Goal: Task Accomplishment & Management: Manage account settings

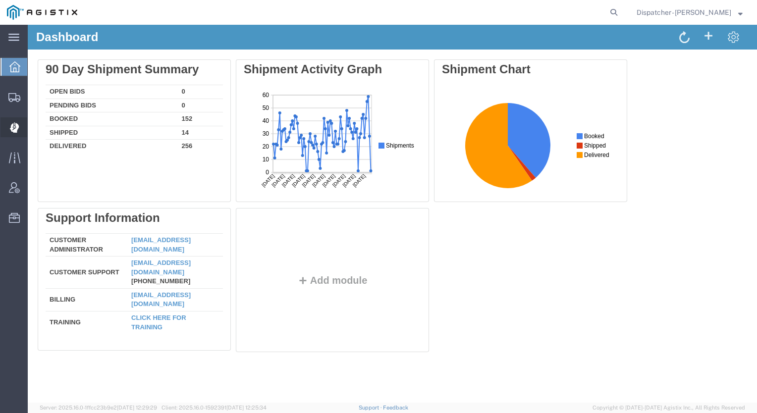
click at [15, 124] on icon at bounding box center [14, 127] width 9 height 10
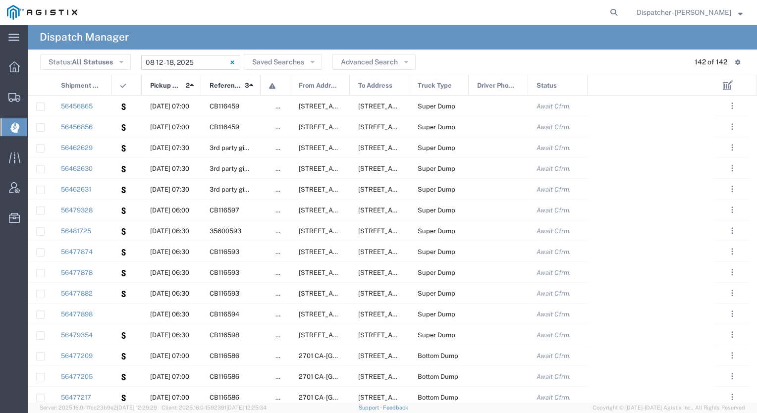
click at [198, 68] on input "[DATE] - [DATE]" at bounding box center [190, 62] width 99 height 15
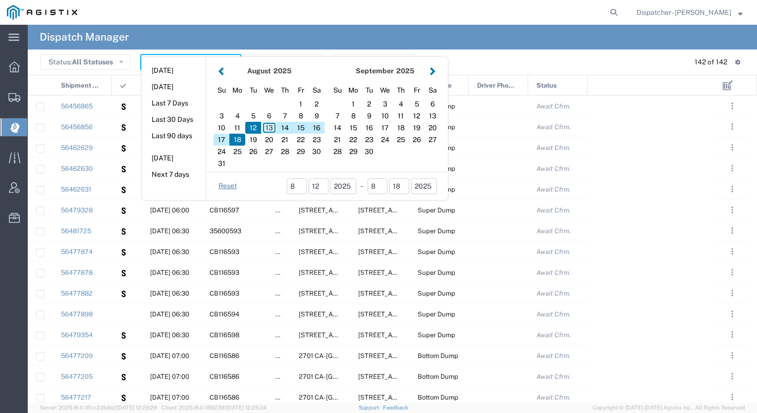
click at [267, 129] on div "13" at bounding box center [269, 128] width 16 height 12
click at [284, 129] on div "14" at bounding box center [285, 128] width 16 height 12
type input "08 13 - 14, 2025"
type input "[DATE] - [DATE]"
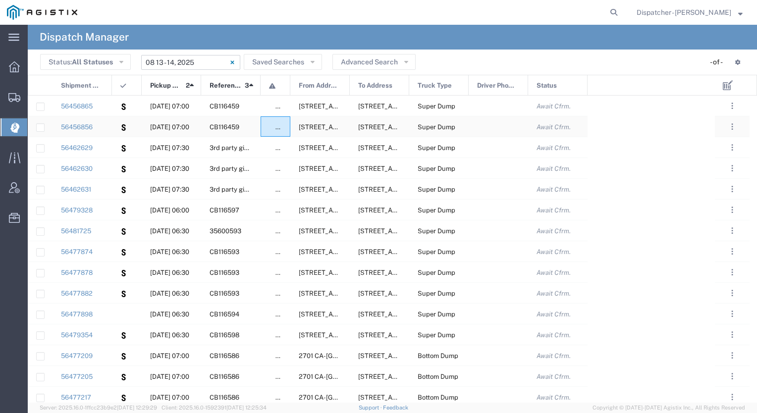
click at [284, 129] on span "false" at bounding box center [282, 126] width 15 height 7
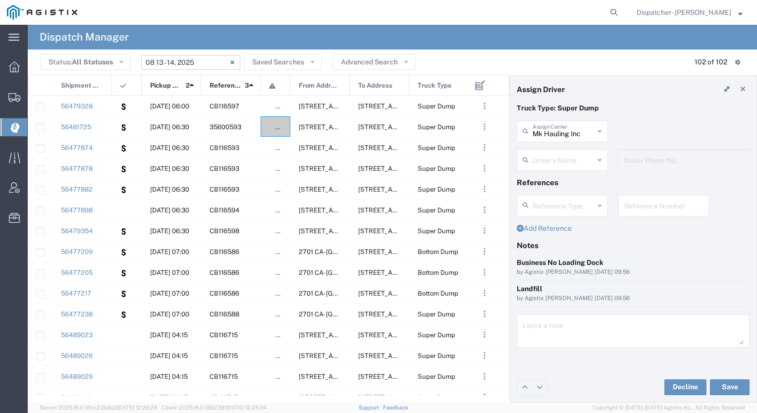
click at [212, 62] on input "[DATE] - [DATE]" at bounding box center [190, 62] width 99 height 15
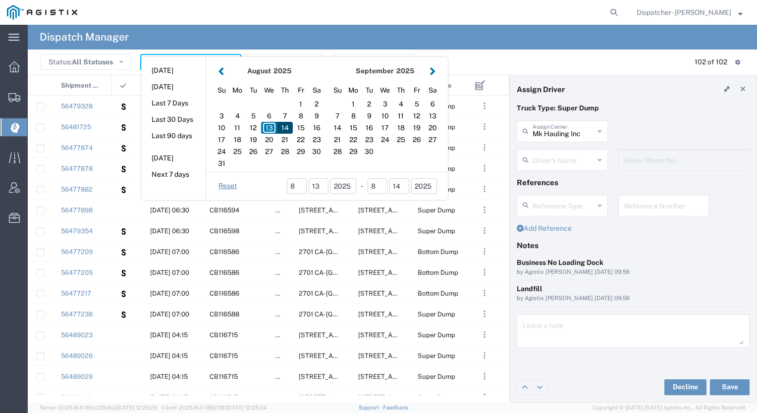
click at [286, 128] on div "14" at bounding box center [285, 128] width 16 height 12
type input "[DATE]"
type input "[DATE] - [DATE]"
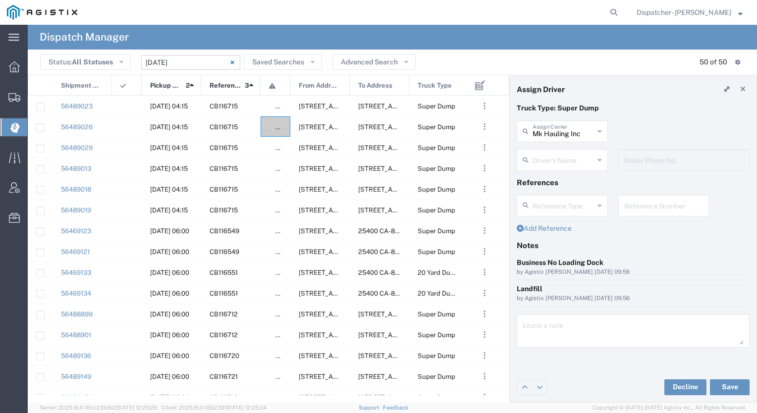
click at [205, 60] on input "[DATE] - [DATE]" at bounding box center [190, 62] width 99 height 15
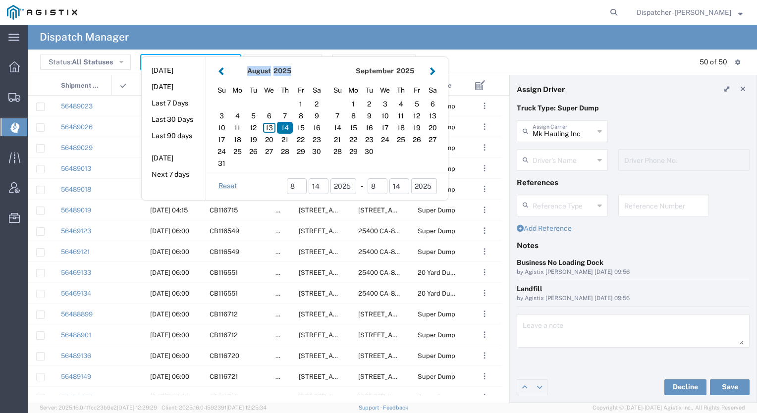
click at [206, 60] on div "[DATE] Su Mo Tu We Th Fr Sa 1 2 3 4 5 6 7 8 9 10 11 12 13 14 15 16 17 18 19 20 …" at bounding box center [327, 128] width 242 height 143
drag, startPoint x: 205, startPoint y: 60, endPoint x: 267, endPoint y: 129, distance: 93.2
click at [267, 129] on div "13" at bounding box center [269, 128] width 16 height 12
type input "[DATE]"
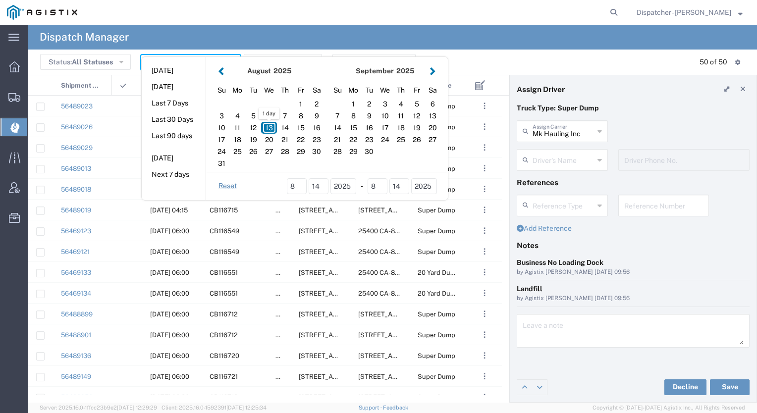
type input "[DATE] - [DATE]"
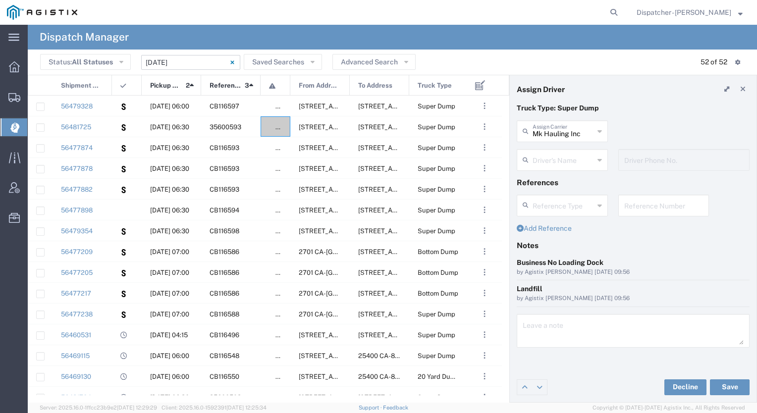
click at [201, 62] on input "[DATE] - [DATE]" at bounding box center [190, 62] width 99 height 15
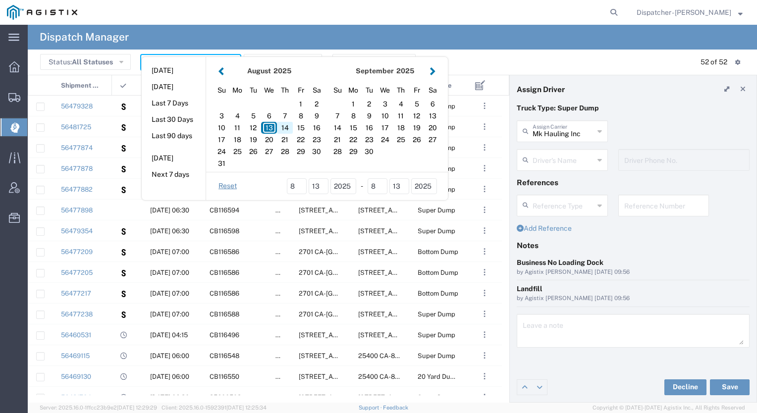
click at [282, 128] on div "14" at bounding box center [285, 128] width 16 height 12
type input "[DATE]"
type input "[DATE] - [DATE]"
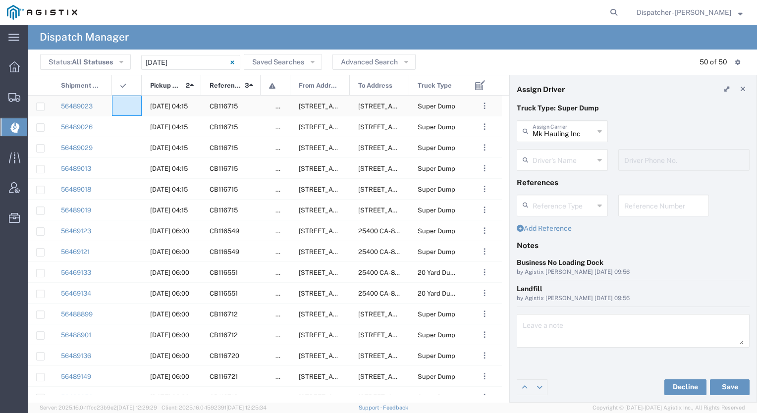
click at [124, 110] on div at bounding box center [127, 106] width 30 height 20
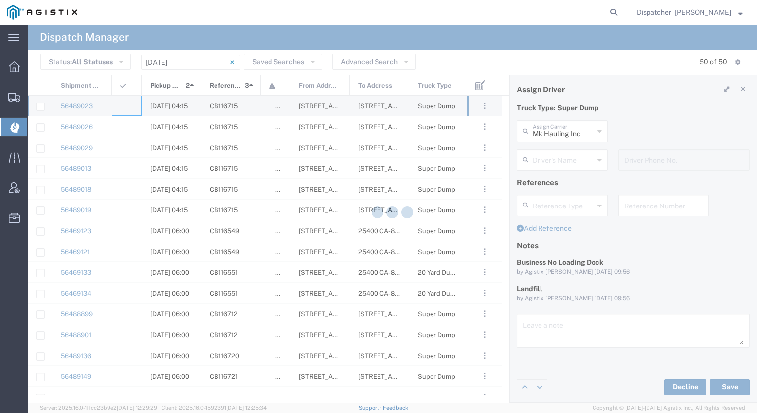
type input "[PERSON_NAME] & Sons Trucking, Inc"
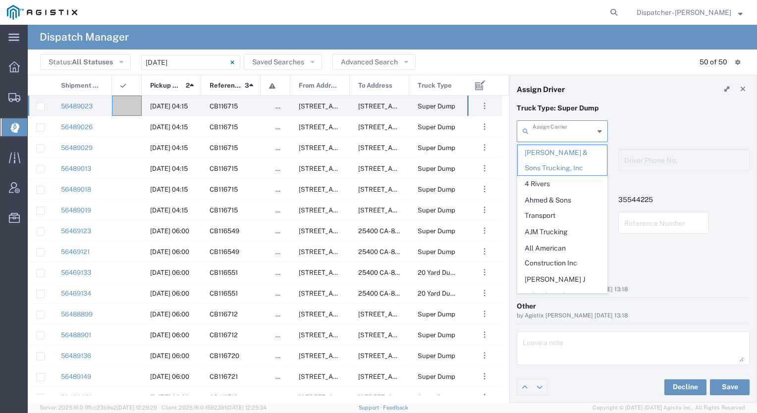
click at [549, 126] on input "text" at bounding box center [562, 130] width 61 height 17
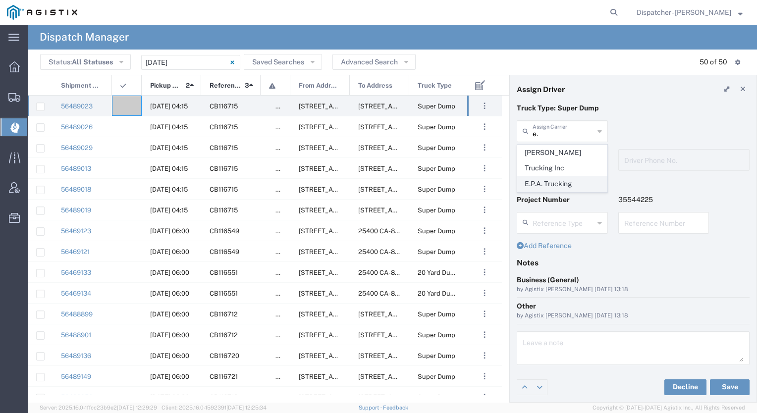
click at [539, 176] on span "E.P.A. Trucking" at bounding box center [561, 183] width 89 height 15
type input "E.P.A. Trucking"
click at [541, 162] on input "text" at bounding box center [562, 159] width 61 height 17
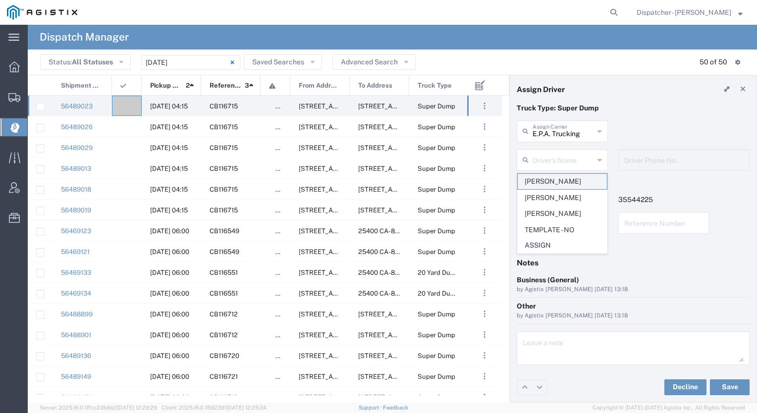
click at [537, 183] on span "[PERSON_NAME]" at bounding box center [561, 181] width 89 height 15
type input "[PERSON_NAME]"
type input "6504689024"
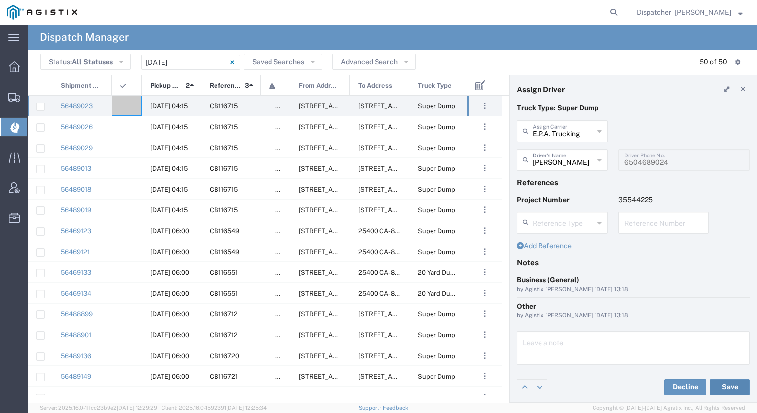
click at [728, 390] on button "Save" at bounding box center [730, 387] width 40 height 16
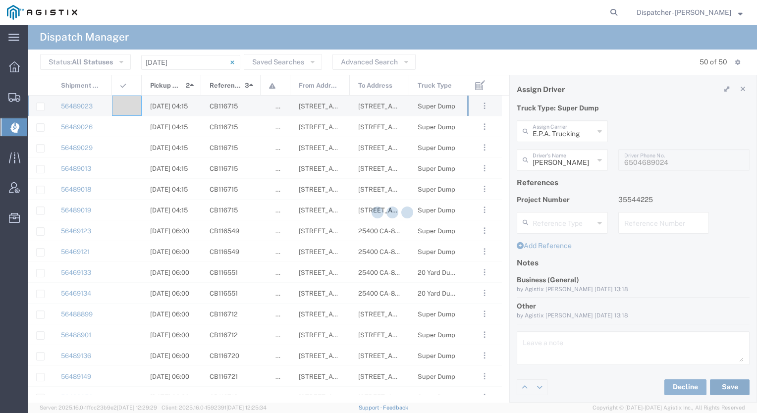
type input "[PERSON_NAME]"
type input "E.P.A. Trucking"
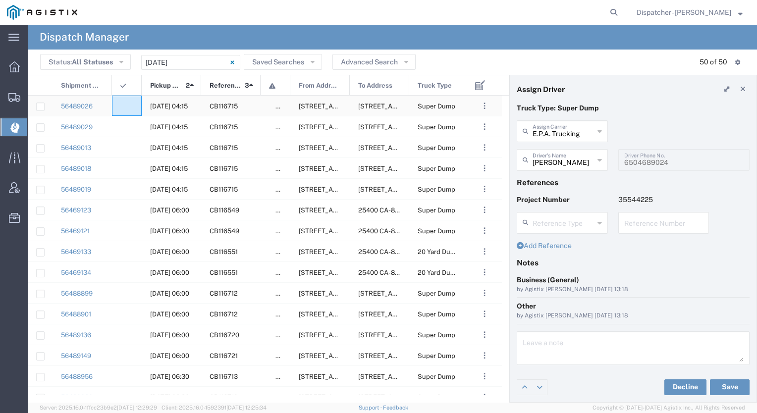
click at [127, 98] on div at bounding box center [127, 106] width 30 height 20
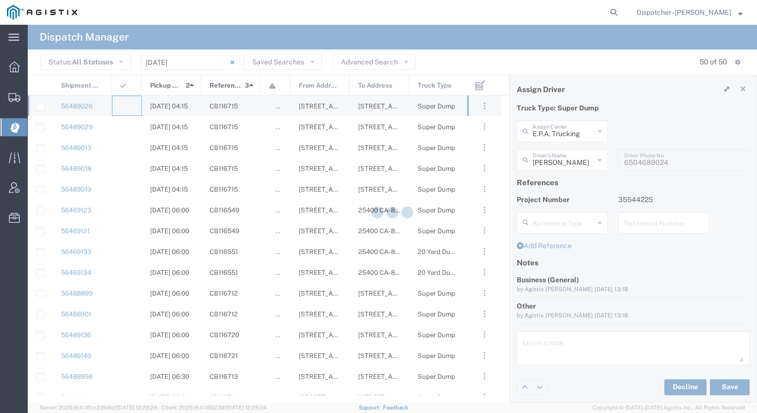
type input "[PERSON_NAME] & Sons Trucking, Inc"
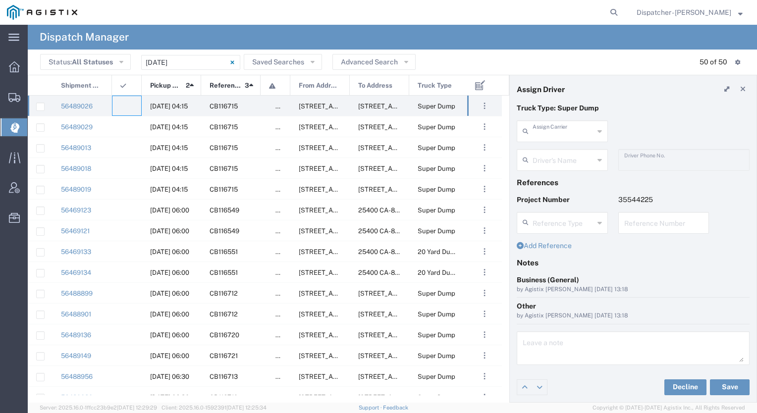
click at [576, 132] on input "text" at bounding box center [562, 130] width 61 height 17
click at [548, 176] on span "E.P.A. Trucking" at bounding box center [561, 183] width 89 height 15
type input "E.P.A. Trucking"
click at [549, 163] on input "text" at bounding box center [562, 159] width 61 height 17
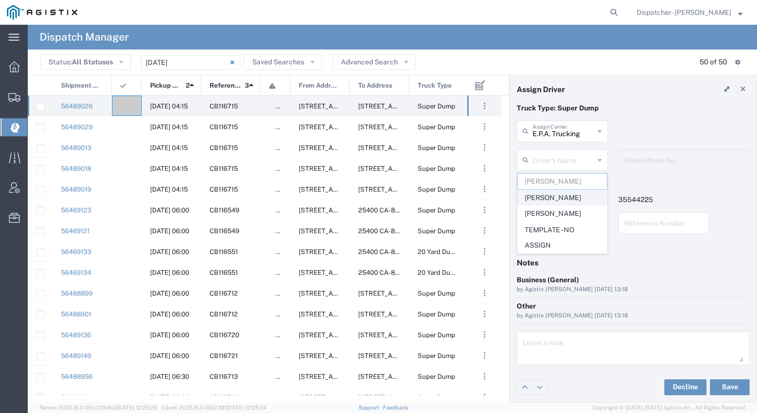
click at [542, 202] on span "[PERSON_NAME]" at bounding box center [561, 197] width 89 height 15
type input "[PERSON_NAME]"
type input "[PHONE_NUMBER]"
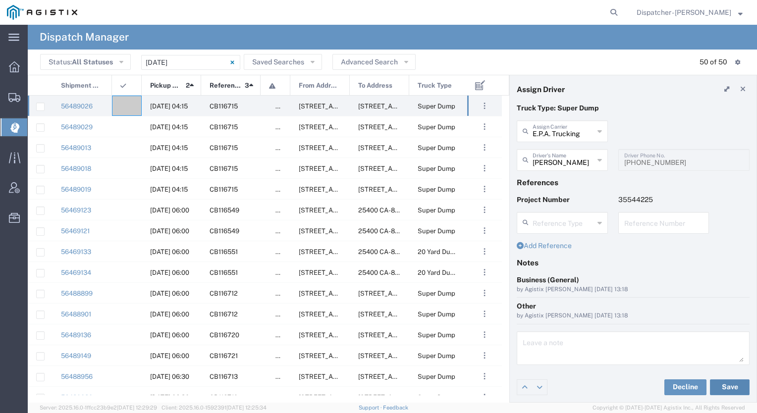
click at [727, 388] on button "Save" at bounding box center [730, 387] width 40 height 16
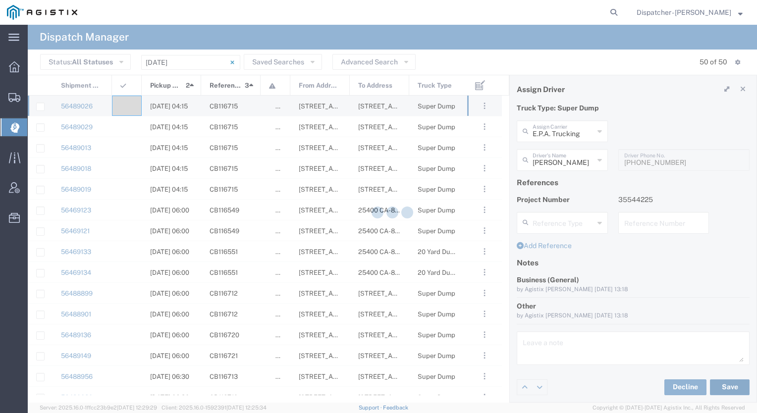
type input "[PERSON_NAME]"
type input "E.P.A. Trucking"
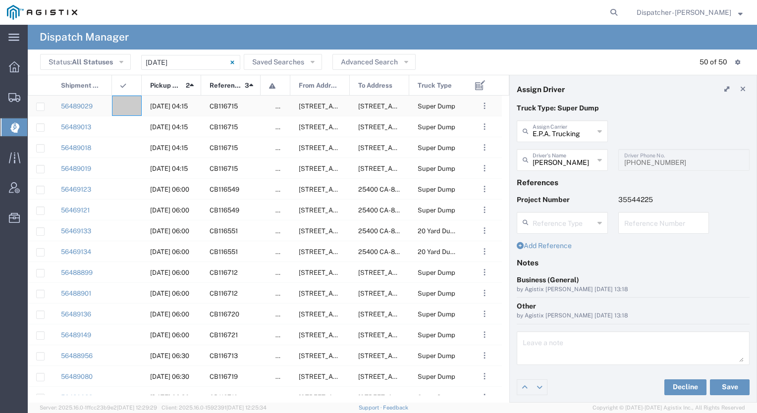
click at [128, 106] on div at bounding box center [127, 106] width 30 height 20
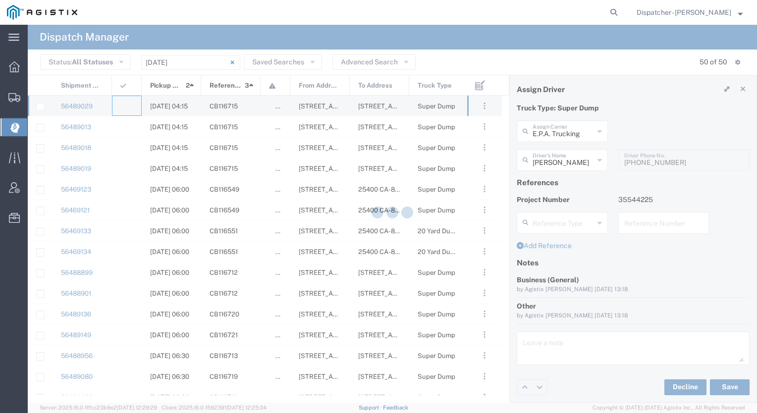
type input "[PERSON_NAME] & Sons Trucking, Inc"
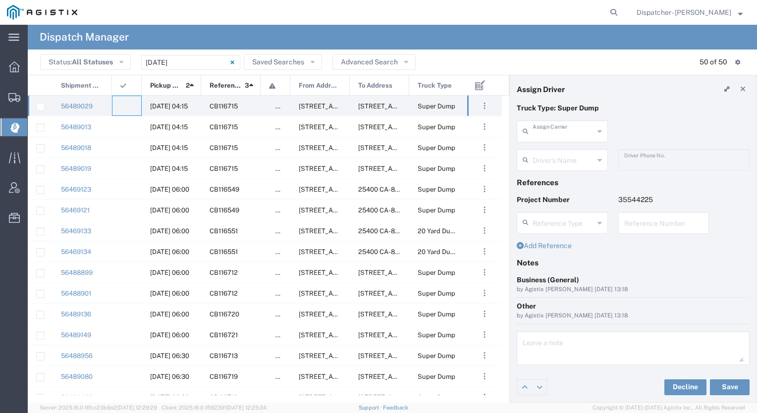
click at [564, 136] on input "text" at bounding box center [562, 130] width 61 height 17
click at [545, 176] on span "E.P.A. Trucking" at bounding box center [561, 183] width 89 height 15
type input "E.P.A. Trucking"
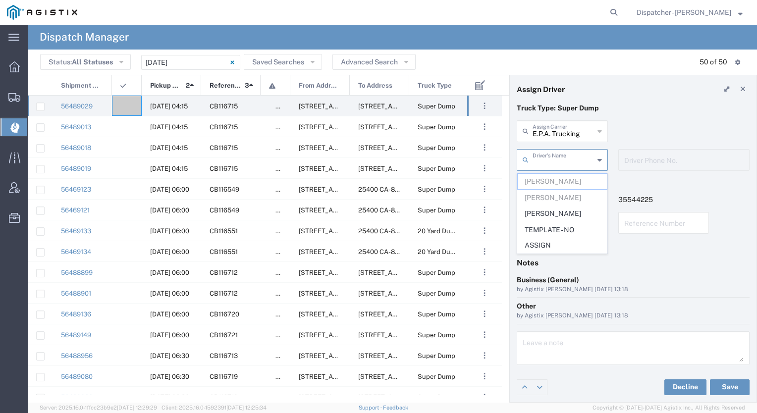
click at [545, 164] on input "text" at bounding box center [562, 159] width 61 height 17
click at [541, 212] on span "[PERSON_NAME]" at bounding box center [561, 213] width 89 height 15
type input "[PERSON_NAME]"
type input "6505371145"
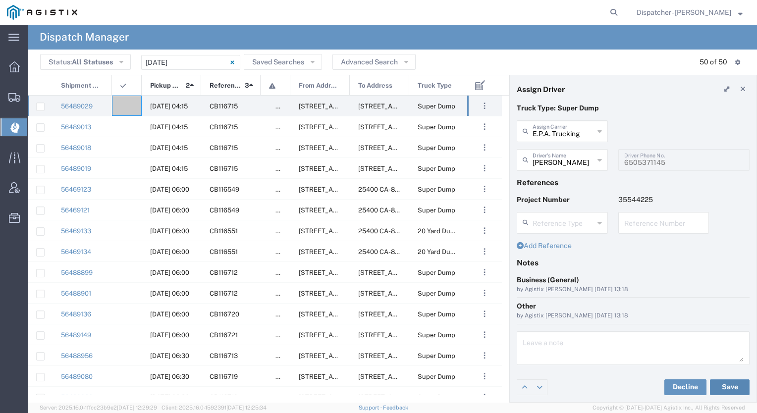
click at [729, 387] on button "Save" at bounding box center [730, 387] width 40 height 16
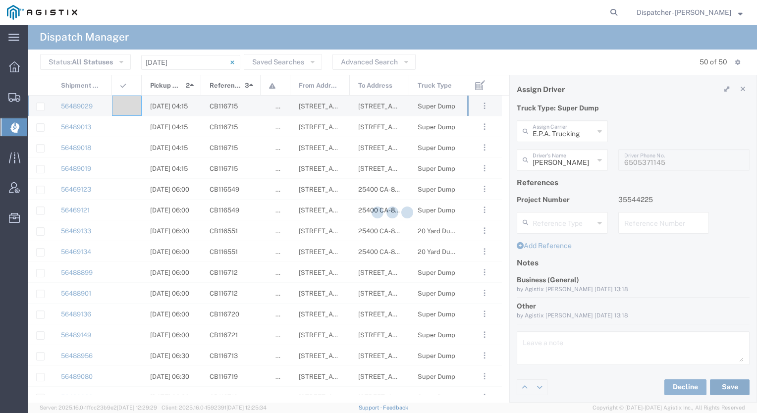
type input "[PERSON_NAME]"
type input "E.P.A. Trucking"
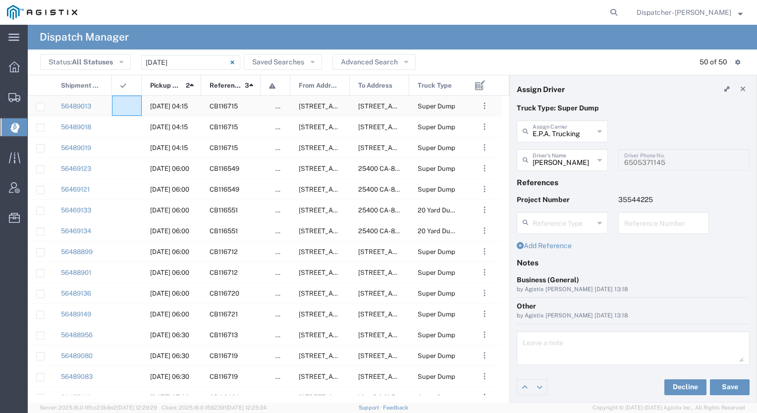
click at [130, 106] on div at bounding box center [127, 106] width 30 height 20
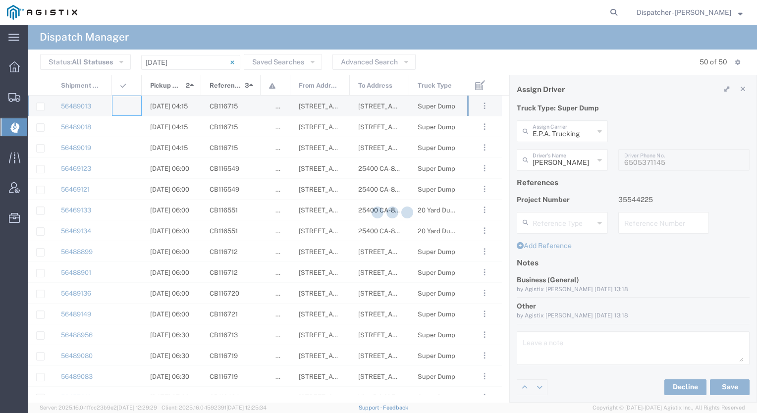
type input "[PERSON_NAME] & Sons Trucking, Inc"
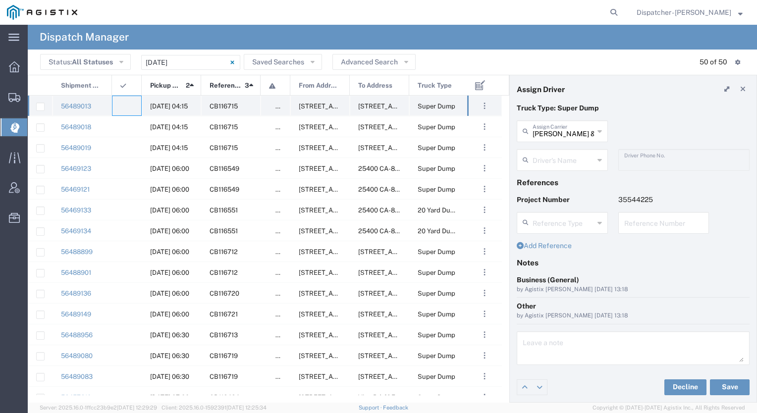
click at [130, 106] on div at bounding box center [127, 106] width 30 height 20
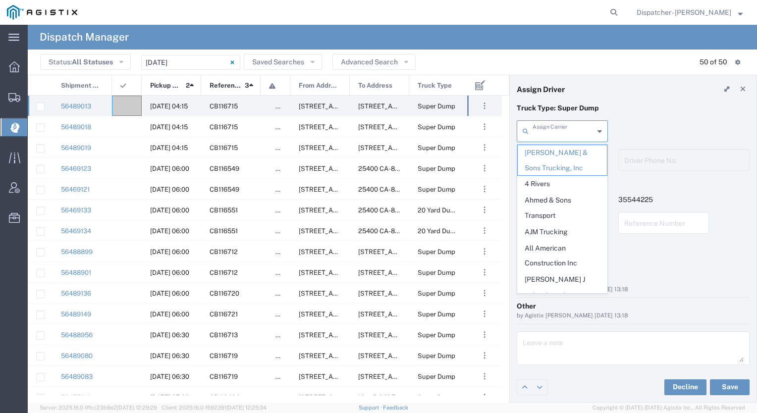
click at [563, 128] on input "text" at bounding box center [562, 130] width 61 height 17
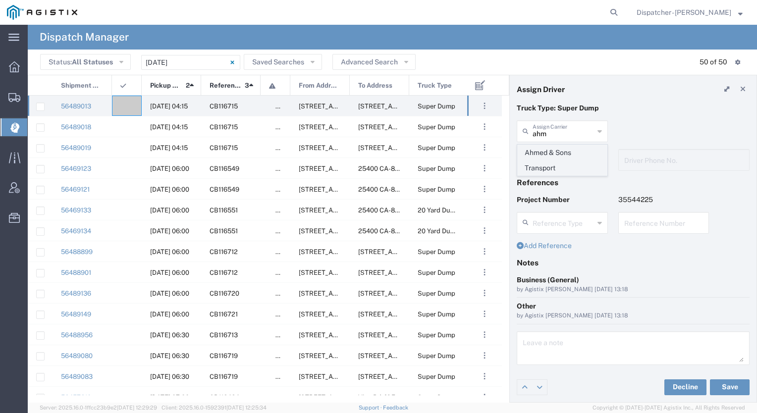
click at [549, 146] on span "Ahmed & Sons Transport" at bounding box center [561, 160] width 89 height 31
type input "Ahmed & Sons Transport"
click at [546, 154] on input "text" at bounding box center [562, 159] width 61 height 17
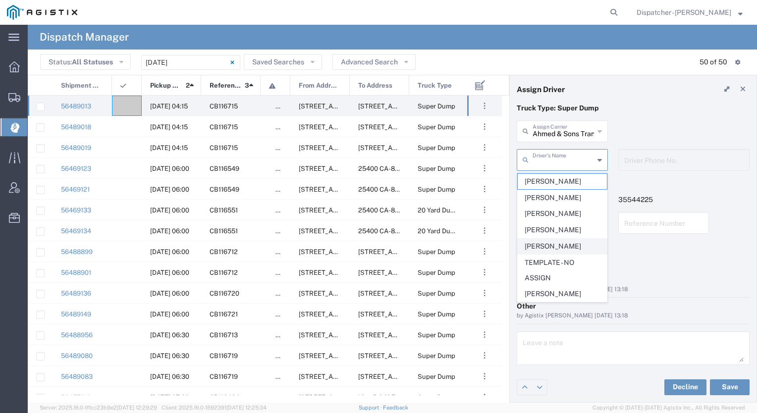
click at [554, 251] on span "[PERSON_NAME]" at bounding box center [561, 246] width 89 height 15
type input "[PERSON_NAME]"
type input "5308283257"
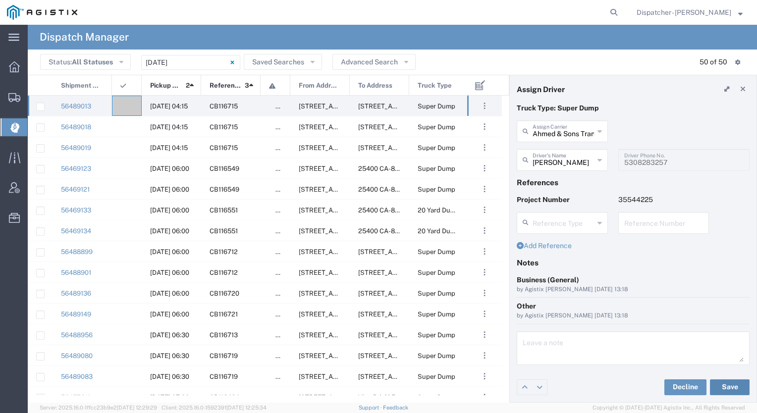
click at [718, 385] on button "Save" at bounding box center [730, 387] width 40 height 16
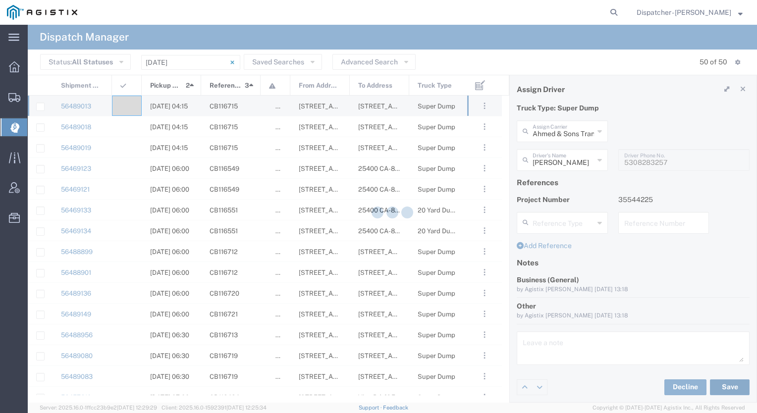
type input "[PERSON_NAME]"
type input "Ahmed & Sons Transport"
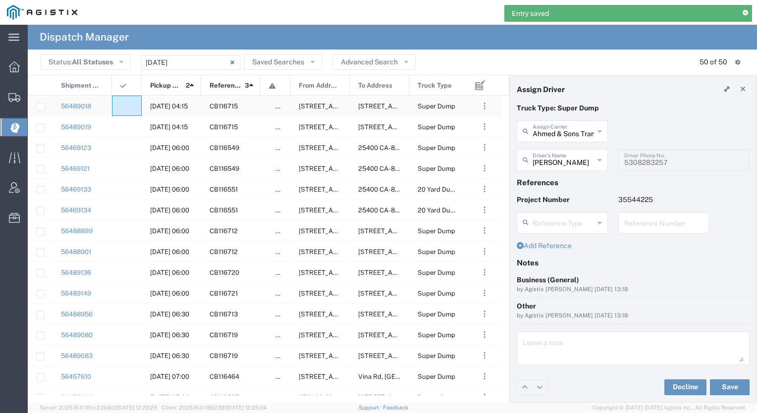
click at [129, 105] on div at bounding box center [127, 106] width 30 height 20
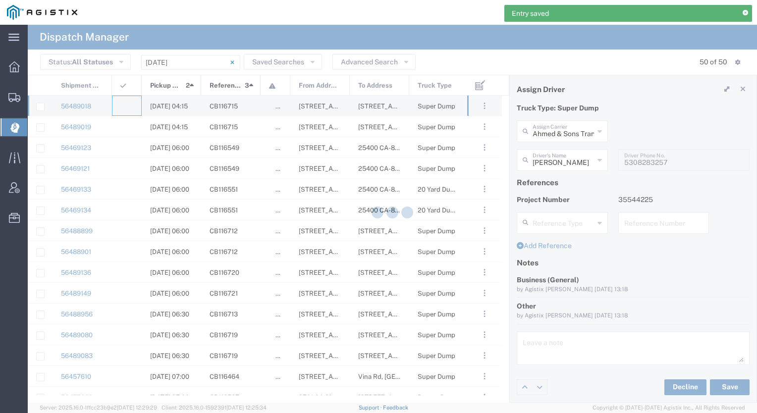
type input "[PERSON_NAME] & Sons Trucking, Inc"
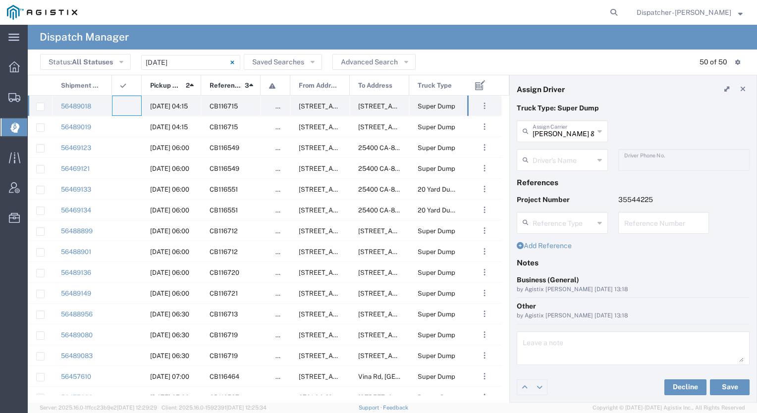
click at [123, 98] on div at bounding box center [127, 106] width 30 height 20
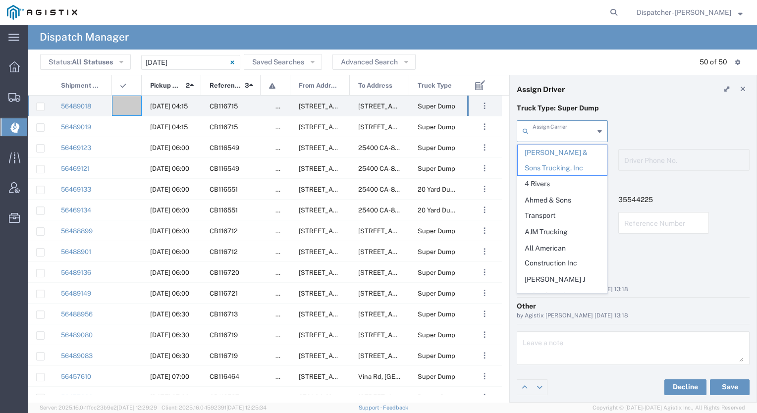
click at [562, 126] on input "text" at bounding box center [562, 130] width 61 height 17
click at [550, 372] on span "[PERSON_NAME]" at bounding box center [561, 379] width 89 height 15
type input "[PERSON_NAME]"
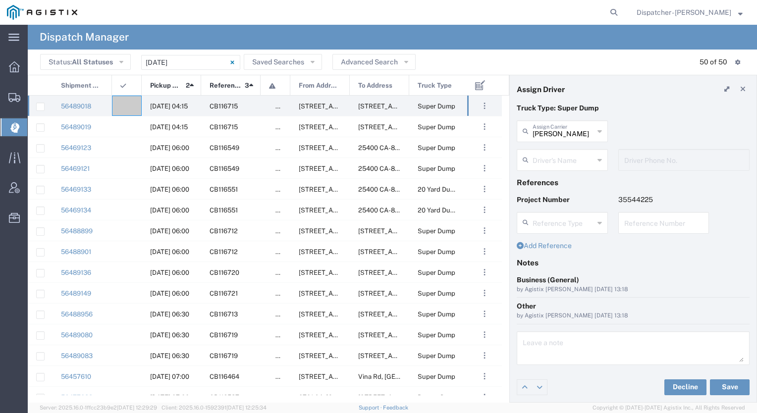
click at [552, 163] on input "text" at bounding box center [562, 159] width 61 height 17
click at [547, 177] on span "[PERSON_NAME]" at bounding box center [561, 181] width 89 height 15
click at [726, 389] on button "Save" at bounding box center [730, 387] width 40 height 16
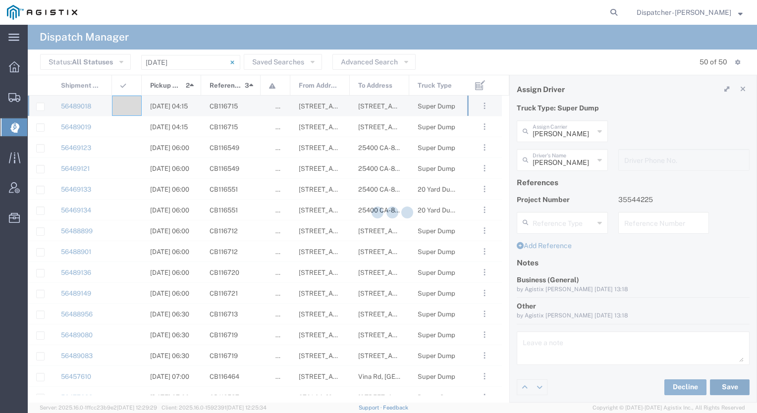
type input "[PERSON_NAME]"
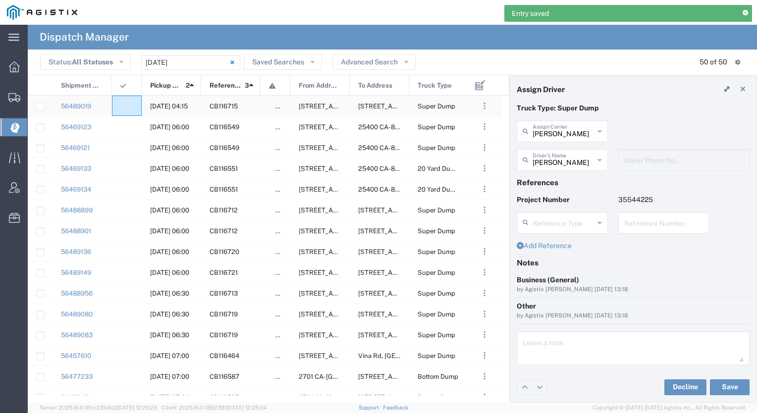
click at [130, 104] on div at bounding box center [127, 106] width 30 height 20
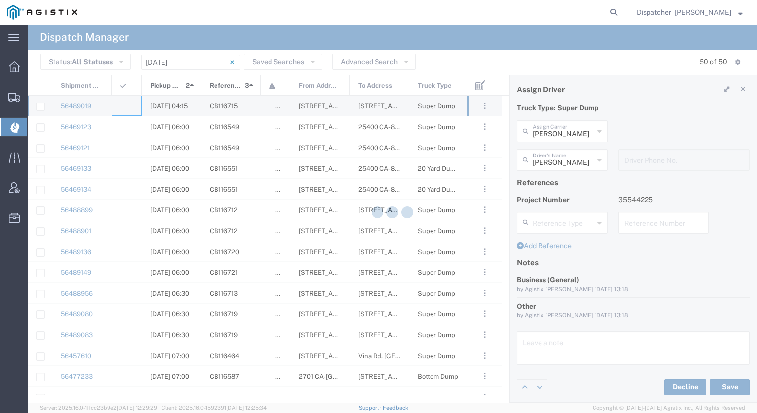
type input "[PERSON_NAME] & Sons Trucking, Inc"
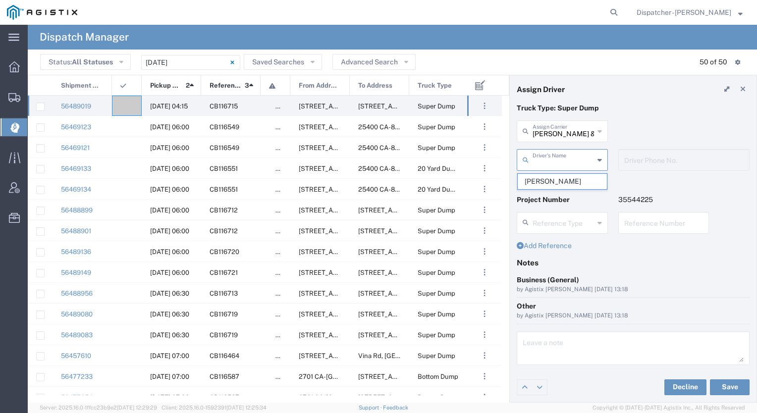
click at [560, 166] on input "text" at bounding box center [562, 159] width 61 height 17
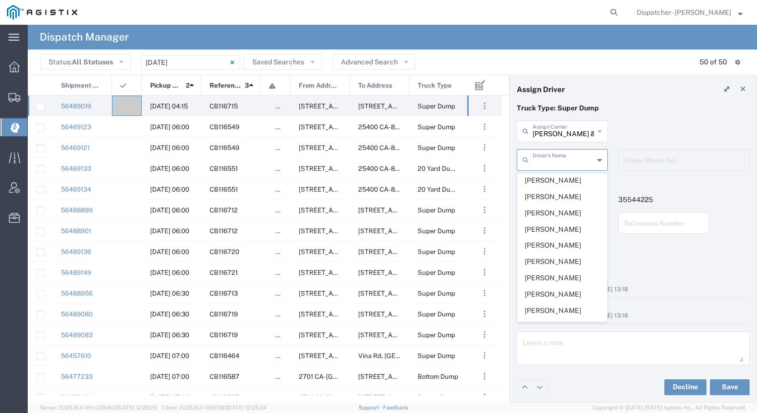
scroll to position [283, 0]
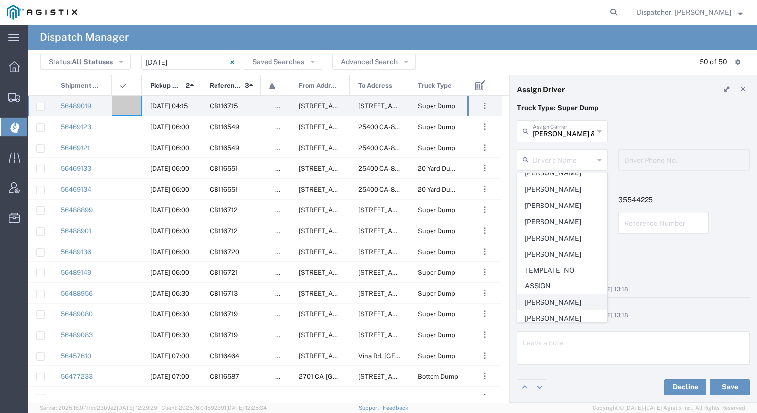
click at [541, 297] on span "[PERSON_NAME]" at bounding box center [561, 302] width 89 height 15
type input "[PERSON_NAME]"
type input "2096295517"
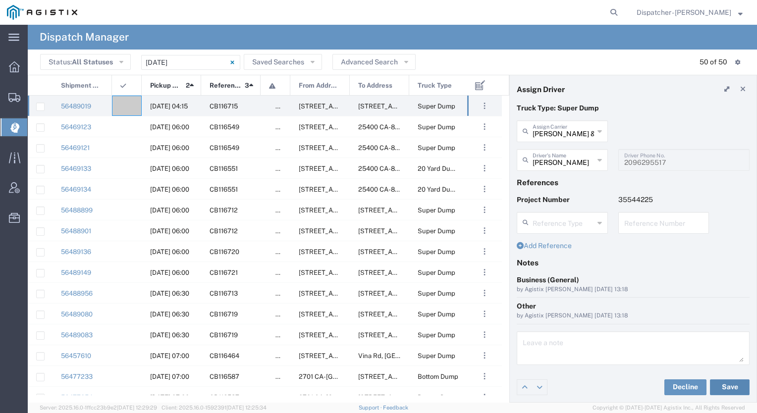
click at [734, 388] on button "Save" at bounding box center [730, 387] width 40 height 16
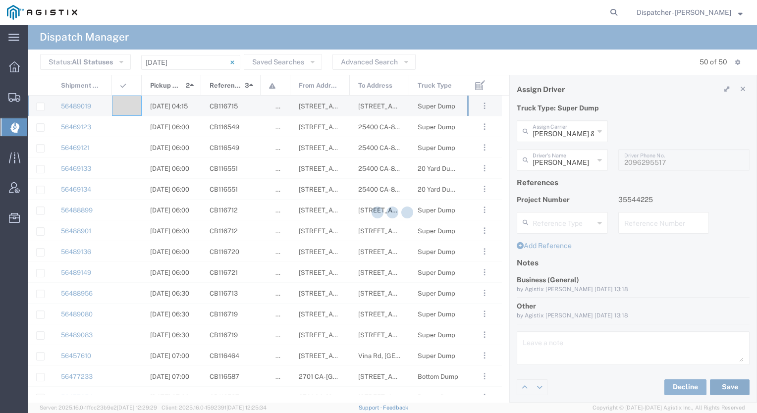
type input "[PERSON_NAME]"
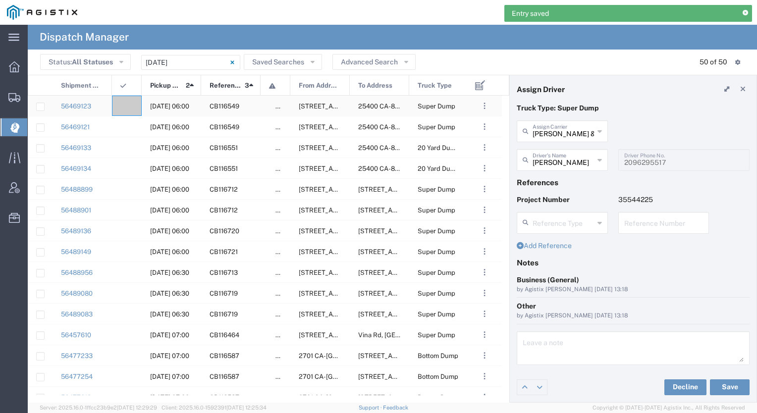
click at [124, 106] on agx-ag-table-icon-cell at bounding box center [123, 105] width 6 height 7
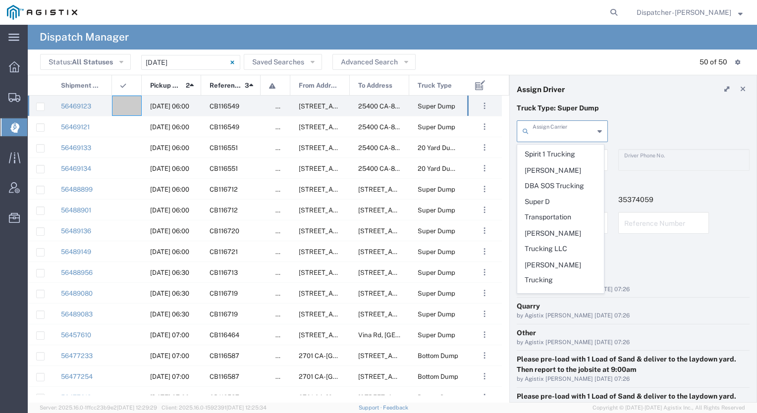
click at [551, 137] on input "text" at bounding box center [562, 130] width 61 height 17
click at [665, 116] on div "Truck Type: Super Dump" at bounding box center [632, 111] width 243 height 17
type input "[PERSON_NAME] & Sons Trucking, Inc"
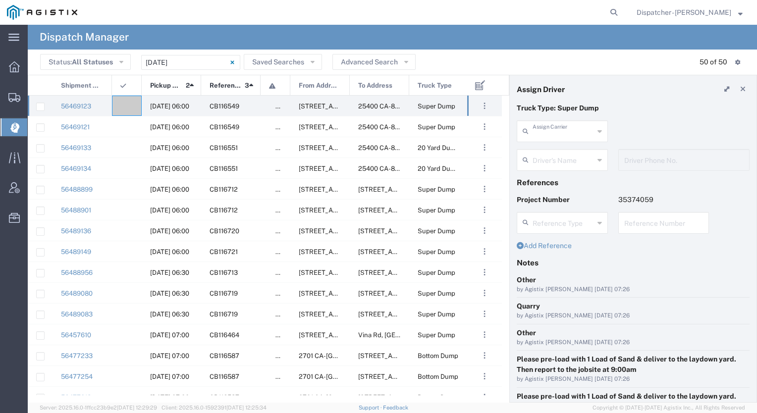
click at [563, 132] on input "text" at bounding box center [562, 130] width 61 height 17
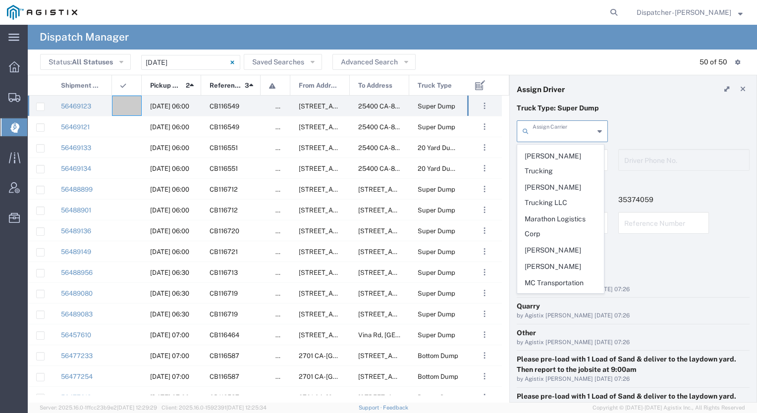
scroll to position [1505, 0]
click at [561, 244] on span "[PERSON_NAME]" at bounding box center [560, 251] width 86 height 15
type input "[PERSON_NAME]"
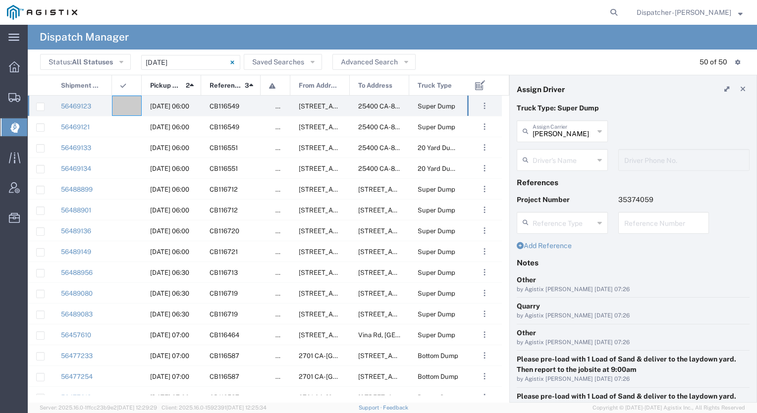
scroll to position [0, 0]
click at [561, 156] on input "text" at bounding box center [562, 159] width 61 height 17
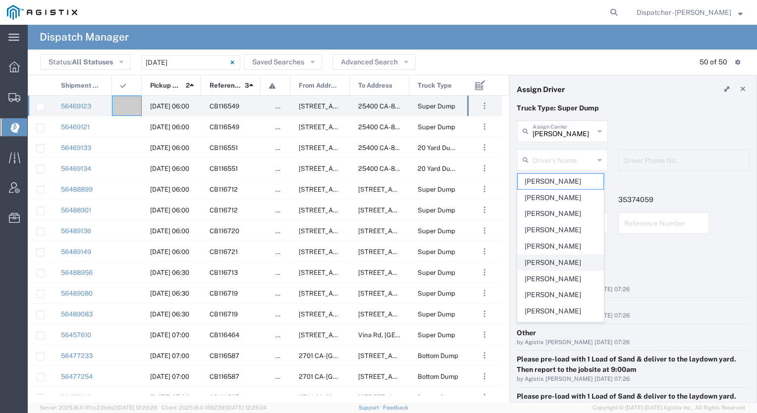
click at [546, 263] on span "[PERSON_NAME]" at bounding box center [560, 262] width 86 height 15
type input "[PERSON_NAME]"
type input "9164175343"
click at [563, 165] on input "[PERSON_NAME]" at bounding box center [562, 159] width 61 height 17
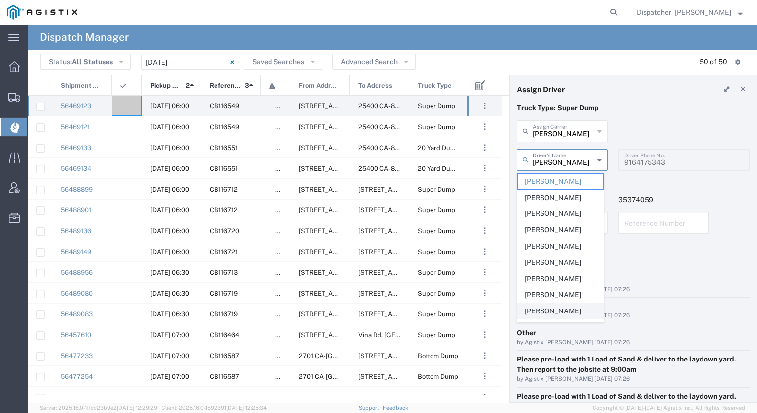
scroll to position [59, 0]
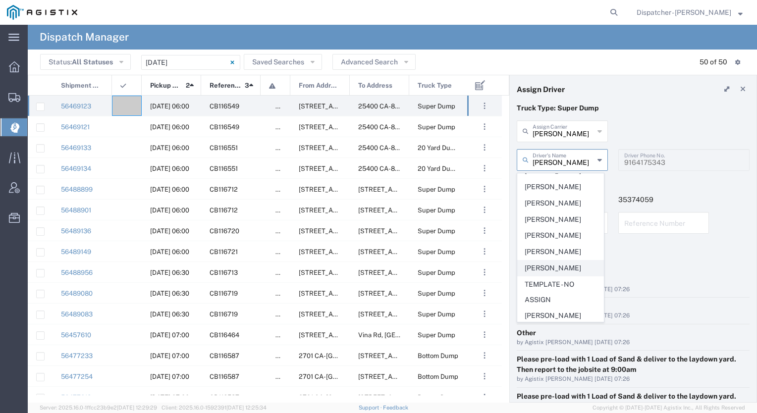
click at [551, 264] on span "[PERSON_NAME]" at bounding box center [560, 267] width 86 height 15
type input "[PERSON_NAME]"
type input "[PHONE_NUMBER]"
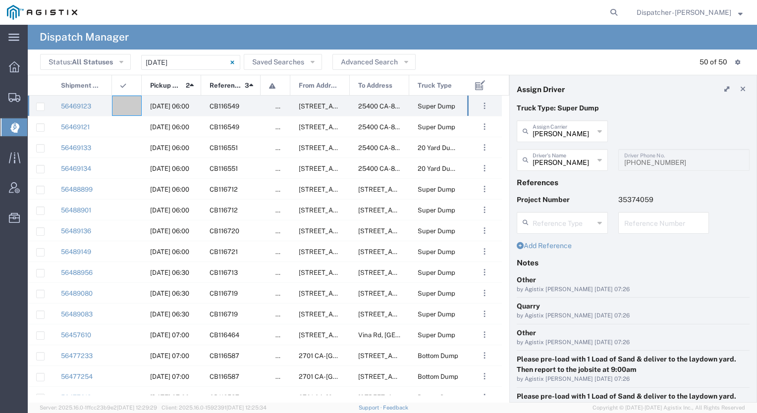
scroll to position [98, 0]
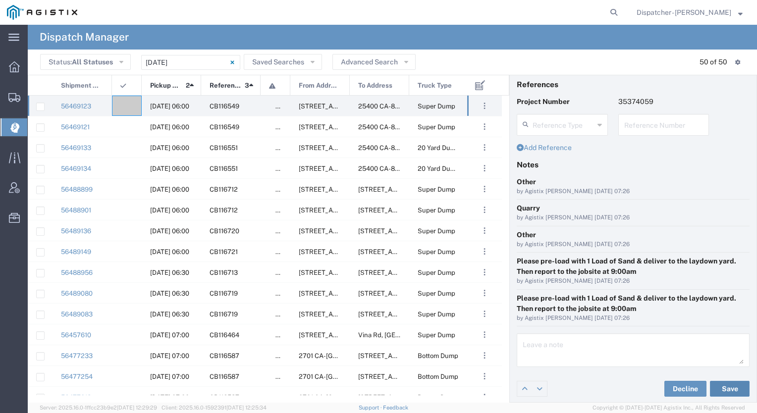
click at [721, 386] on button "Save" at bounding box center [730, 389] width 40 height 16
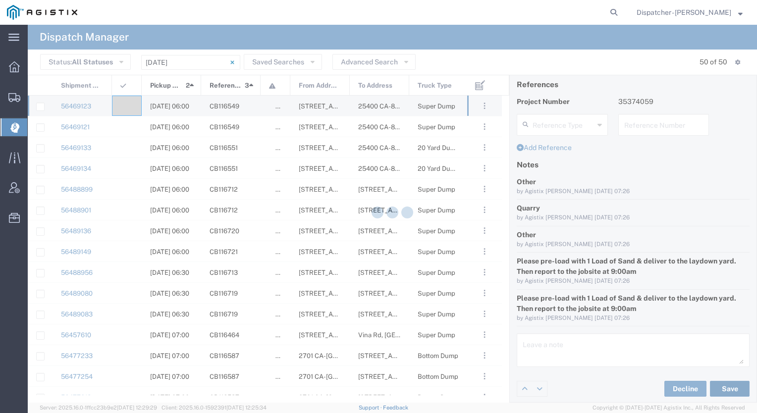
type input "[PERSON_NAME]"
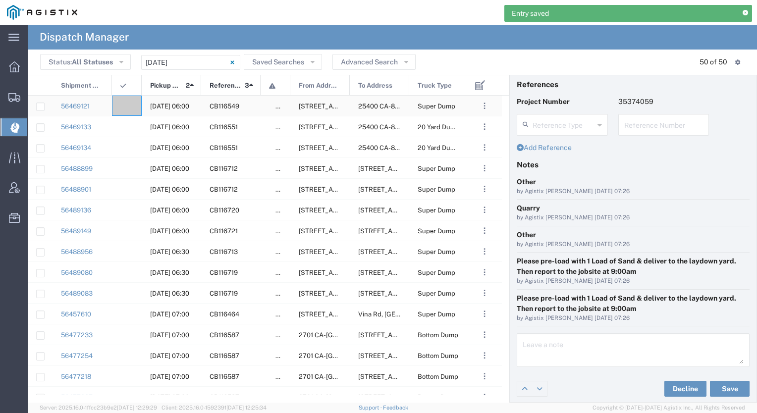
click at [133, 105] on div at bounding box center [127, 106] width 30 height 20
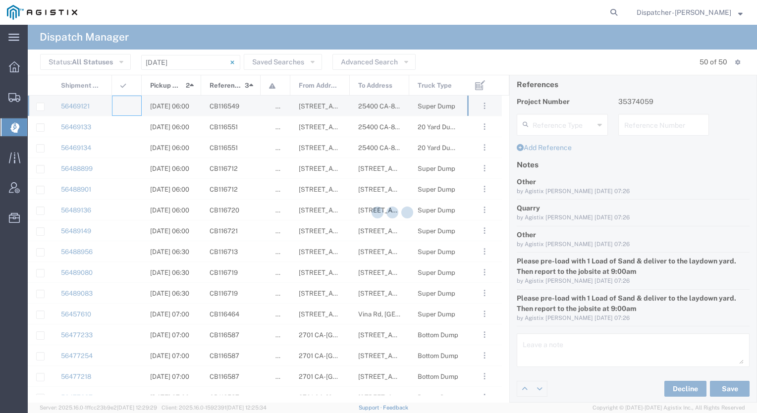
type input "[PERSON_NAME] & Sons Trucking, Inc"
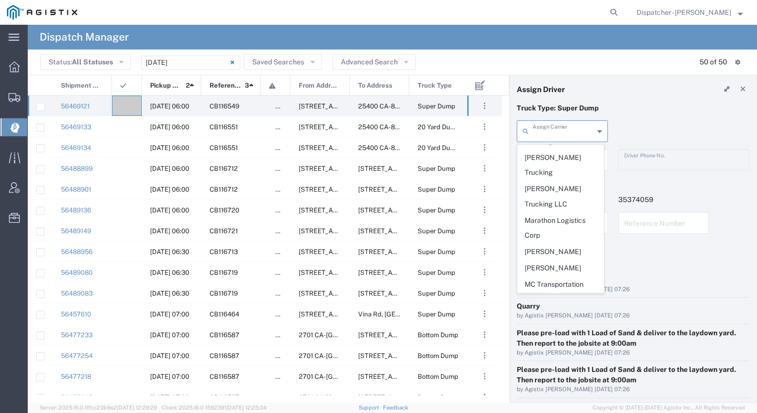
click at [568, 125] on input "text" at bounding box center [562, 130] width 61 height 17
click at [548, 318] on span "[PERSON_NAME]" at bounding box center [560, 325] width 86 height 15
type input "[PERSON_NAME]"
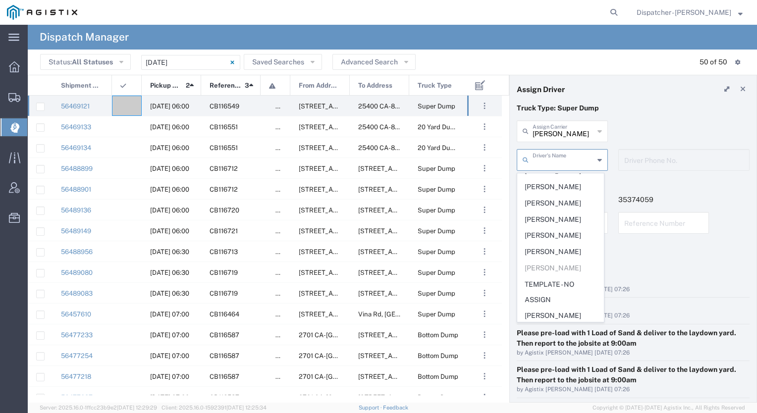
click at [547, 162] on input "text" at bounding box center [562, 159] width 61 height 17
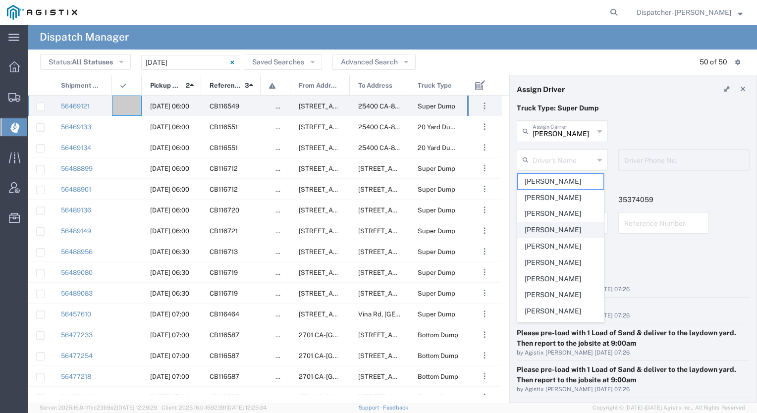
click at [551, 228] on span "[PERSON_NAME]" at bounding box center [560, 229] width 86 height 15
type input "[PERSON_NAME]"
type input "[PHONE_NUMBER]"
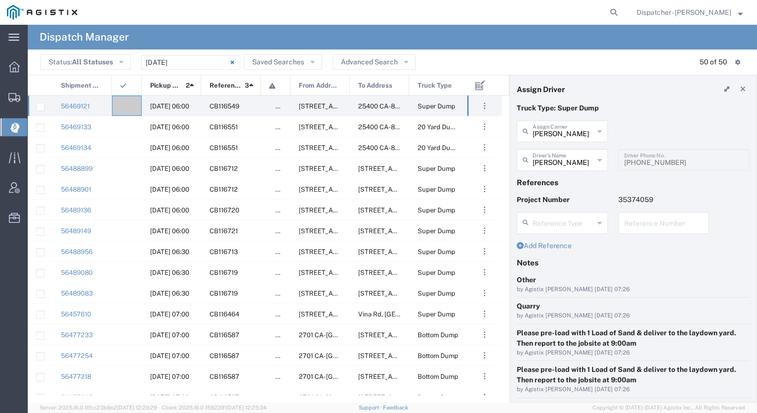
scroll to position [98, 0]
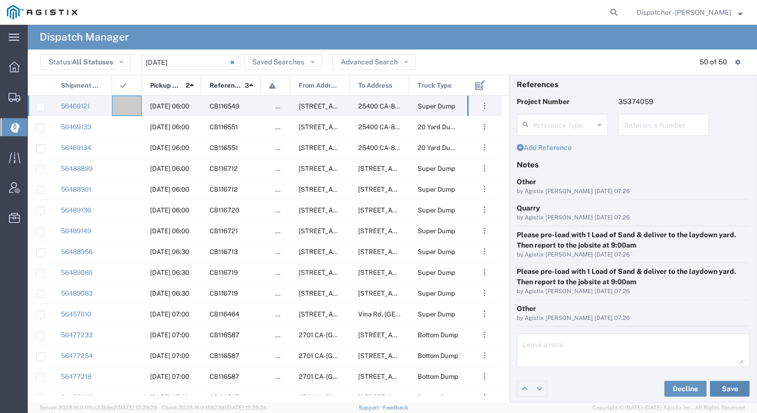
click at [721, 385] on button "Save" at bounding box center [730, 389] width 40 height 16
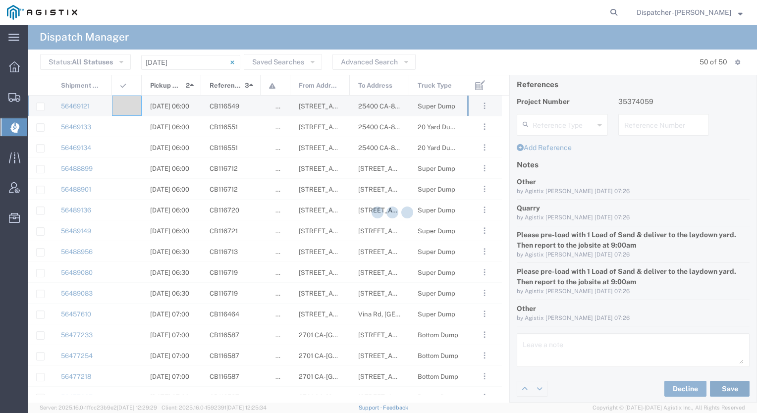
type input "[PERSON_NAME]"
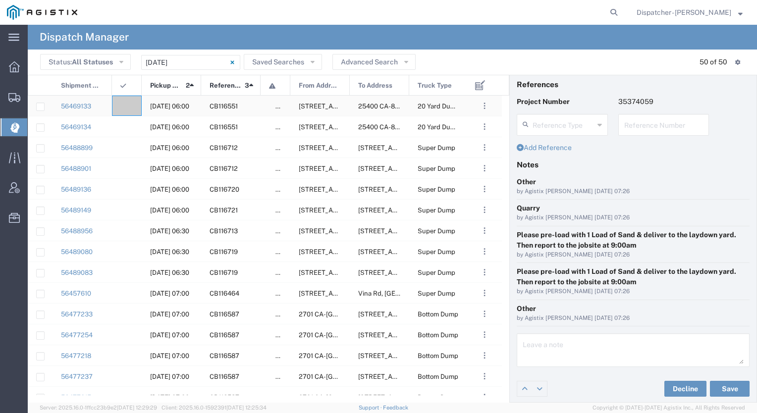
click at [122, 103] on agx-ag-table-icon-cell at bounding box center [123, 105] width 6 height 7
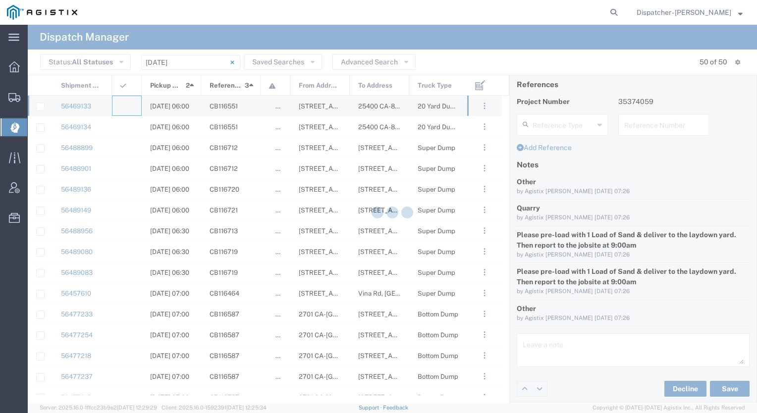
type input "[PERSON_NAME] & Sons Trucking, Inc"
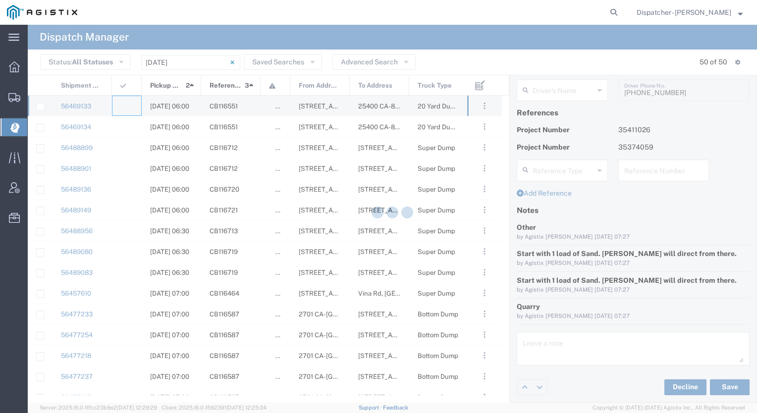
scroll to position [68, 0]
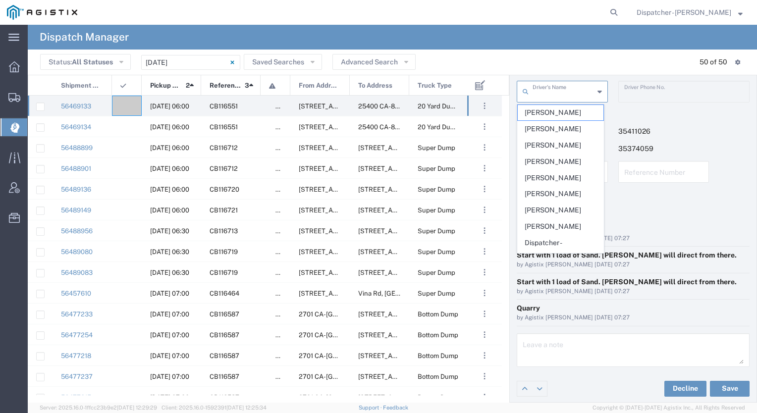
click at [560, 96] on input "text" at bounding box center [562, 90] width 61 height 17
click at [543, 141] on span "[PERSON_NAME]" at bounding box center [560, 145] width 86 height 15
type input "[PERSON_NAME]"
type input "5106059971"
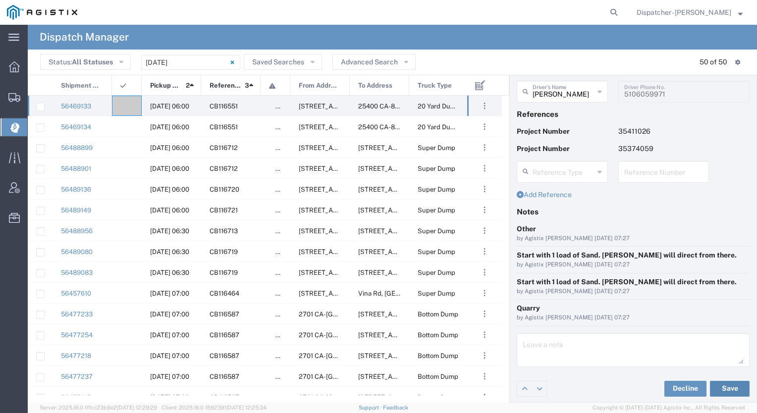
click at [716, 387] on button "Save" at bounding box center [730, 389] width 40 height 16
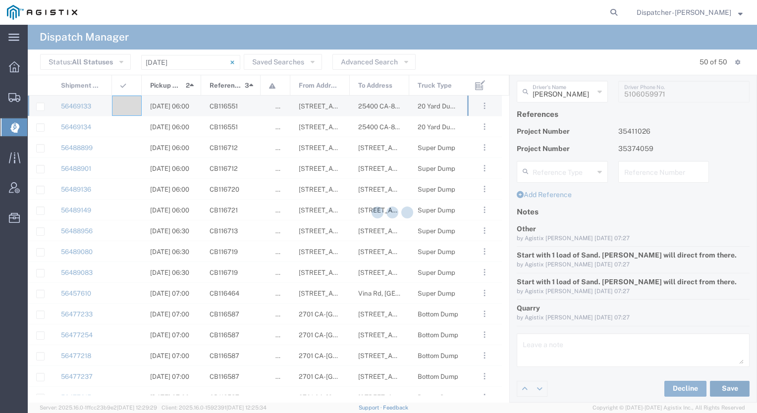
type input "[PERSON_NAME]"
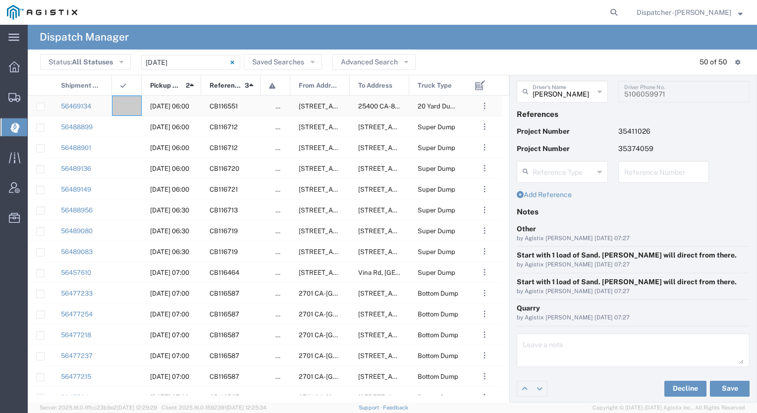
click at [129, 105] on div at bounding box center [127, 106] width 30 height 20
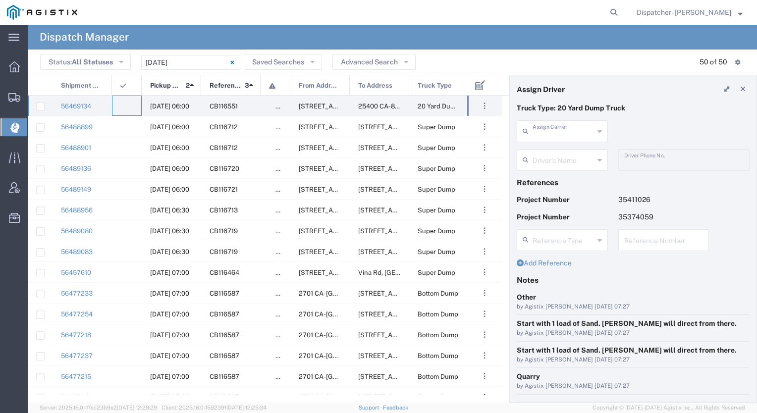
click at [554, 134] on input "text" at bounding box center [562, 130] width 61 height 17
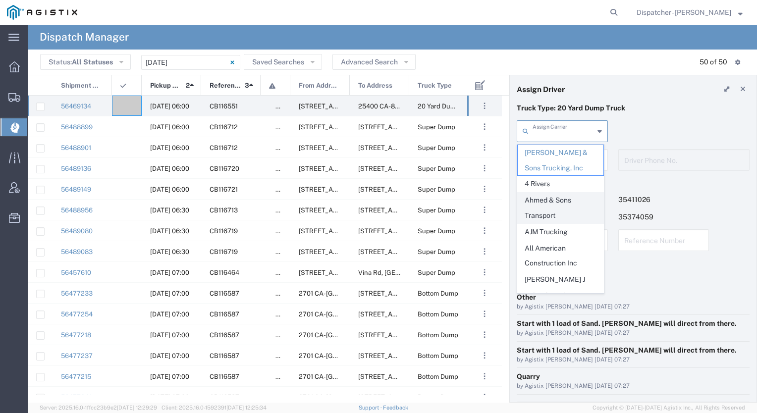
click at [549, 215] on span "Ahmed & Sons Transport" at bounding box center [560, 208] width 86 height 31
type input "Ahmed & Sons Transport"
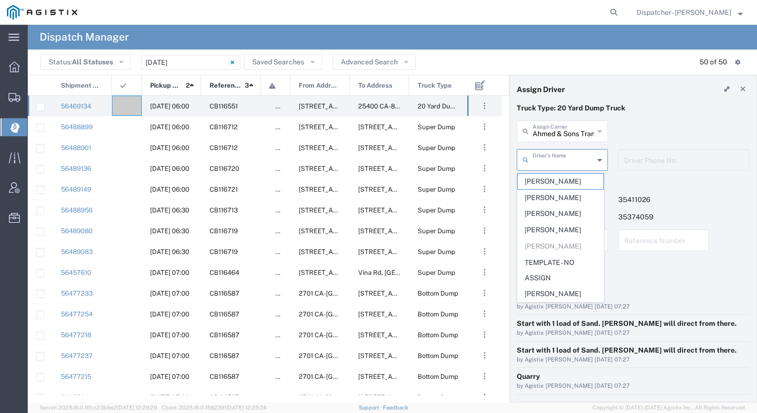
click at [538, 159] on input "text" at bounding box center [562, 159] width 61 height 17
click at [549, 190] on span "[PERSON_NAME]" at bounding box center [560, 197] width 86 height 15
type input "[PERSON_NAME]"
type input "5103206678"
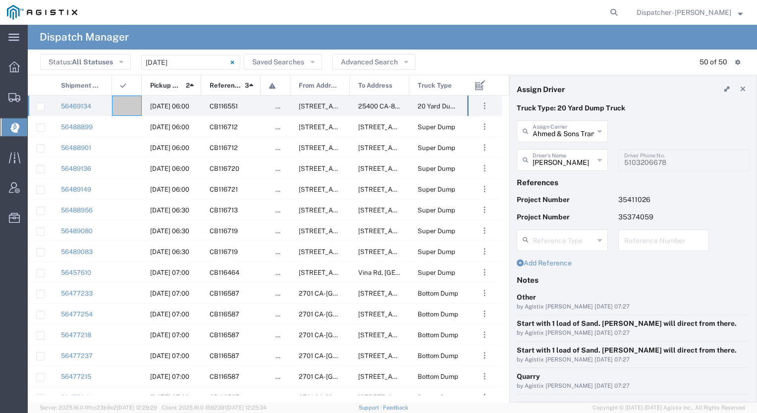
scroll to position [68, 0]
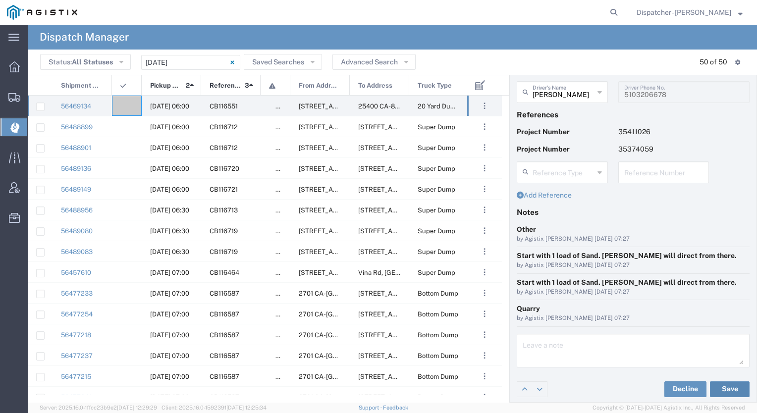
click at [726, 387] on button "Save" at bounding box center [730, 389] width 40 height 16
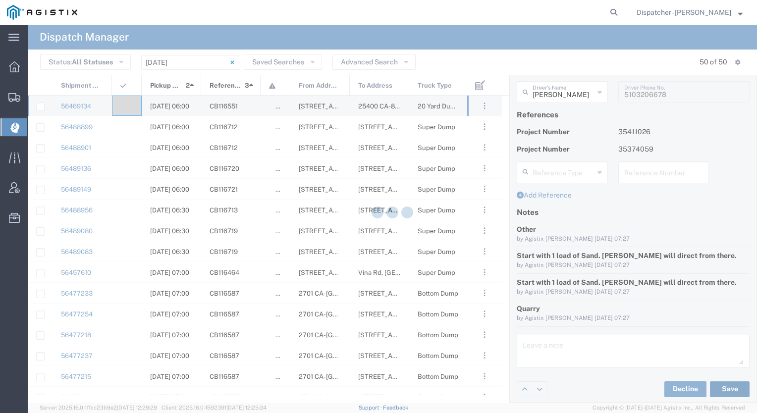
type input "[PERSON_NAME]"
type input "Ahmed & Sons Transport"
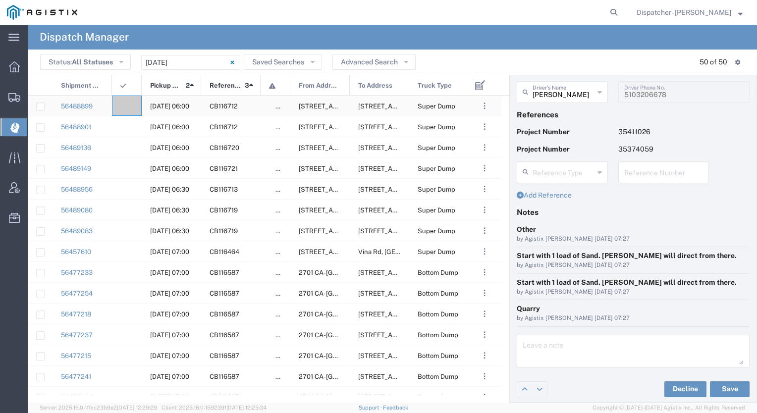
click at [127, 107] on div at bounding box center [127, 106] width 30 height 20
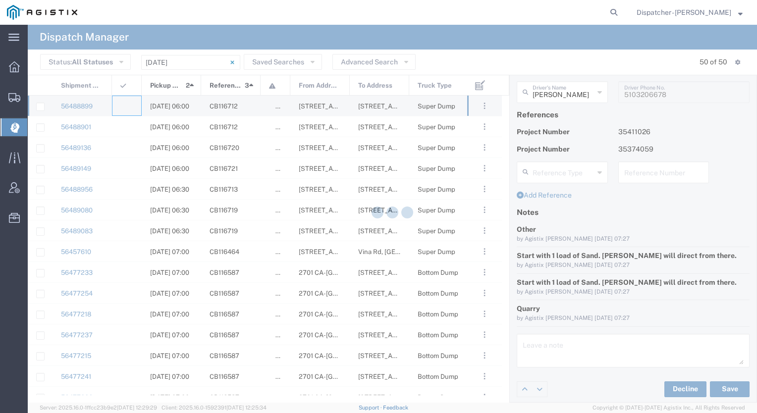
type input "[PERSON_NAME] & Sons Trucking, Inc"
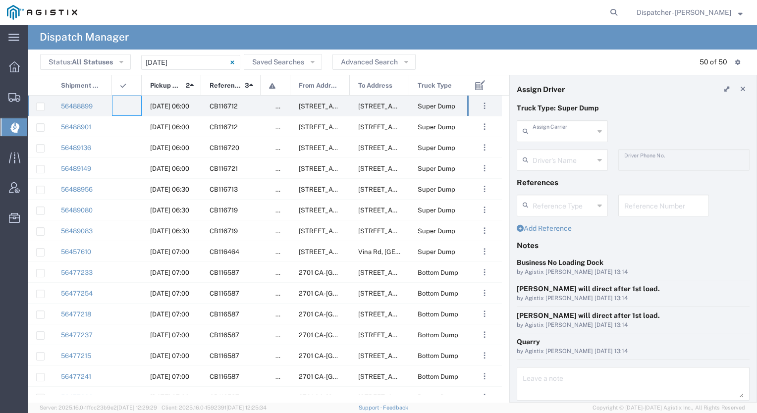
click at [547, 132] on input "text" at bounding box center [562, 130] width 61 height 17
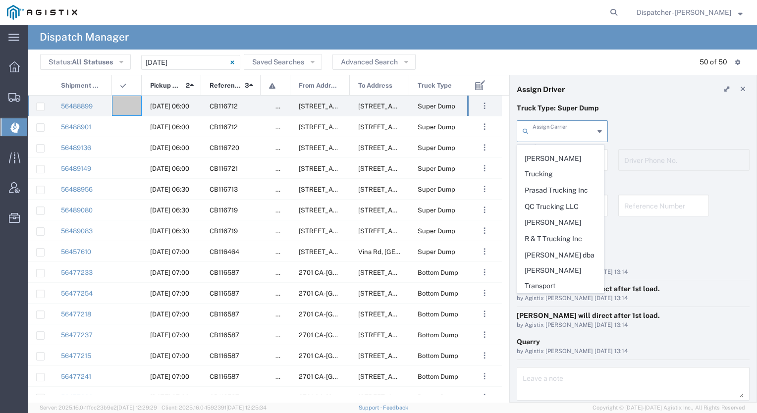
scroll to position [1919, 0]
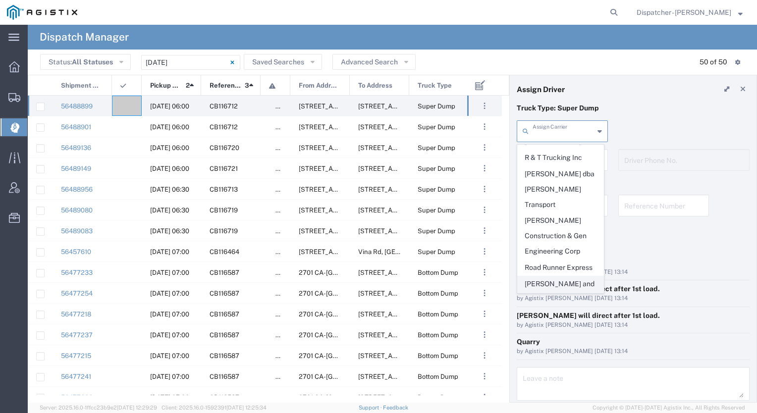
click at [545, 276] on span "[PERSON_NAME] and Sons Trucking Corp" at bounding box center [560, 291] width 86 height 31
type input "[PERSON_NAME] and Sons Trucking Corp"
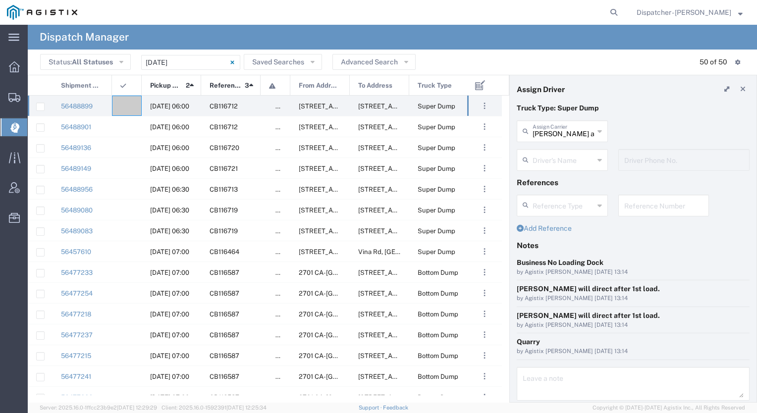
click at [544, 164] on input "text" at bounding box center [562, 159] width 61 height 17
click at [540, 177] on span "[PERSON_NAME]" at bounding box center [560, 181] width 86 height 15
type input "[PERSON_NAME]"
type input "[PHONE_NUMBER]"
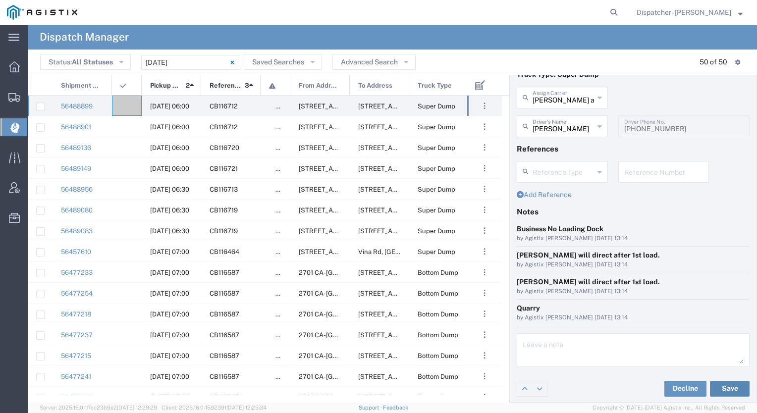
click at [726, 392] on button "Save" at bounding box center [730, 389] width 40 height 16
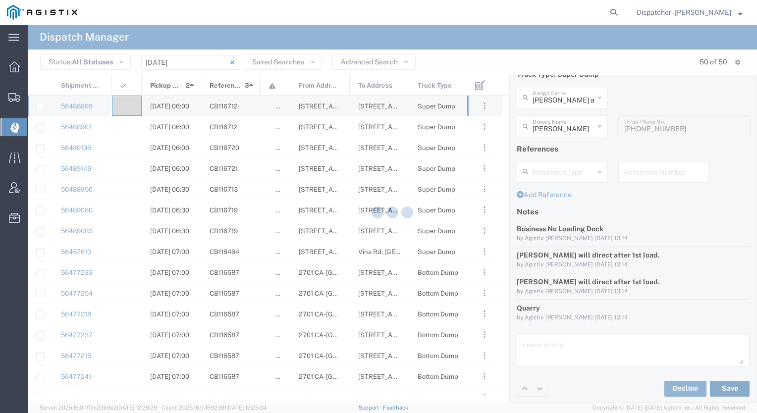
type input "[PERSON_NAME]"
type input "[PERSON_NAME] and Sons Trucking Corp"
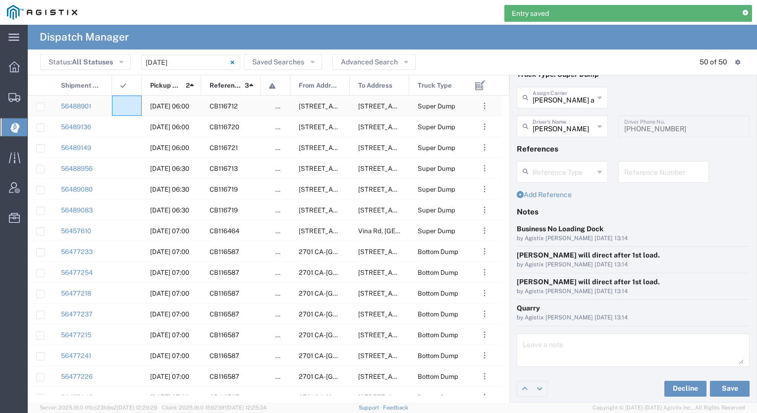
click at [126, 104] on agx-ag-table-icon-cell at bounding box center [123, 105] width 6 height 7
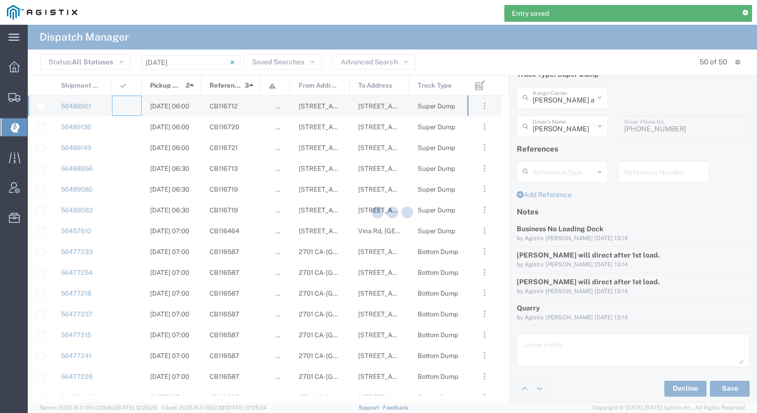
type input "[PERSON_NAME] & Sons Trucking, Inc"
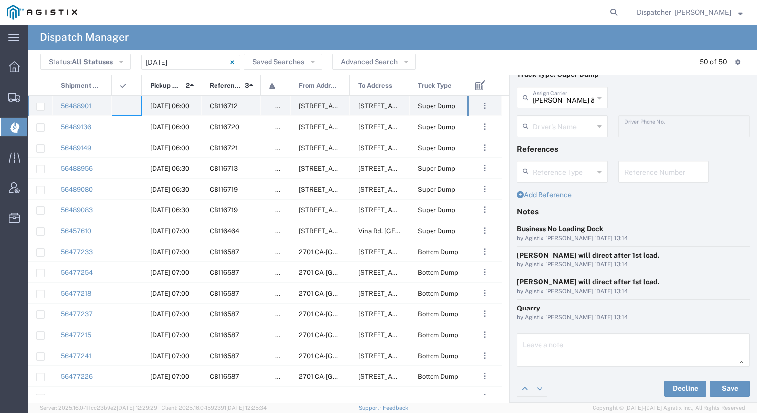
click at [122, 106] on agx-ag-table-icon-cell at bounding box center [123, 105] width 6 height 7
click at [127, 103] on div at bounding box center [127, 106] width 30 height 20
click at [556, 100] on input "text" at bounding box center [562, 96] width 61 height 17
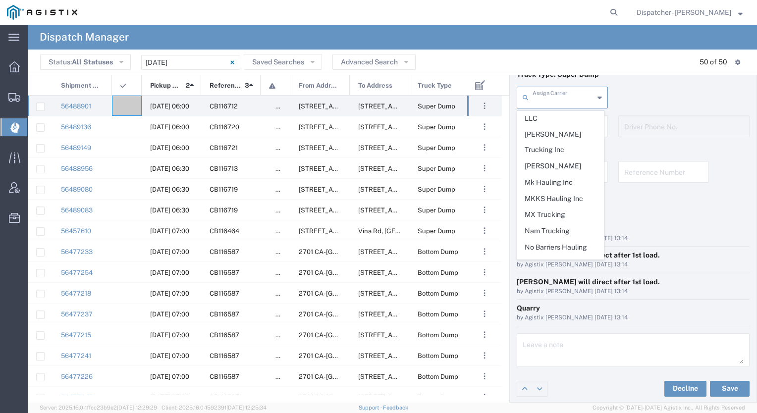
scroll to position [1654, 0]
click at [557, 239] on span "No Barriers Hauling Inc Trucking" at bounding box center [560, 254] width 86 height 31
type input "No Barriers Hauling Inc Trucking"
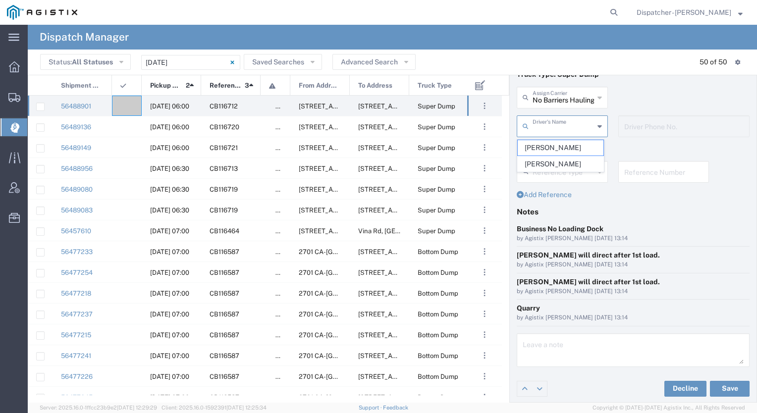
click at [557, 130] on input "text" at bounding box center [562, 125] width 61 height 17
click at [547, 157] on span "[PERSON_NAME]" at bounding box center [560, 163] width 86 height 15
type input "[PERSON_NAME]"
type input "9168051615"
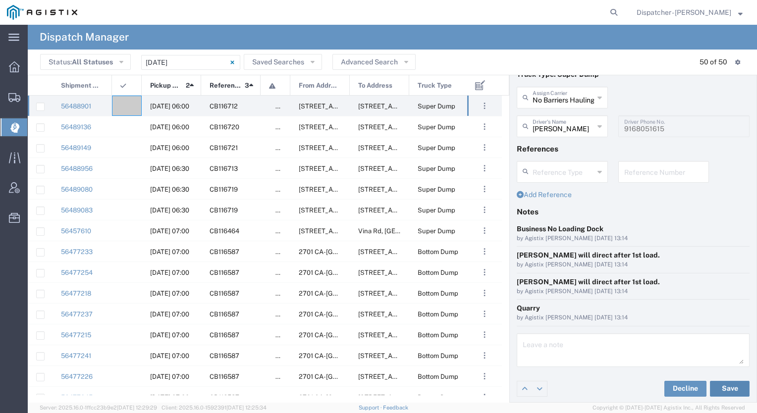
click at [720, 385] on button "Save" at bounding box center [730, 389] width 40 height 16
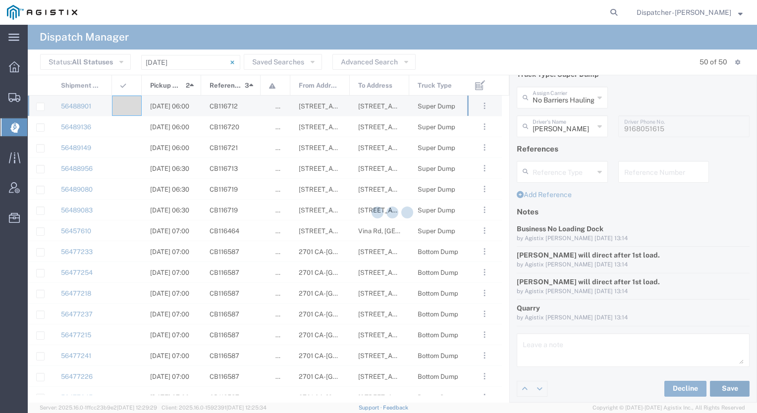
type input "[PERSON_NAME]"
type input "No Barriers Hauling Inc Trucking"
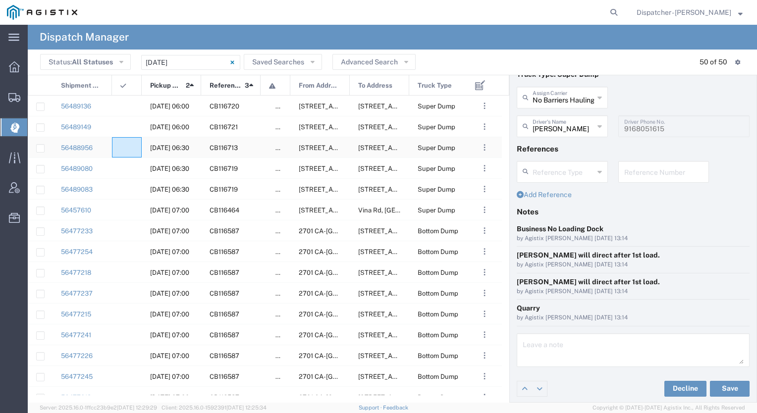
click at [128, 146] on div at bounding box center [127, 147] width 30 height 20
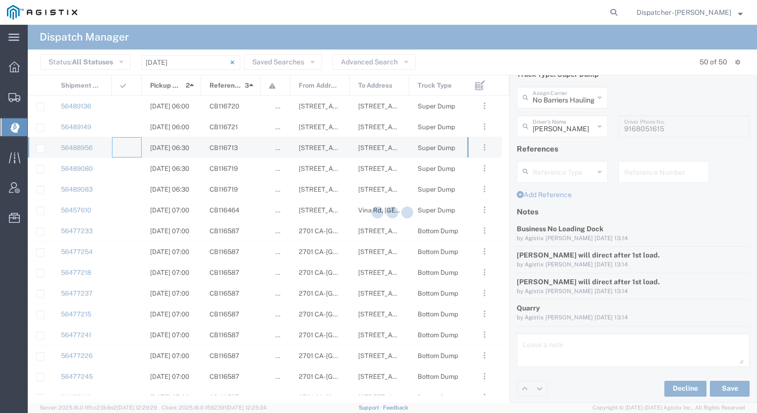
type input "[PERSON_NAME] & Sons Trucking, Inc"
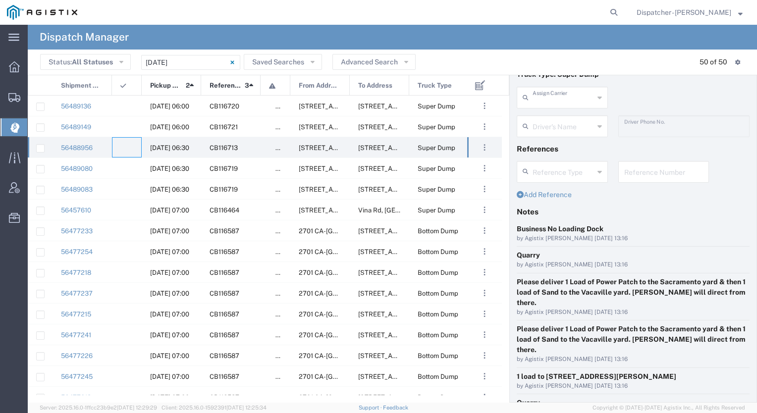
click at [568, 102] on input "text" at bounding box center [562, 96] width 61 height 17
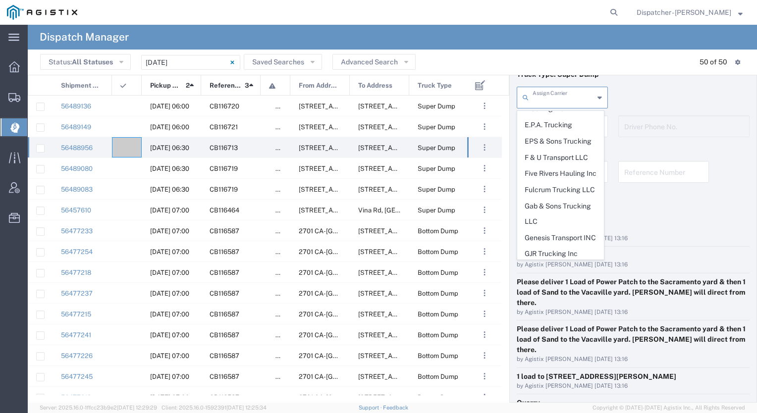
scroll to position [756, 0]
click at [551, 199] on span "Gab & Sons Trucking LLC" at bounding box center [560, 214] width 86 height 31
type input "Gab & Sons Trucking LLC"
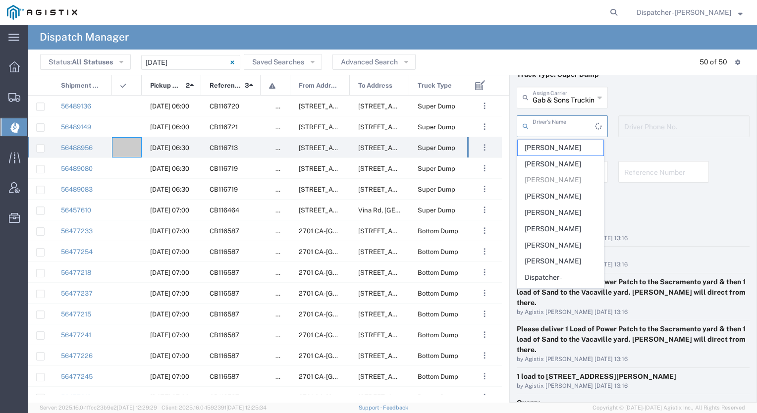
click at [548, 121] on input "text" at bounding box center [563, 125] width 62 height 17
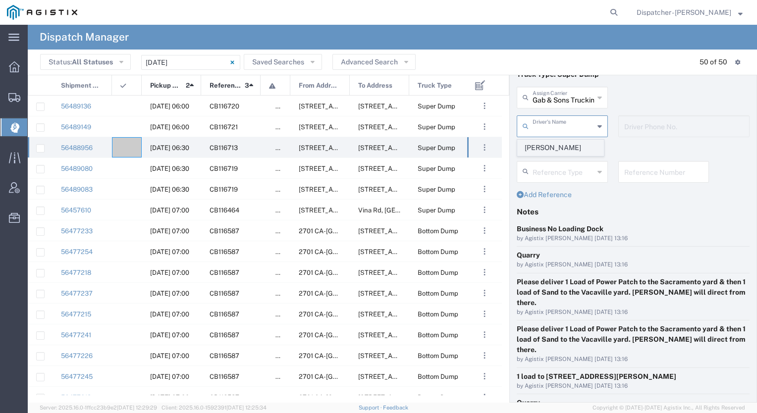
click at [539, 149] on span "[PERSON_NAME]" at bounding box center [560, 147] width 86 height 15
type input "[PERSON_NAME]"
type input "[PHONE_NUMBER]"
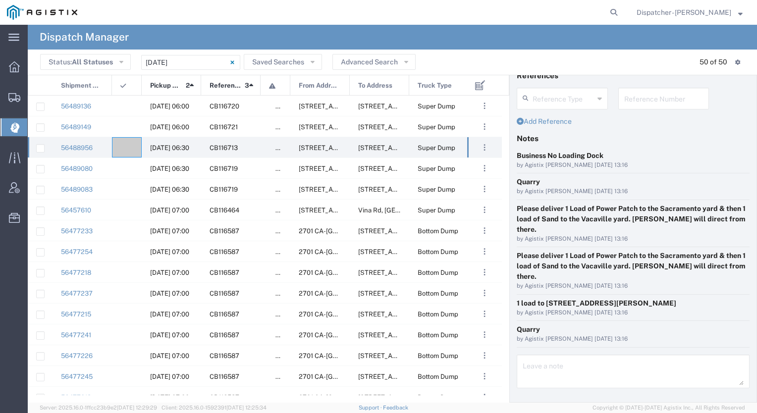
click at [723, 402] on button "Save" at bounding box center [730, 410] width 40 height 16
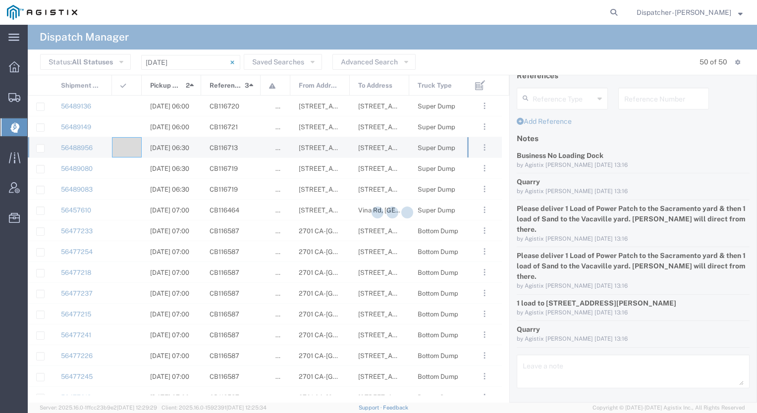
type input "[PERSON_NAME]"
type input "Gab & Sons Trucking LLC"
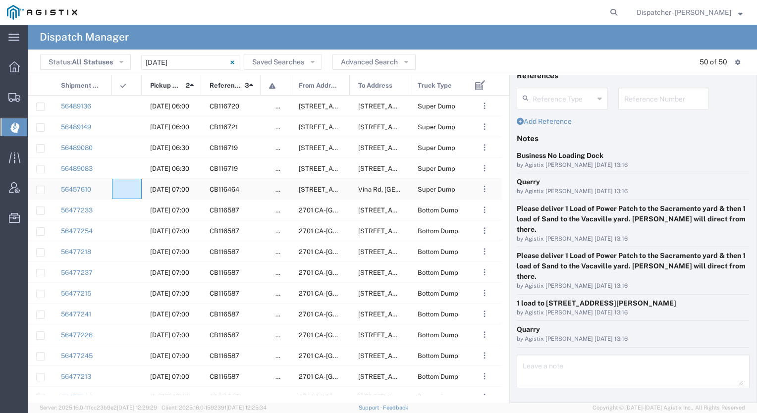
click at [130, 191] on div at bounding box center [127, 189] width 30 height 20
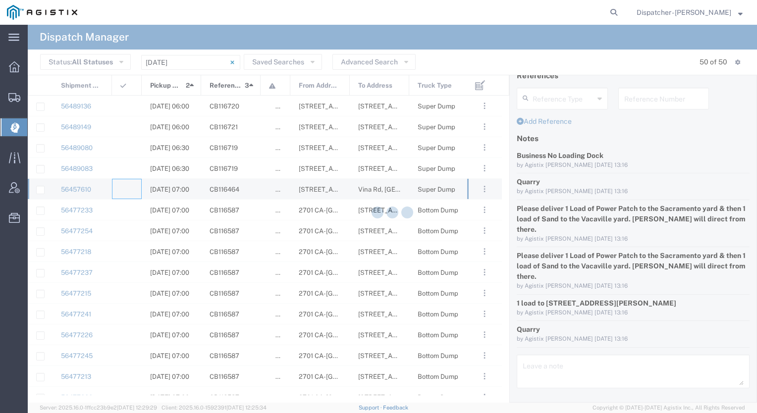
type input "[PERSON_NAME] & Sons Trucking, Inc"
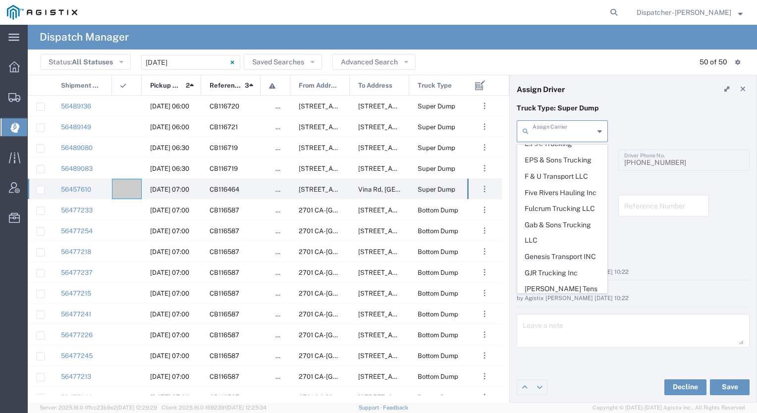
click at [554, 130] on input "text" at bounding box center [562, 130] width 61 height 17
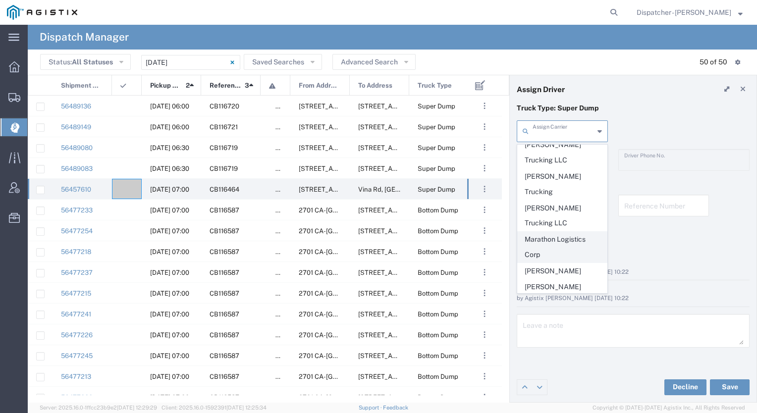
scroll to position [1459, 0]
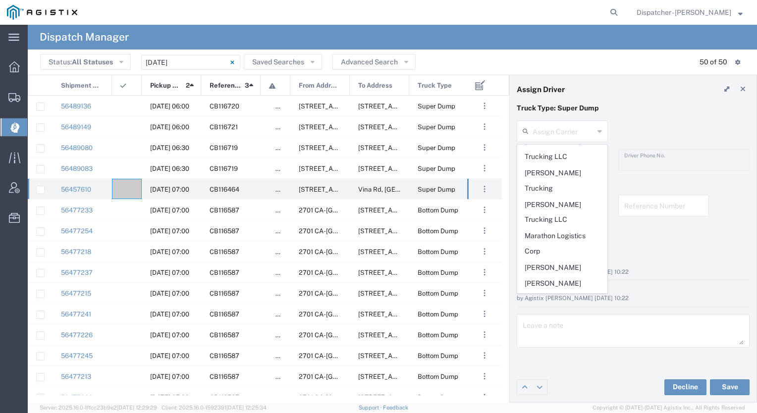
click at [538, 389] on span "MX Trucking" at bounding box center [561, 396] width 89 height 15
type input "MX Trucking"
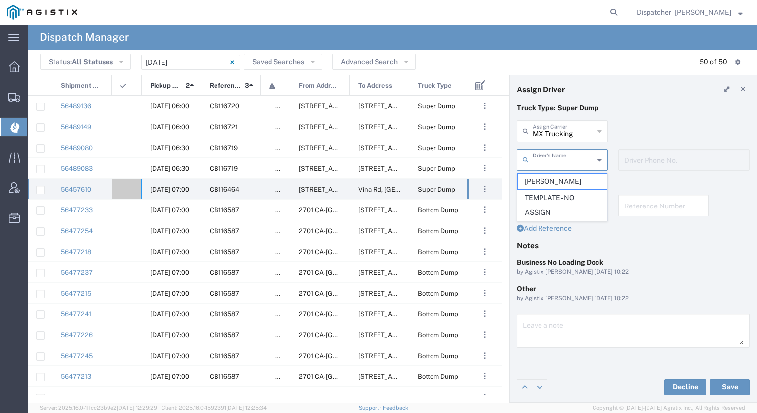
click at [539, 166] on input "text" at bounding box center [562, 159] width 61 height 17
click at [539, 179] on span "[PERSON_NAME]" at bounding box center [561, 181] width 89 height 15
type input "[PERSON_NAME]"
type input "[PHONE_NUMBER]"
click at [733, 390] on button "Save" at bounding box center [730, 387] width 40 height 16
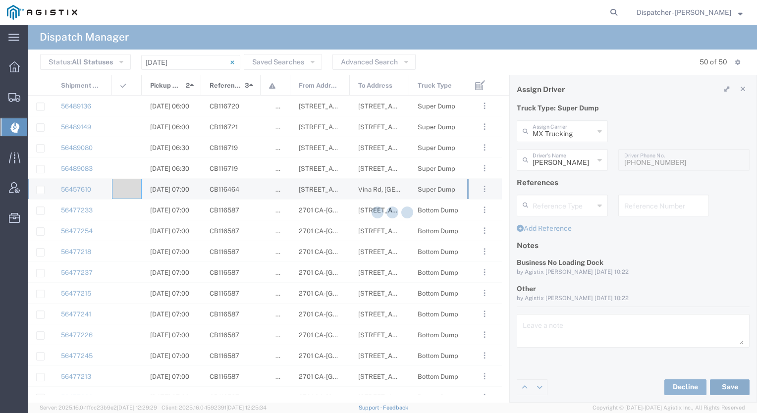
type input "[PERSON_NAME]"
type input "MX Trucking"
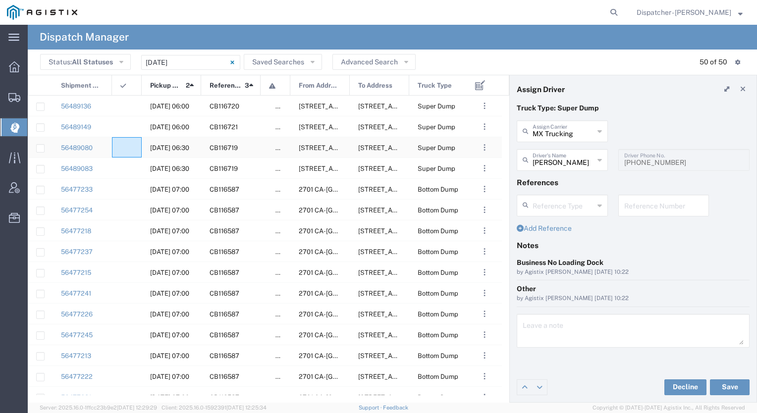
click at [125, 149] on agx-ag-table-icon-cell at bounding box center [123, 147] width 6 height 7
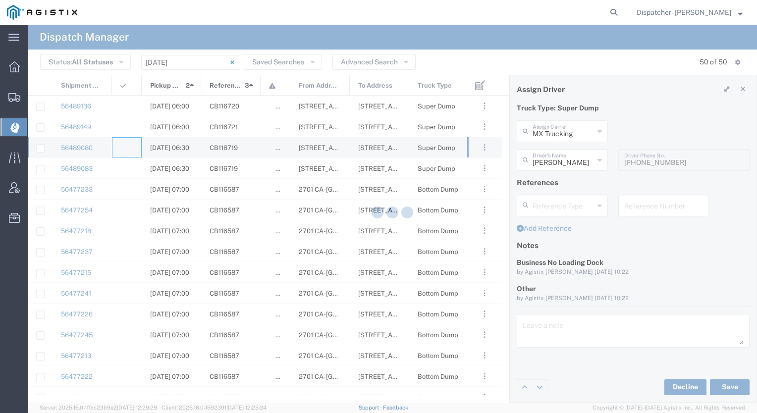
type input "[PERSON_NAME] & Sons Trucking, Inc"
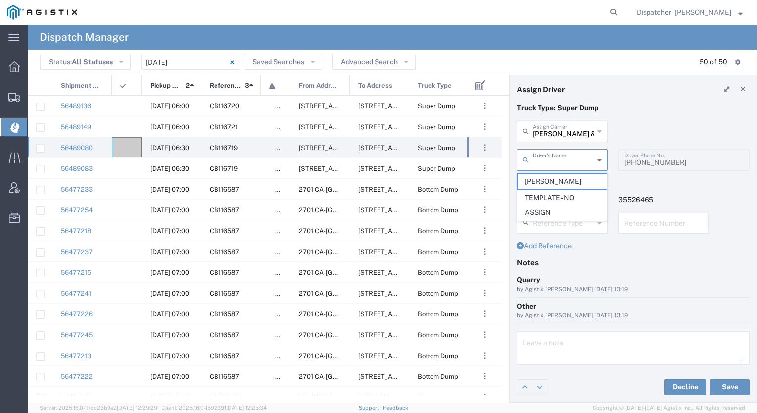
click at [542, 163] on input "text" at bounding box center [562, 159] width 61 height 17
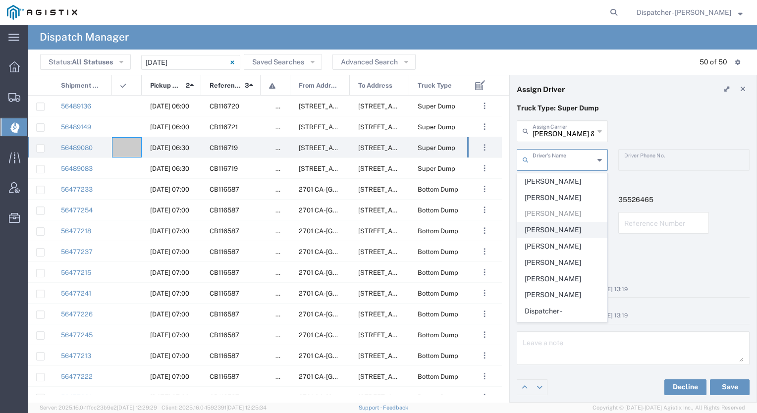
click at [544, 232] on span "[PERSON_NAME]" at bounding box center [561, 229] width 89 height 15
type input "[PERSON_NAME]"
type input "[PHONE_NUMBER]"
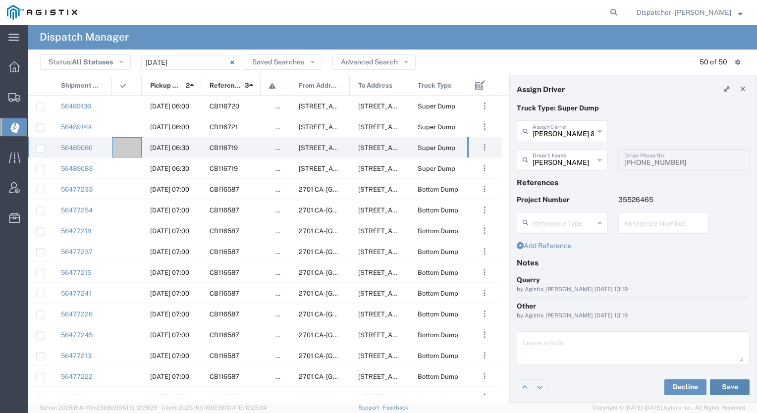
click at [719, 390] on button "Save" at bounding box center [730, 387] width 40 height 16
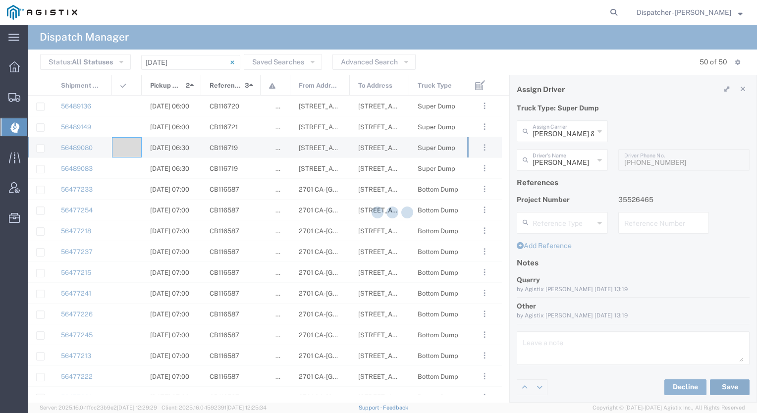
type input "[PERSON_NAME]"
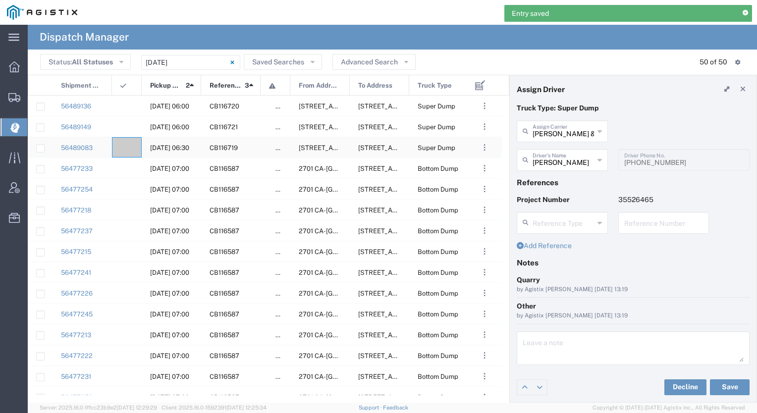
click at [124, 143] on div at bounding box center [127, 147] width 30 height 20
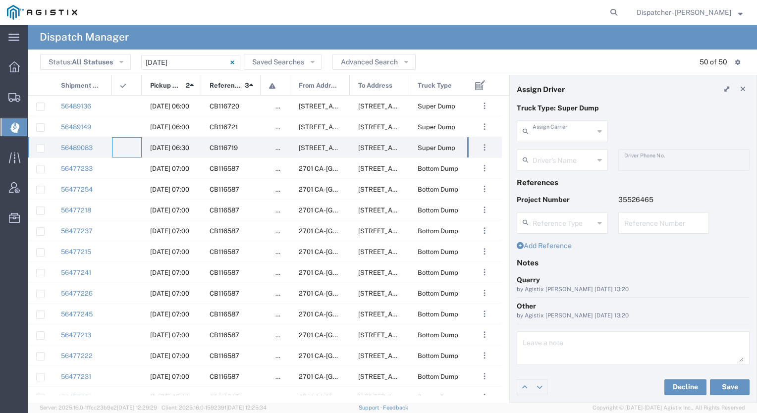
click at [549, 135] on input "text" at bounding box center [562, 130] width 61 height 17
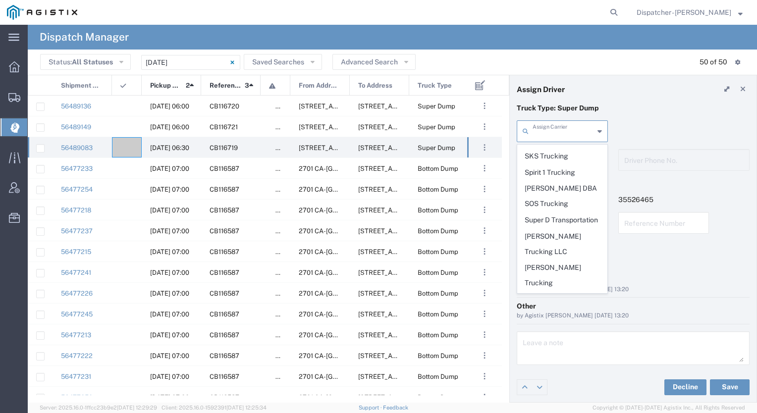
scroll to position [2194, 0]
click at [549, 323] on span "Traxx Equipment Rental and Excavation" at bounding box center [561, 338] width 89 height 31
type input "Traxx Equipment Rental and Excavation"
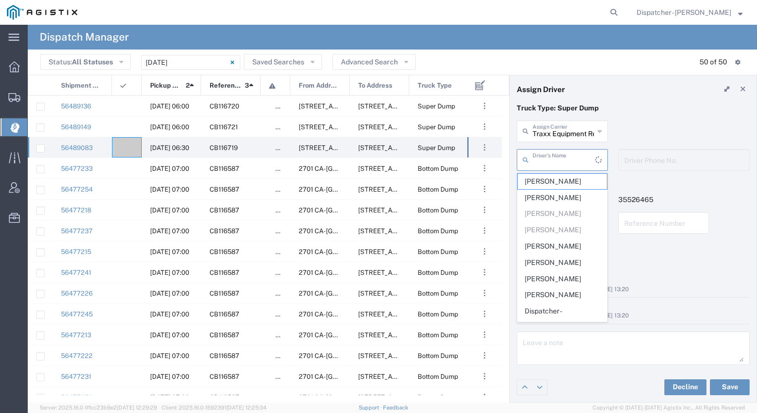
click at [547, 155] on input "text" at bounding box center [563, 159] width 62 height 17
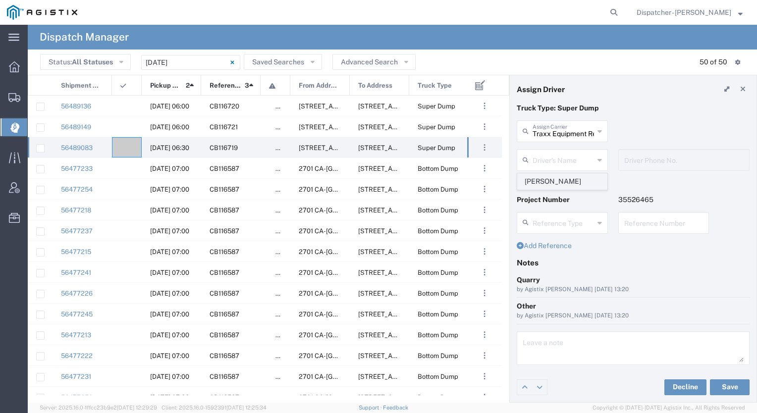
click at [552, 183] on span "[PERSON_NAME]" at bounding box center [561, 181] width 89 height 15
type input "[PERSON_NAME]"
type input "[PHONE_NUMBER]"
click at [724, 390] on button "Save" at bounding box center [730, 387] width 40 height 16
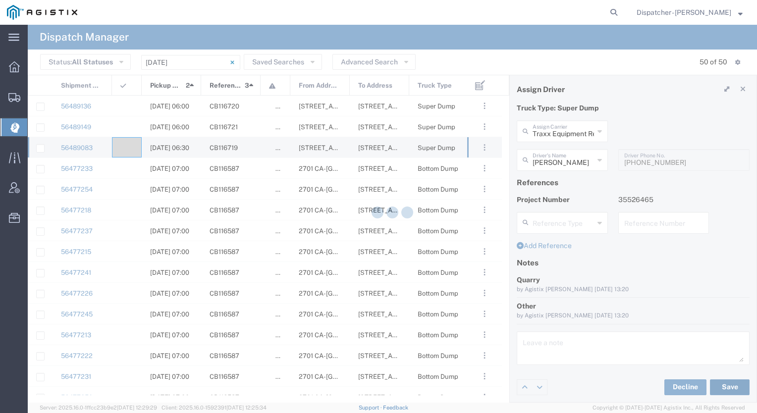
type input "[PERSON_NAME]"
type input "Traxx Equipment Rental and Excavation"
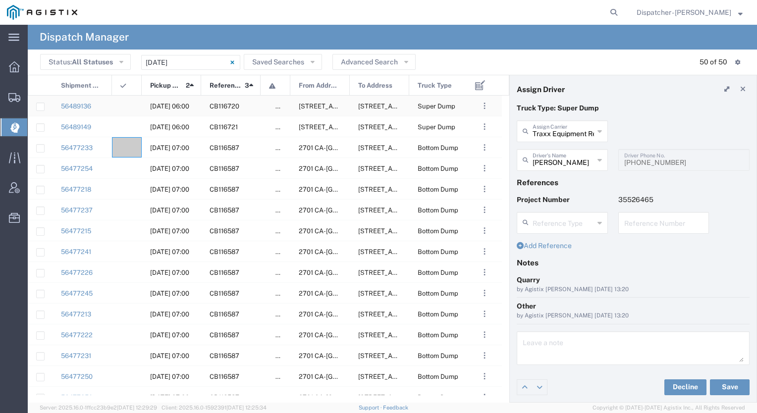
click at [129, 106] on div at bounding box center [127, 106] width 30 height 20
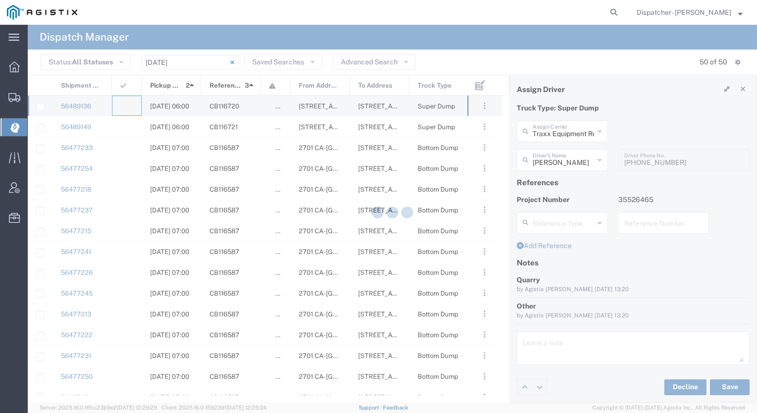
type input "[PERSON_NAME] & Sons Trucking, Inc"
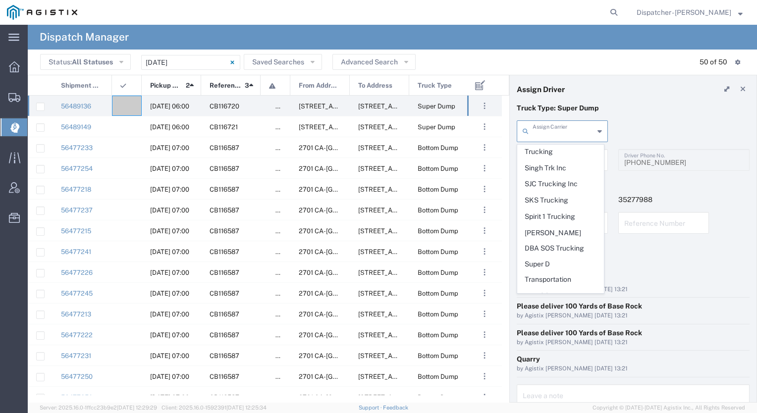
click at [576, 134] on input "text" at bounding box center [562, 130] width 61 height 17
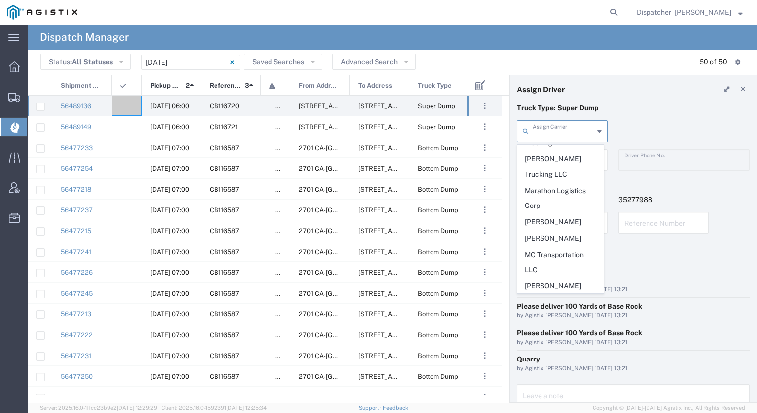
scroll to position [1535, 0]
click at [555, 326] on span "Mk Hauling Inc" at bounding box center [560, 333] width 86 height 15
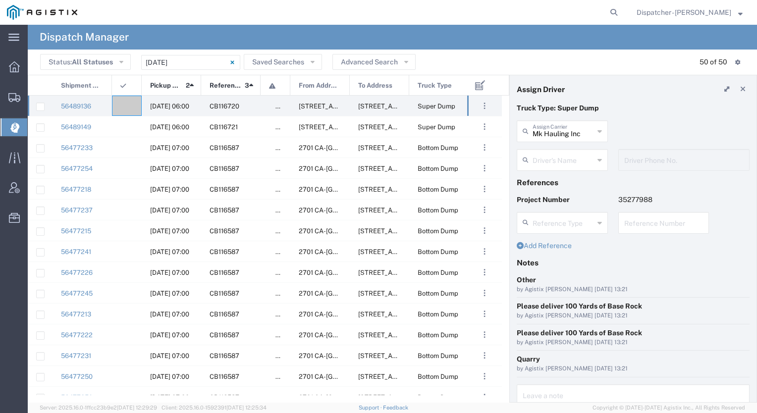
scroll to position [51, 0]
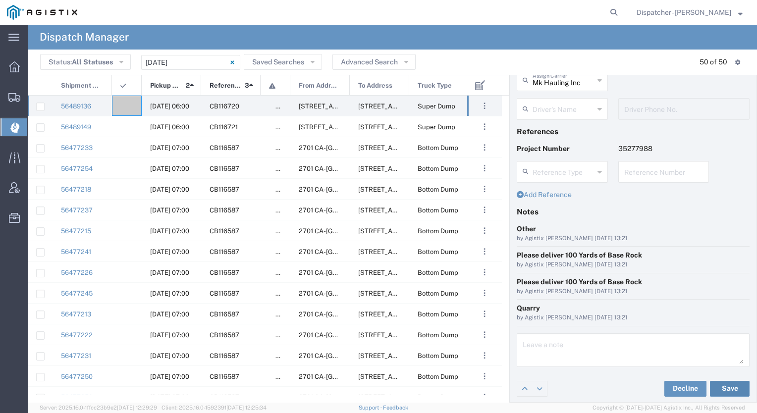
click at [721, 391] on button "Save" at bounding box center [730, 389] width 40 height 16
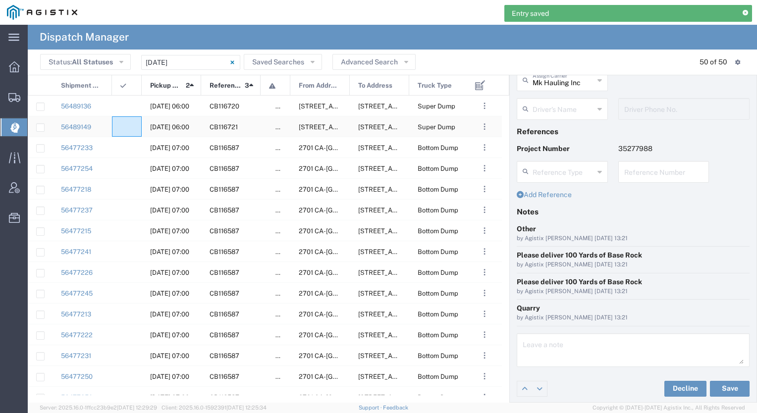
click at [127, 122] on div at bounding box center [127, 126] width 30 height 20
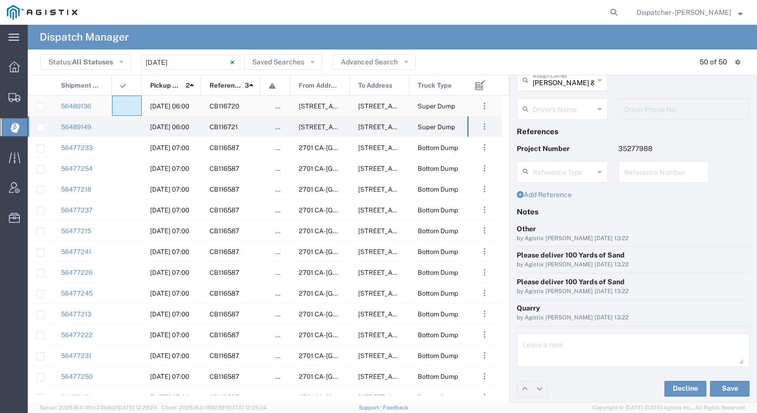
click at [127, 112] on div at bounding box center [127, 106] width 30 height 20
click at [126, 132] on div at bounding box center [127, 126] width 30 height 20
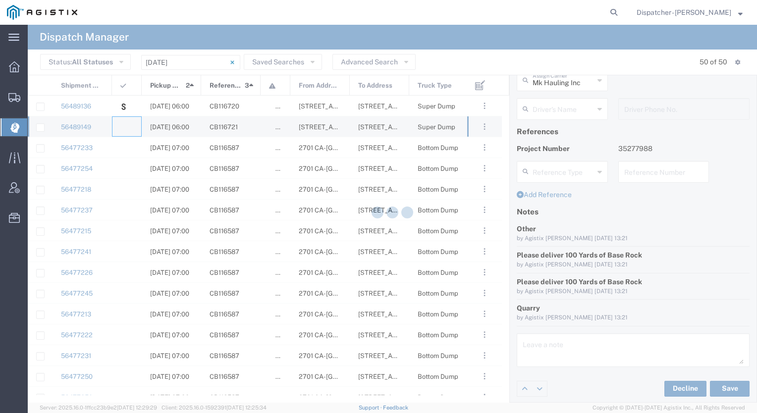
type input "[PERSON_NAME] & Sons Trucking, Inc"
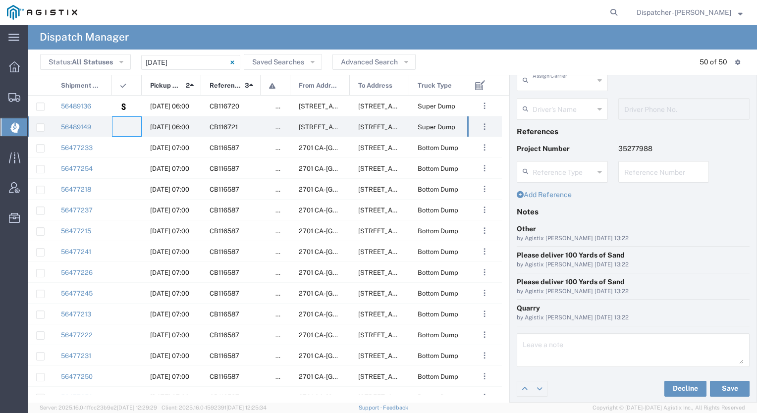
click at [559, 81] on input "text" at bounding box center [562, 79] width 61 height 17
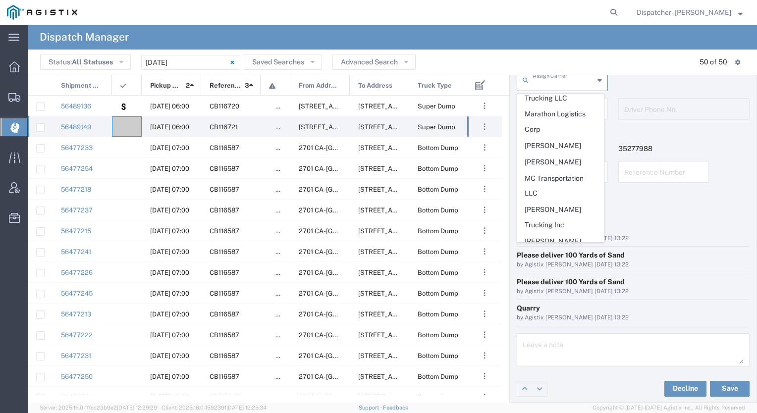
scroll to position [1559, 0]
click at [550, 252] on span "Mk Hauling Inc" at bounding box center [560, 259] width 86 height 15
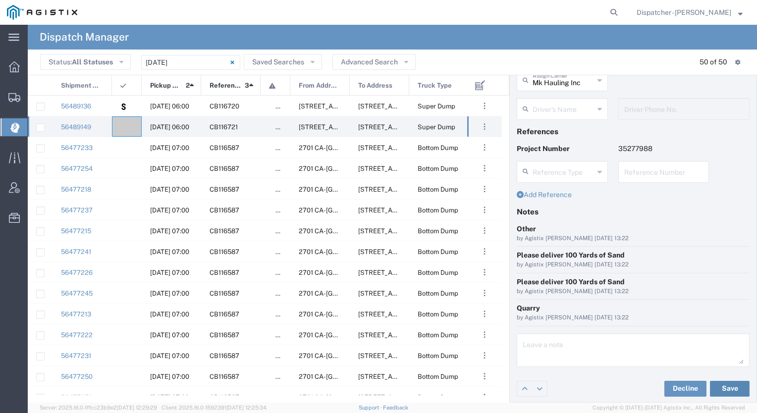
click at [719, 389] on button "Save" at bounding box center [730, 389] width 40 height 16
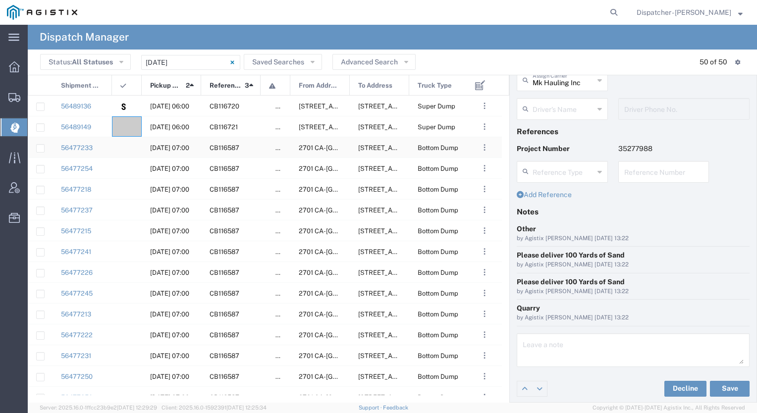
click at [134, 144] on div at bounding box center [127, 147] width 30 height 20
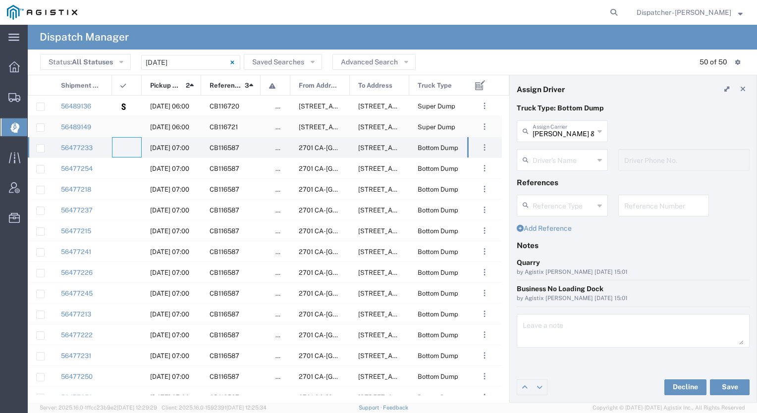
click at [132, 123] on div at bounding box center [127, 126] width 30 height 20
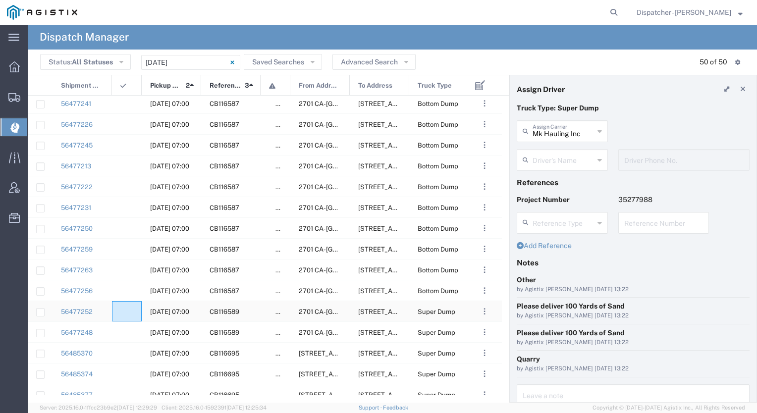
click at [125, 312] on agx-ag-table-icon-cell at bounding box center [123, 311] width 6 height 7
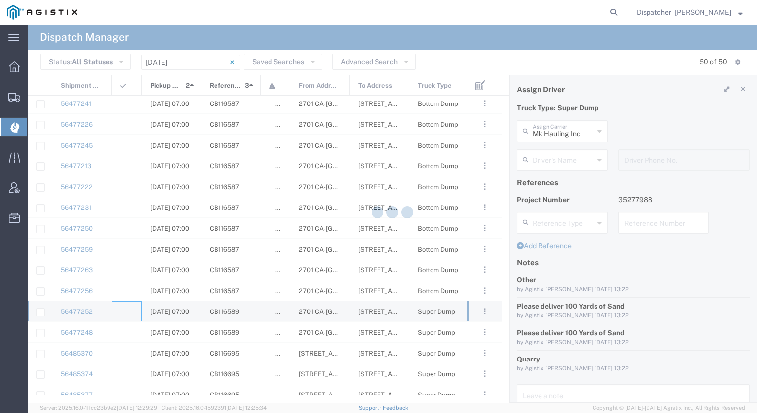
type input "[PERSON_NAME] & Sons Trucking, Inc"
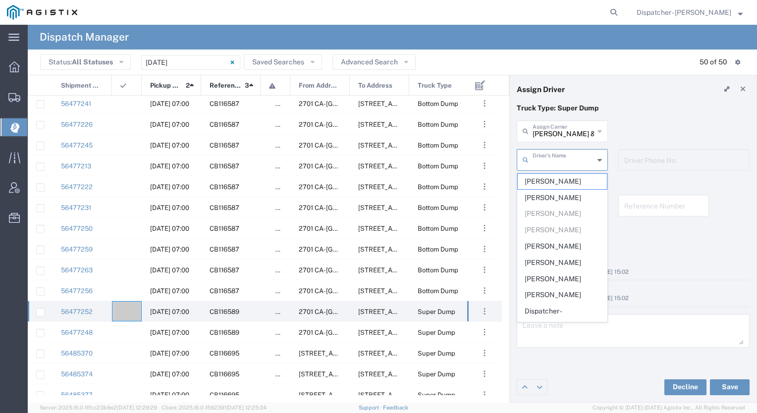
click at [553, 163] on input "text" at bounding box center [562, 159] width 61 height 17
click at [555, 179] on span "[PERSON_NAME]" at bounding box center [561, 182] width 89 height 15
type input "[PERSON_NAME]"
type input "[PHONE_NUMBER]"
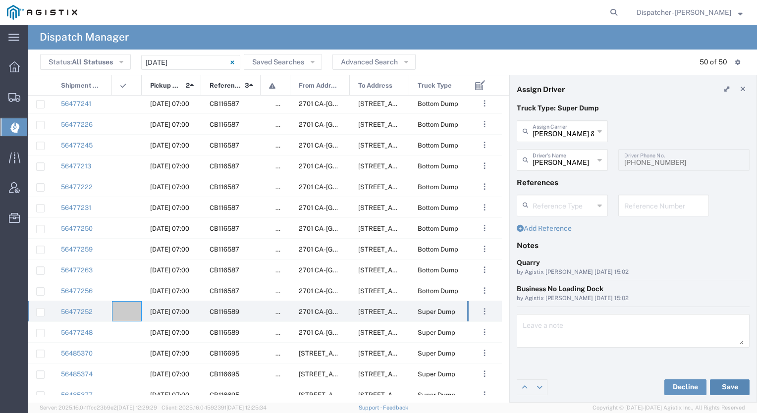
click at [725, 383] on button "Save" at bounding box center [730, 387] width 40 height 16
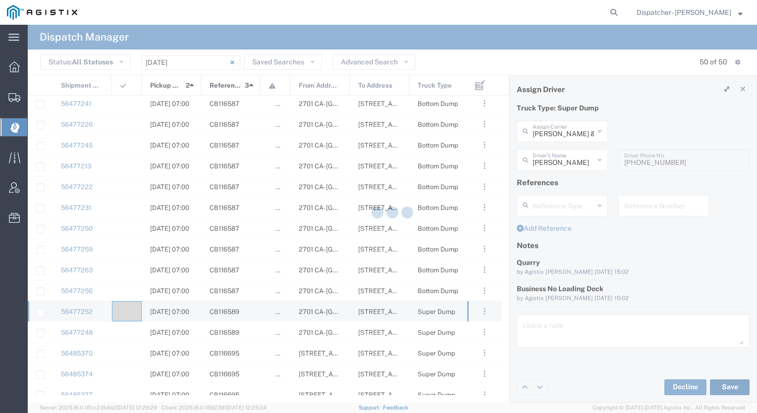
type input "[PERSON_NAME]"
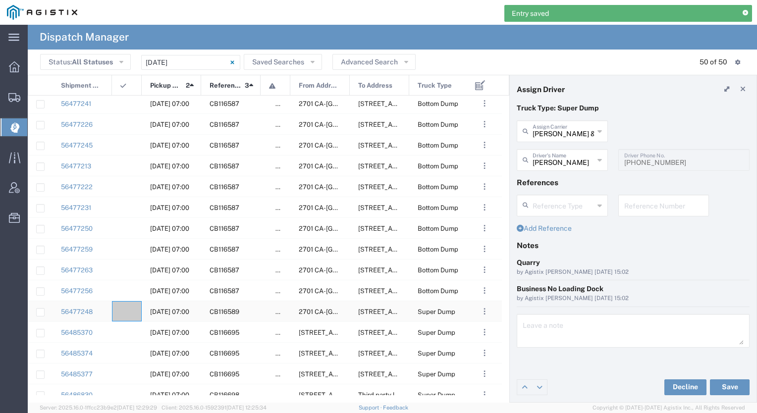
click at [131, 307] on div at bounding box center [127, 311] width 30 height 20
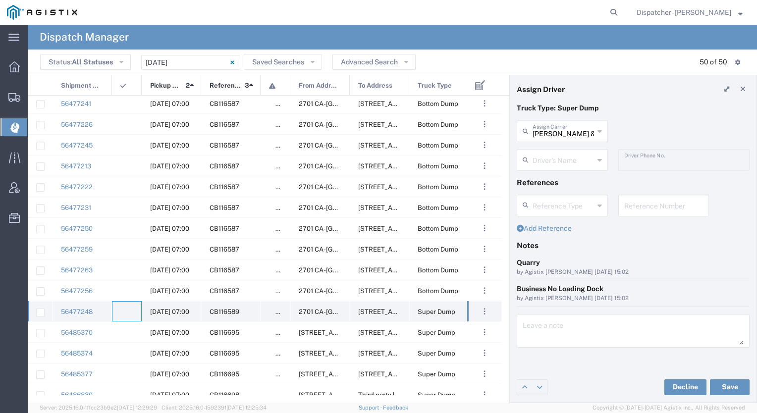
click at [125, 310] on agx-ag-table-icon-cell at bounding box center [123, 311] width 6 height 7
click at [572, 134] on input "text" at bounding box center [562, 130] width 61 height 17
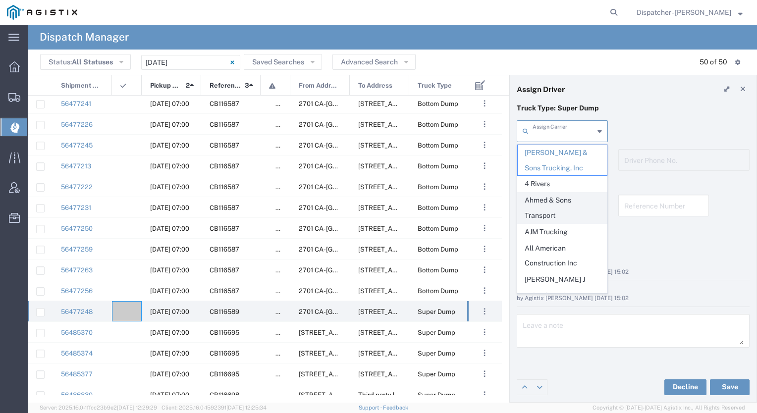
click at [552, 216] on span "Ahmed & Sons Transport" at bounding box center [561, 208] width 89 height 31
type input "Ahmed & Sons Transport"
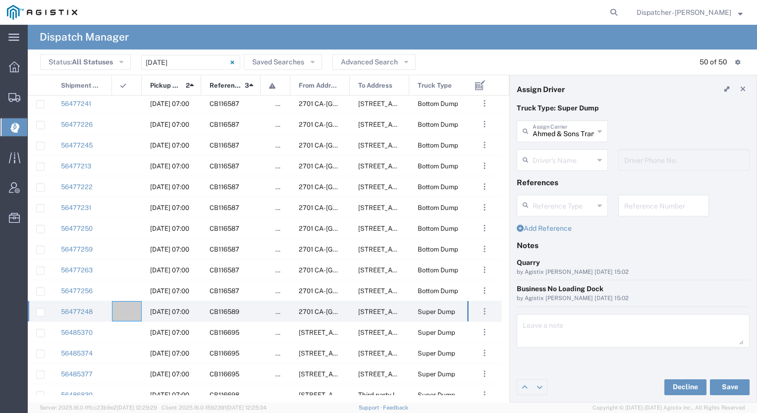
click at [559, 163] on input "text" at bounding box center [562, 159] width 61 height 17
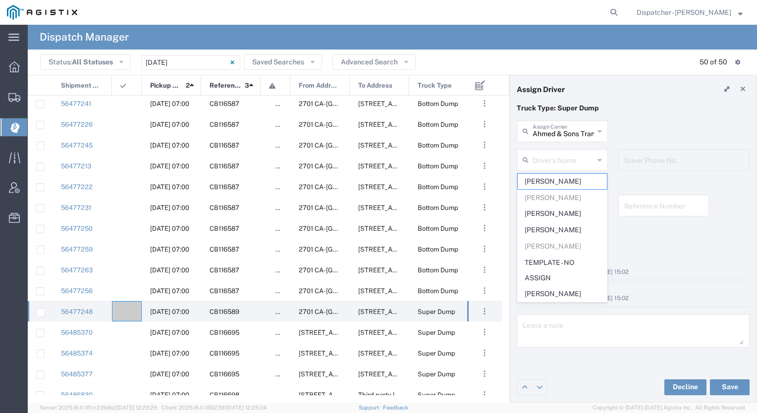
click at [631, 108] on p "Truck Type: Super Dump" at bounding box center [632, 108] width 233 height 10
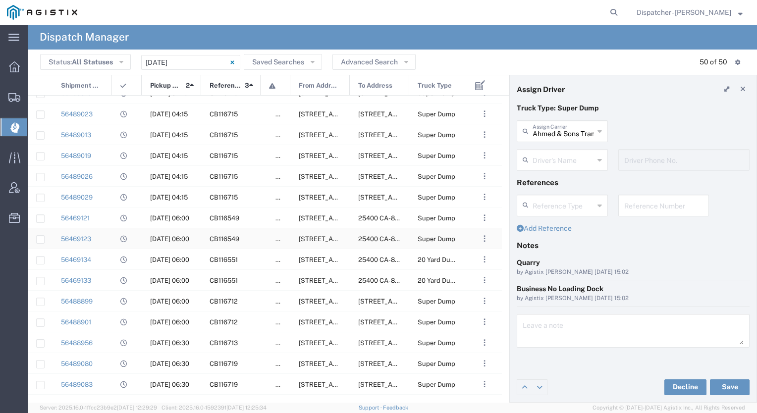
scroll to position [671, 0]
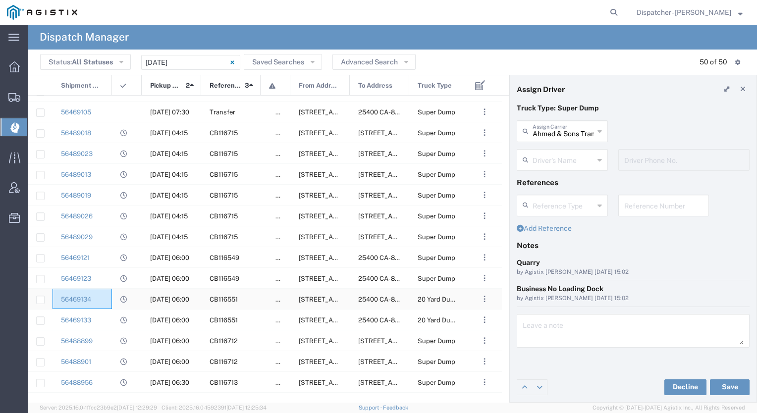
click at [99, 296] on div "56469134" at bounding box center [81, 299] width 59 height 20
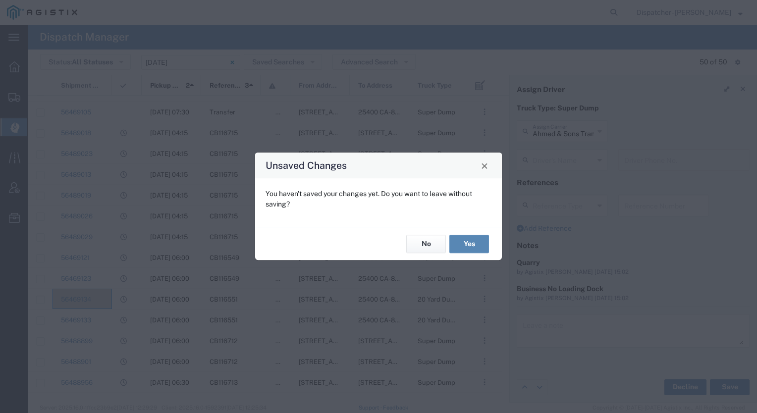
click at [463, 238] on button "Yes" at bounding box center [469, 244] width 40 height 18
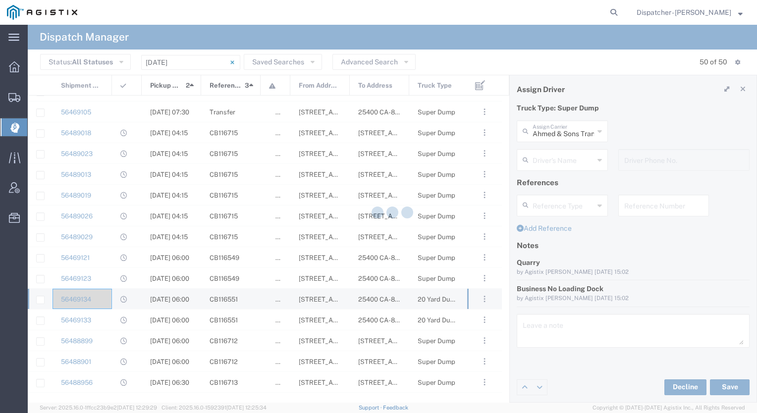
type input "[PERSON_NAME]"
type input "5103206678"
type input "Ahmed & Sons Transport"
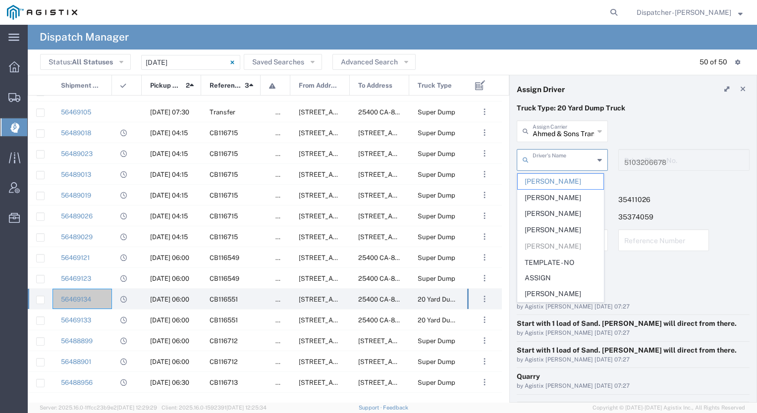
click at [578, 159] on input "text" at bounding box center [562, 159] width 61 height 17
click at [555, 190] on li "[PERSON_NAME]" at bounding box center [560, 198] width 87 height 16
type input "[PERSON_NAME]"
type input "[PHONE_NUMBER]"
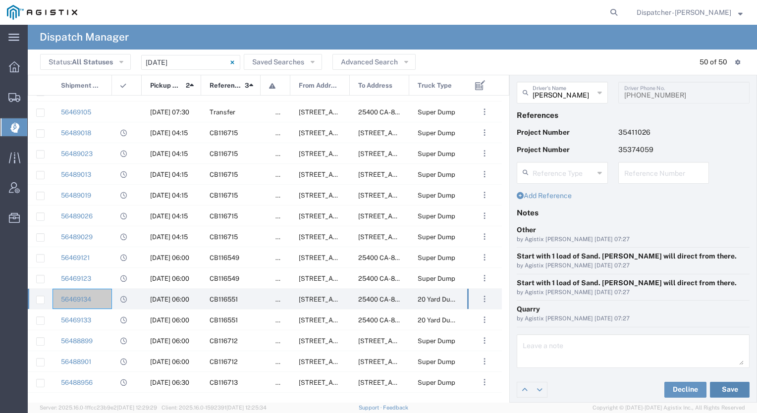
click at [715, 387] on button "Save" at bounding box center [730, 390] width 40 height 16
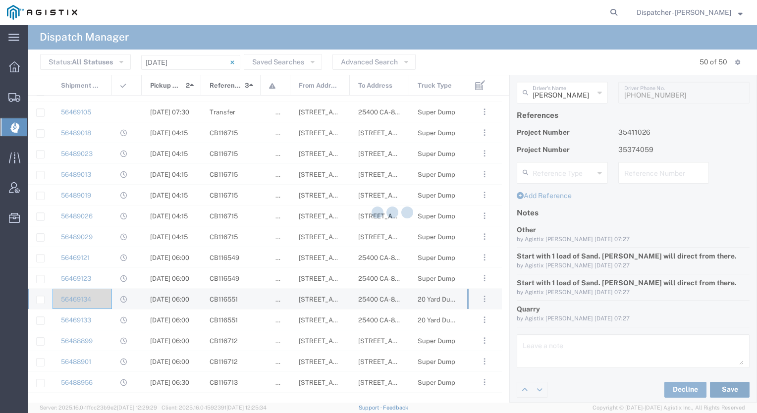
type input "[PERSON_NAME]"
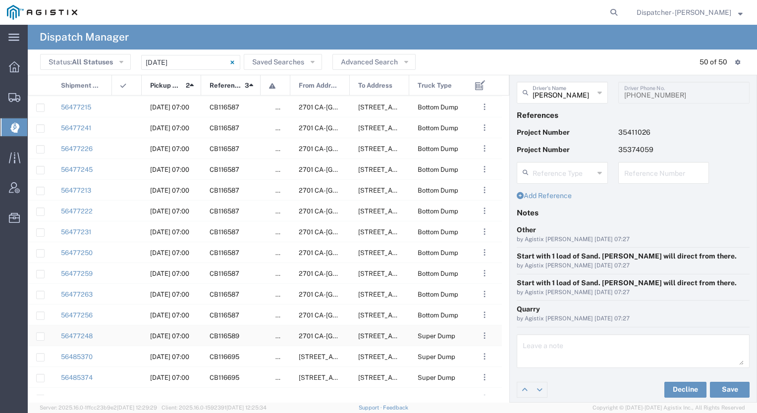
click at [121, 332] on agx-ag-table-icon-cell at bounding box center [123, 335] width 6 height 7
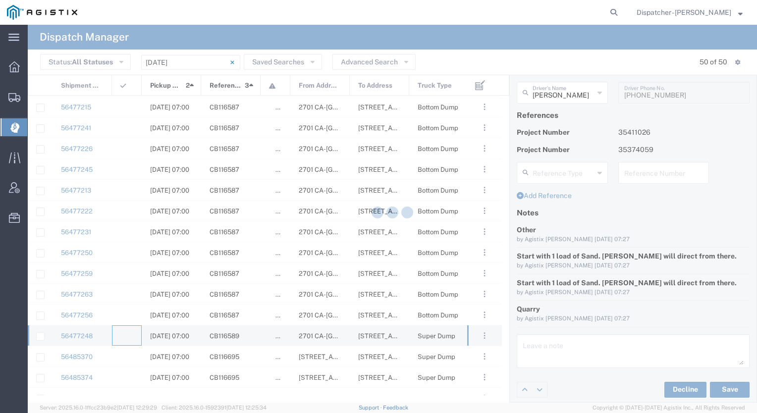
type input "[PERSON_NAME] & Sons Trucking, Inc"
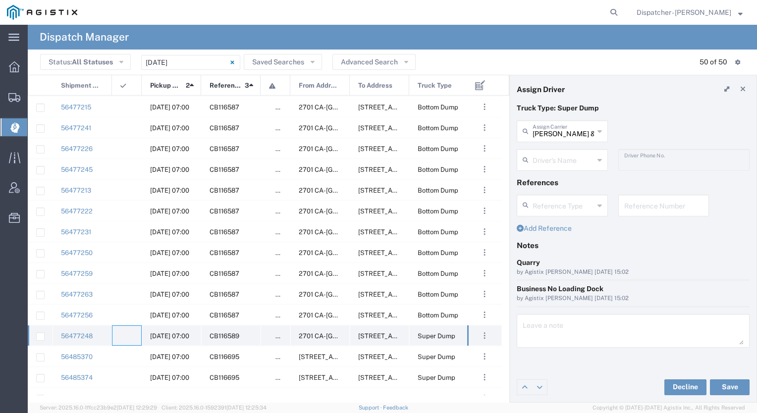
click at [121, 332] on agx-ag-table-icon-cell at bounding box center [123, 335] width 6 height 7
click at [558, 130] on input "text" at bounding box center [562, 130] width 61 height 17
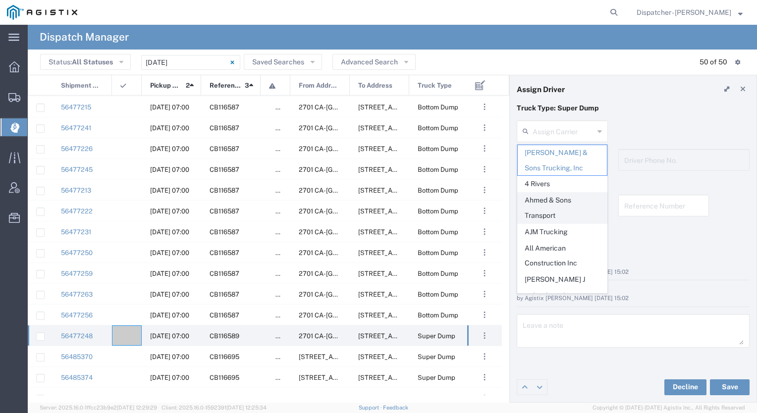
click at [545, 211] on span "Ahmed & Sons Transport" at bounding box center [561, 208] width 89 height 31
type input "Ahmed & Sons Transport"
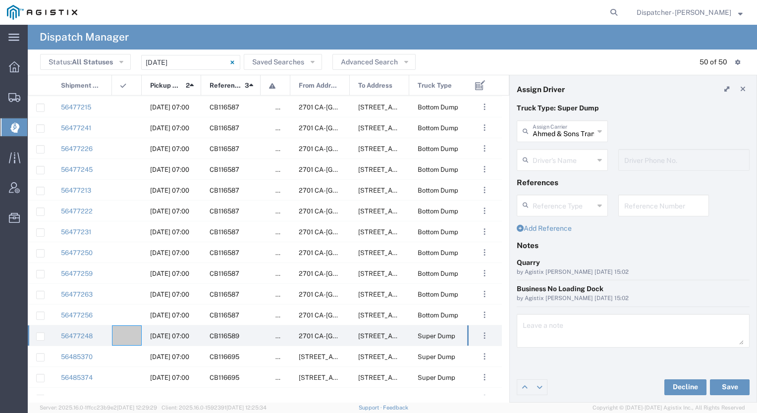
click at [549, 163] on input "text" at bounding box center [562, 159] width 61 height 17
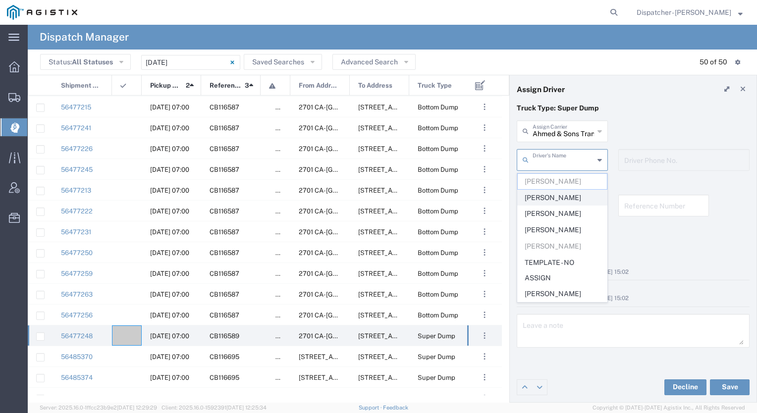
click at [536, 198] on span "[PERSON_NAME]" at bounding box center [561, 197] width 89 height 15
type input "[PERSON_NAME]"
type input "5103206678"
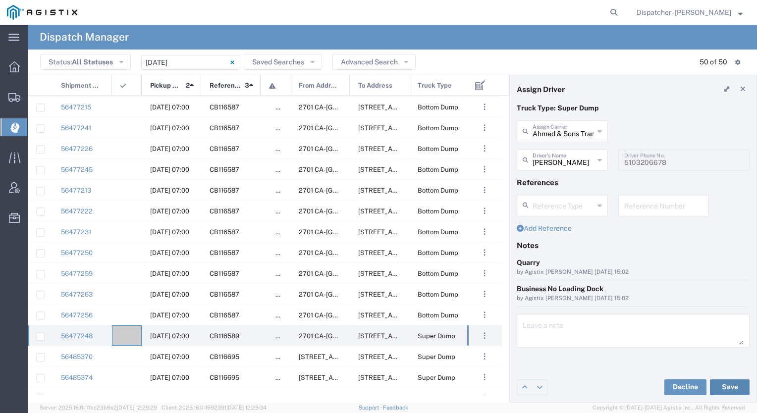
click at [728, 386] on button "Save" at bounding box center [730, 387] width 40 height 16
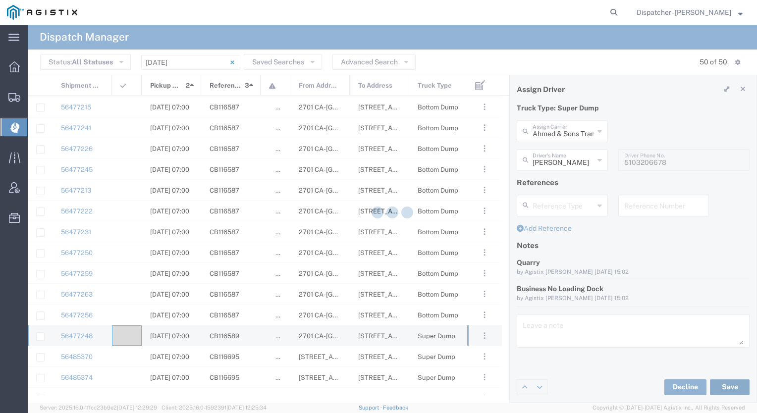
type input "[PERSON_NAME]"
type input "Ahmed & Sons Transport"
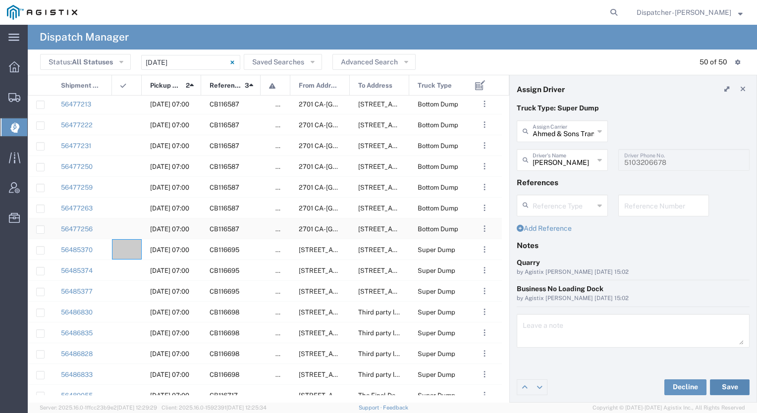
scroll to position [221, 0]
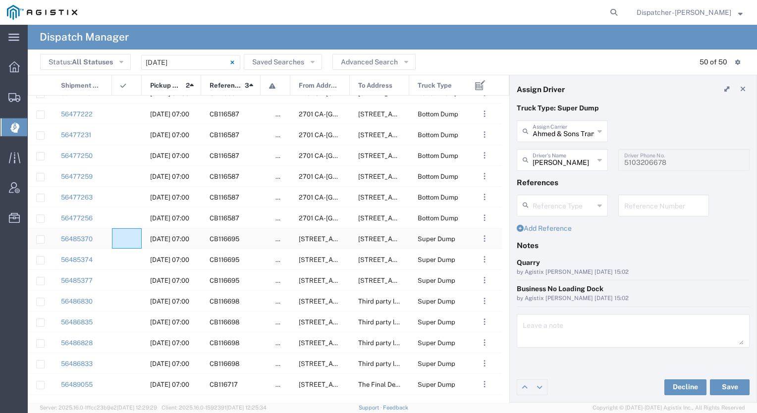
click at [123, 238] on agx-ag-table-icon-cell at bounding box center [123, 238] width 6 height 7
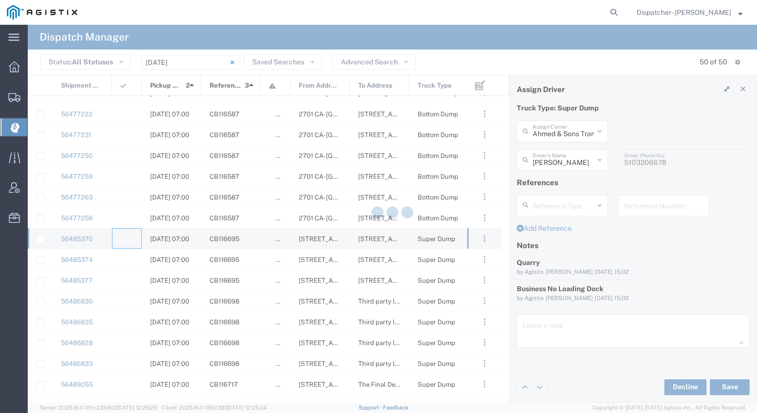
type input "[PERSON_NAME] & Sons Trucking, Inc"
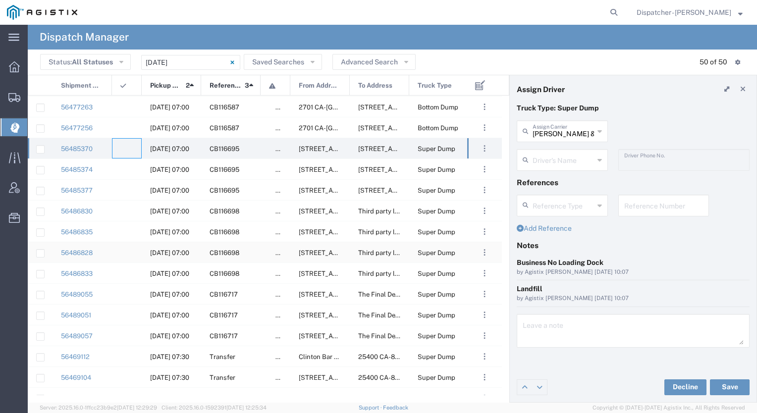
scroll to position [329, 0]
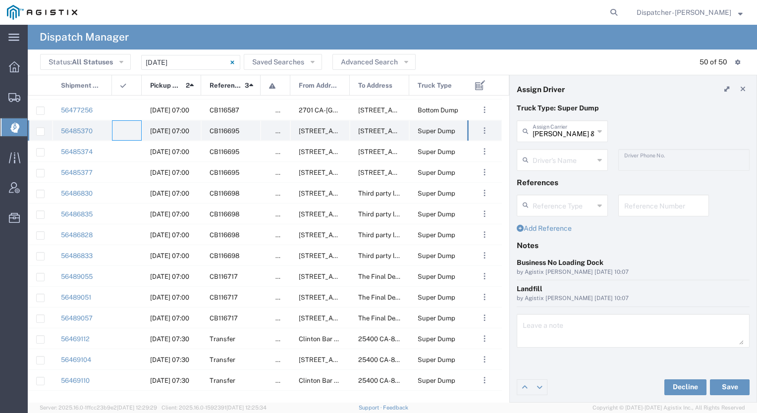
click at [131, 132] on div at bounding box center [127, 130] width 30 height 20
click at [580, 132] on input "text" at bounding box center [562, 130] width 61 height 17
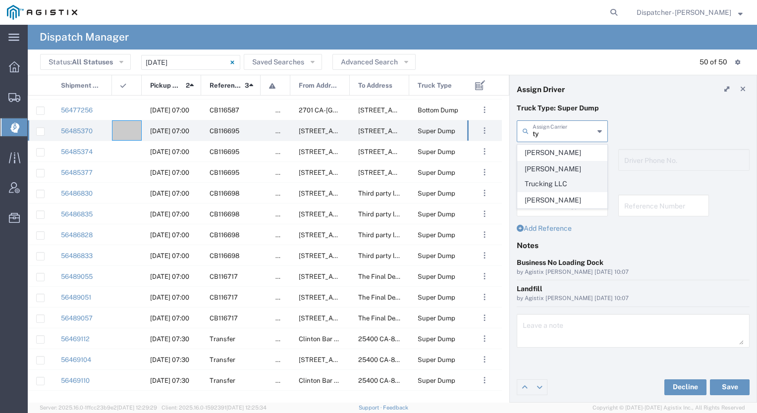
click at [554, 167] on span "[PERSON_NAME] Trucking LLC" at bounding box center [561, 176] width 89 height 31
type input "[PERSON_NAME] Trucking LLC"
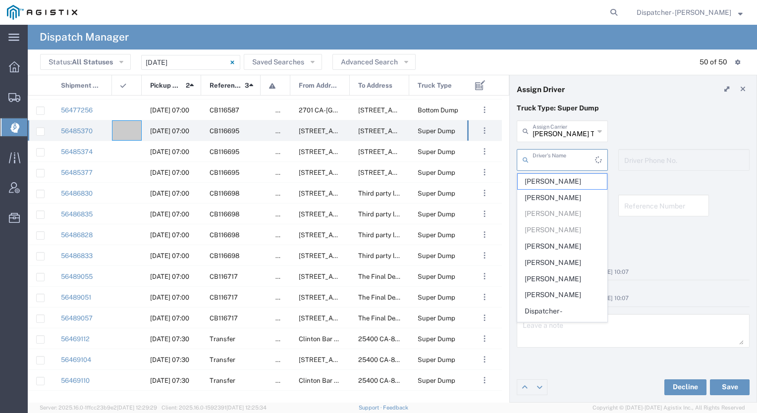
click at [554, 167] on input "text" at bounding box center [563, 159] width 62 height 17
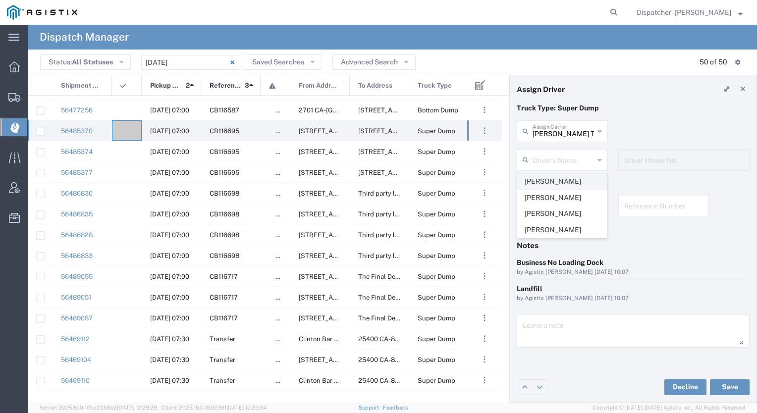
click at [557, 181] on span "[PERSON_NAME]" at bounding box center [561, 181] width 89 height 15
type input "[PERSON_NAME]"
type input "5308707576"
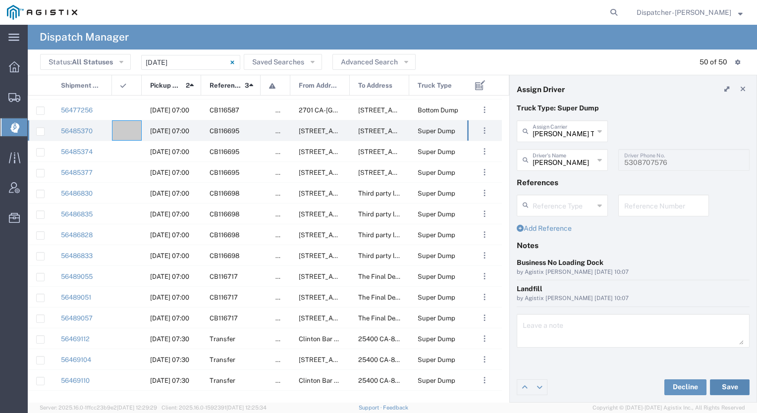
click at [727, 391] on button "Save" at bounding box center [730, 387] width 40 height 16
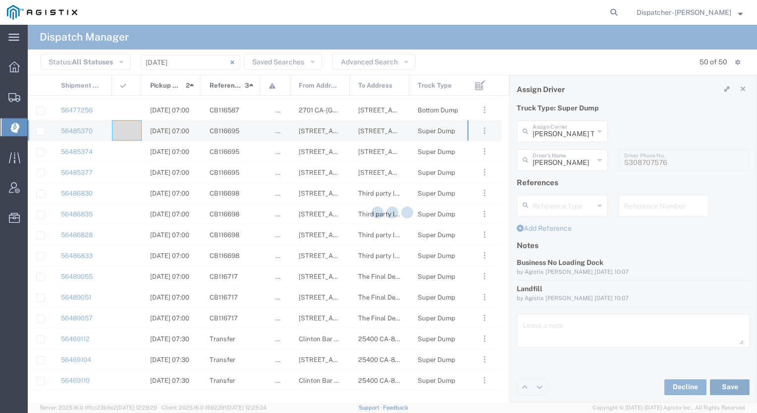
type input "[PERSON_NAME]"
type input "[PERSON_NAME] Trucking LLC"
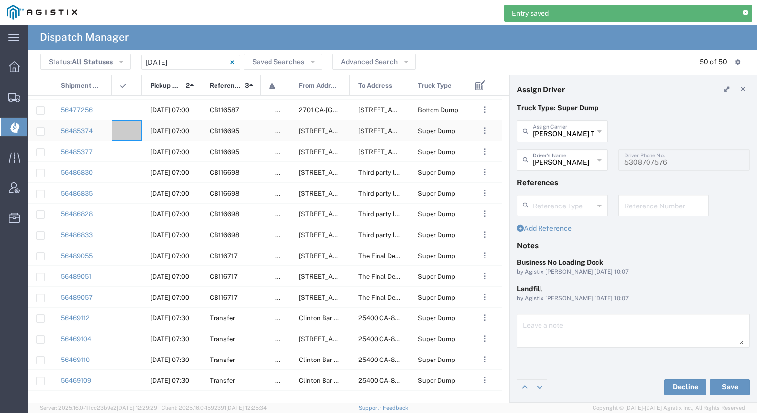
click at [128, 124] on div at bounding box center [127, 130] width 30 height 20
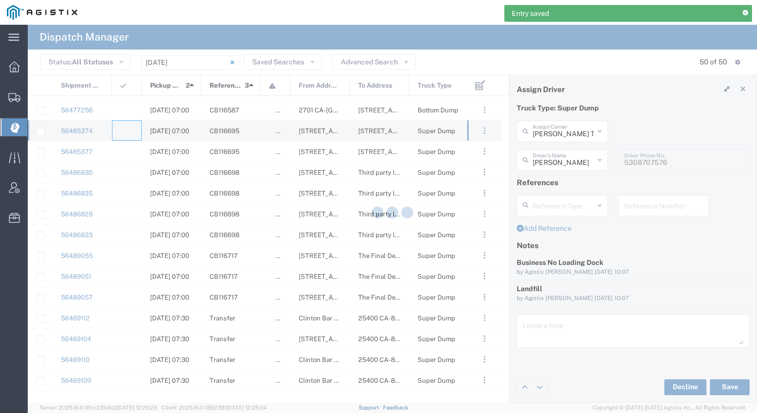
type input "[PERSON_NAME] & Sons Trucking, Inc"
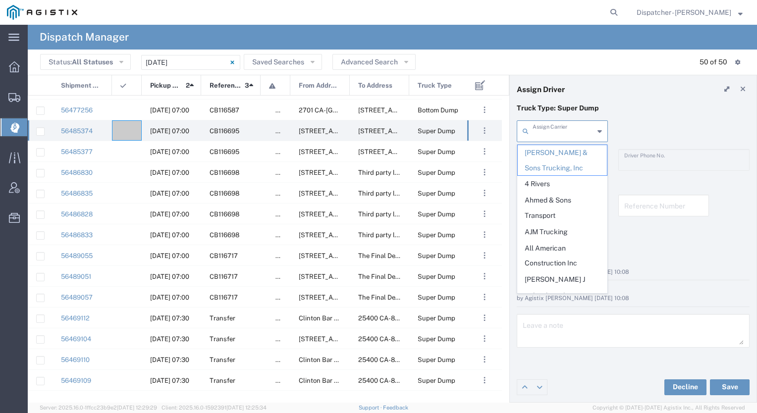
click at [565, 130] on input "text" at bounding box center [562, 130] width 61 height 17
click at [553, 388] on span "VC Trucking Inc" at bounding box center [561, 395] width 89 height 15
type input "VC Trucking Inc"
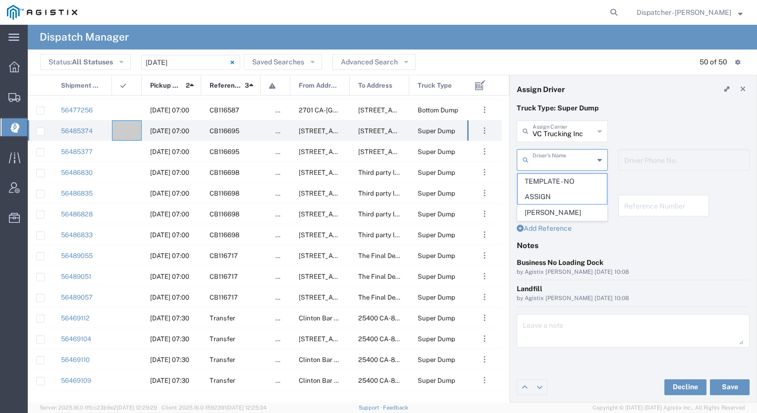
click at [557, 165] on input "text" at bounding box center [562, 159] width 61 height 17
click at [546, 213] on span "[PERSON_NAME]" at bounding box center [561, 212] width 89 height 15
type input "[PERSON_NAME]"
type input "[PHONE_NUMBER]"
click at [723, 387] on button "Save" at bounding box center [730, 387] width 40 height 16
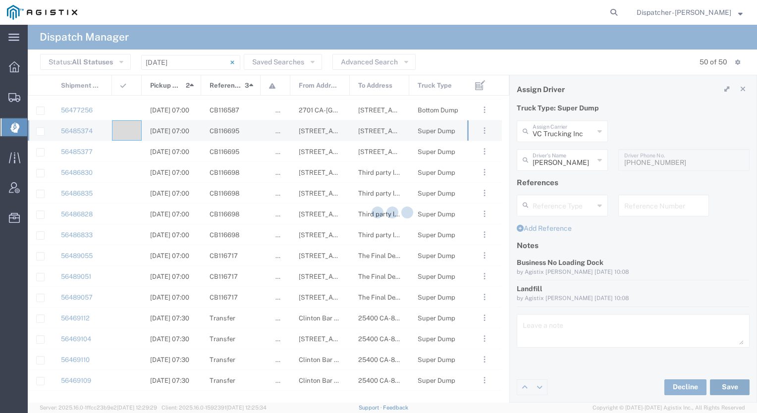
type input "[PERSON_NAME]"
type input "VC Trucking Inc"
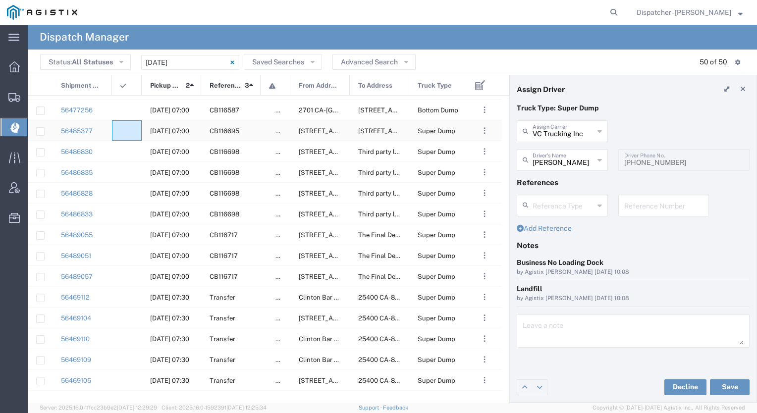
click at [134, 124] on div at bounding box center [127, 130] width 30 height 20
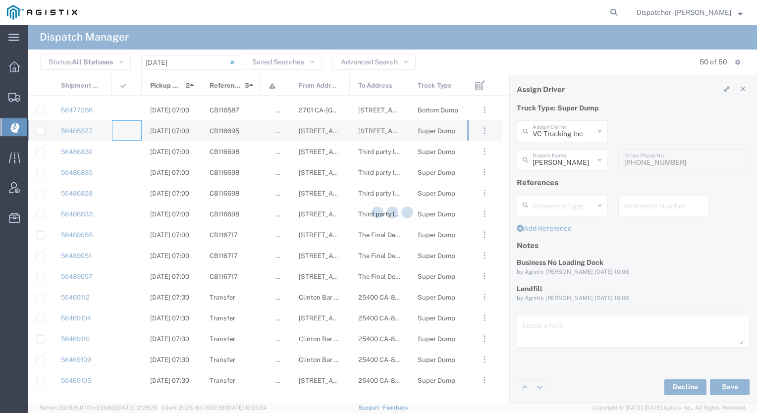
type input "[PERSON_NAME] & Sons Trucking, Inc"
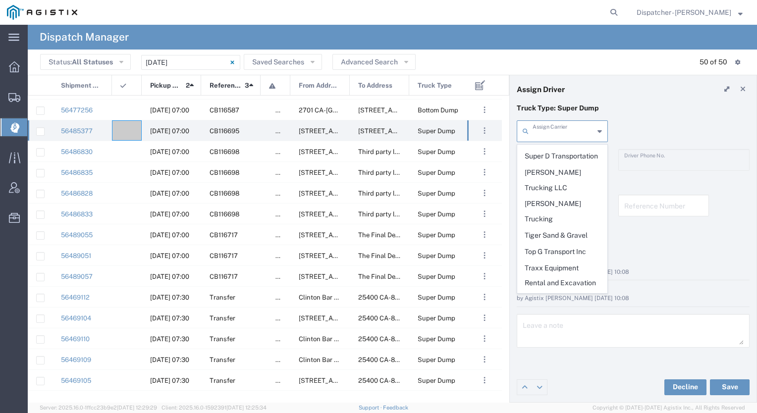
click at [564, 128] on input "text" at bounding box center [562, 130] width 61 height 17
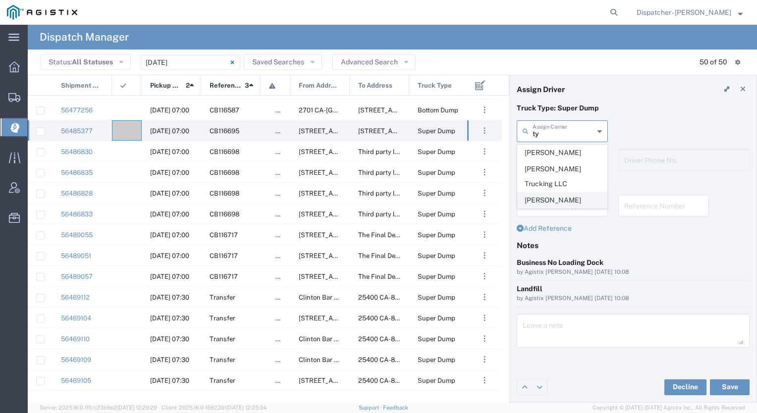
click at [547, 193] on span "[PERSON_NAME]" at bounding box center [561, 200] width 89 height 15
type input "[PERSON_NAME]"
click at [549, 152] on input "text" at bounding box center [562, 159] width 61 height 17
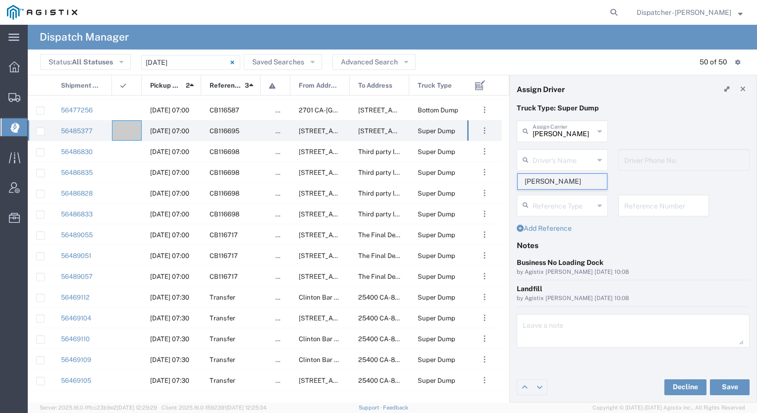
click at [540, 183] on span "[PERSON_NAME]" at bounding box center [561, 181] width 89 height 15
type input "[PERSON_NAME]"
type input "[PHONE_NUMBER]"
click at [723, 390] on button "Save" at bounding box center [730, 387] width 40 height 16
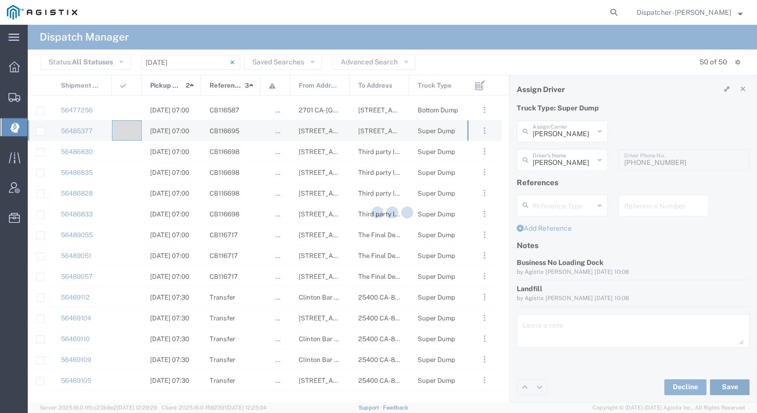
type input "[PERSON_NAME]"
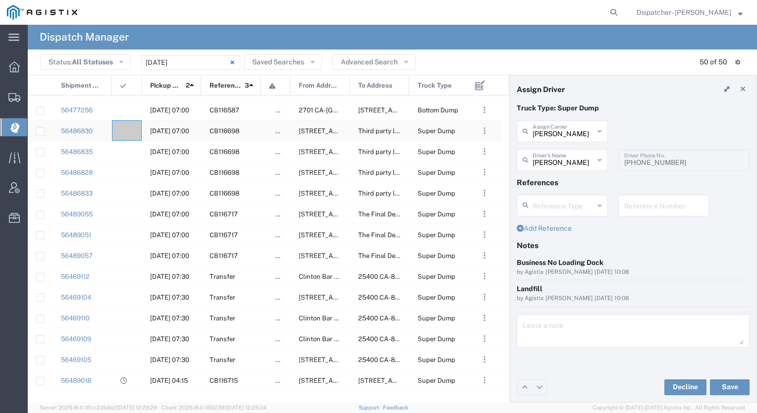
click at [126, 126] on div at bounding box center [127, 130] width 30 height 20
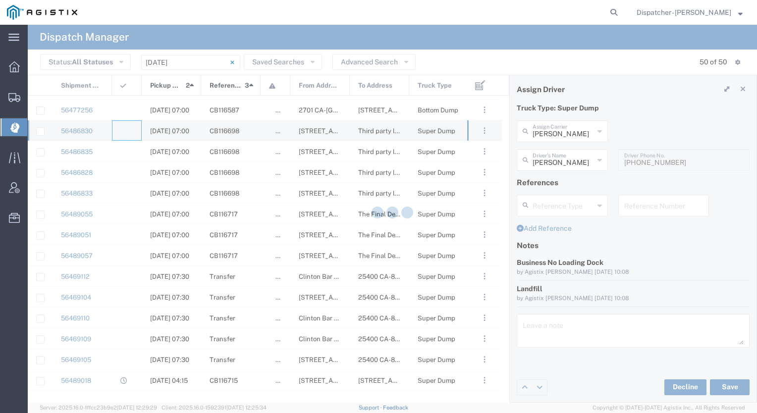
type input "[PERSON_NAME] & Sons Trucking, Inc"
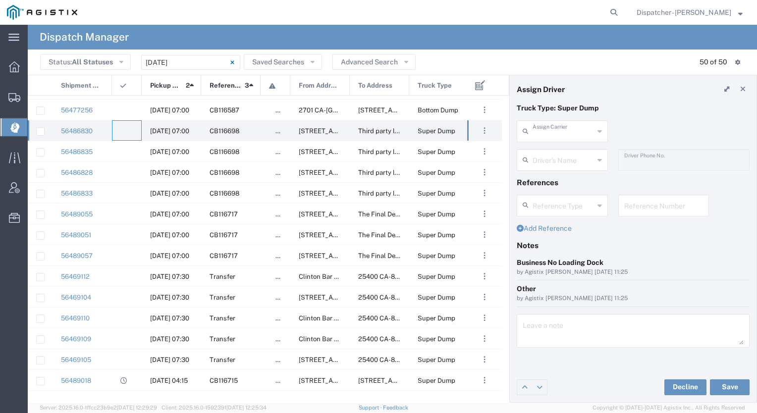
click at [561, 135] on input "text" at bounding box center [562, 130] width 61 height 17
click at [549, 148] on span "Bhatti Bros Inc" at bounding box center [561, 152] width 89 height 15
click at [726, 394] on button "Save" at bounding box center [730, 387] width 40 height 16
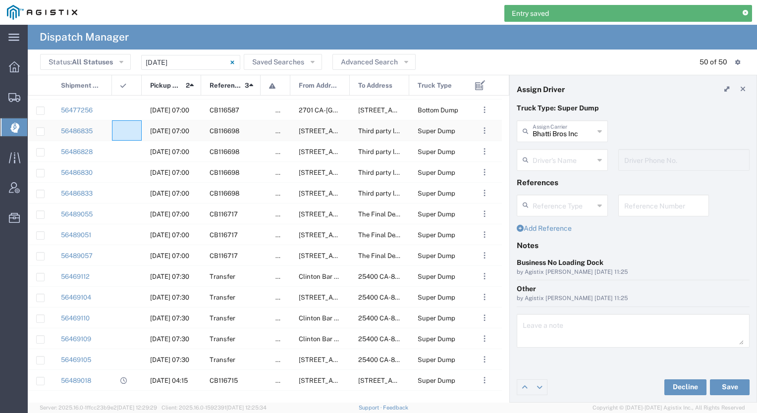
click at [132, 134] on div at bounding box center [127, 130] width 30 height 20
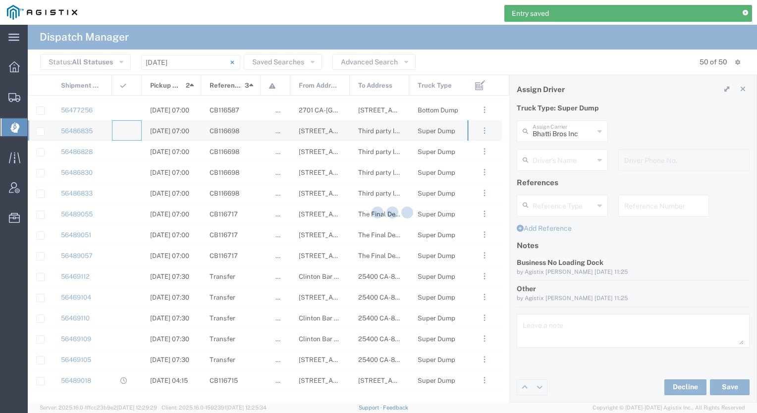
type input "[PERSON_NAME] & Sons Trucking, Inc"
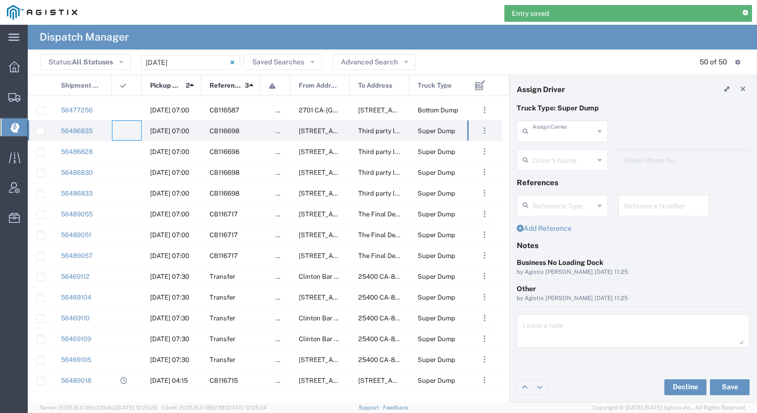
click at [534, 134] on input "text" at bounding box center [562, 130] width 61 height 17
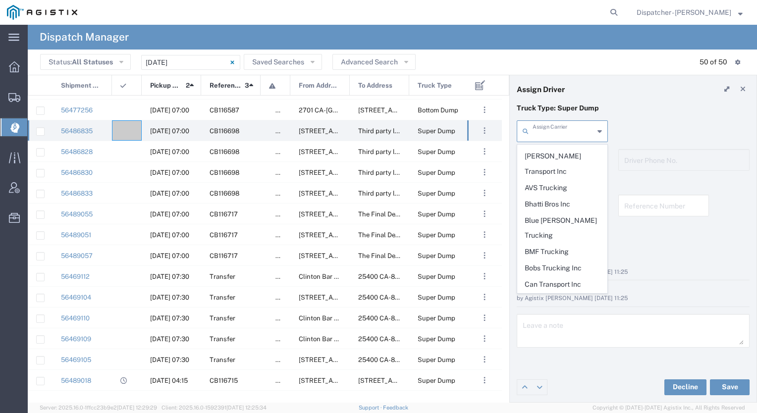
scroll to position [186, 0]
click at [545, 198] on span "Bhatti Bros Inc" at bounding box center [561, 205] width 89 height 15
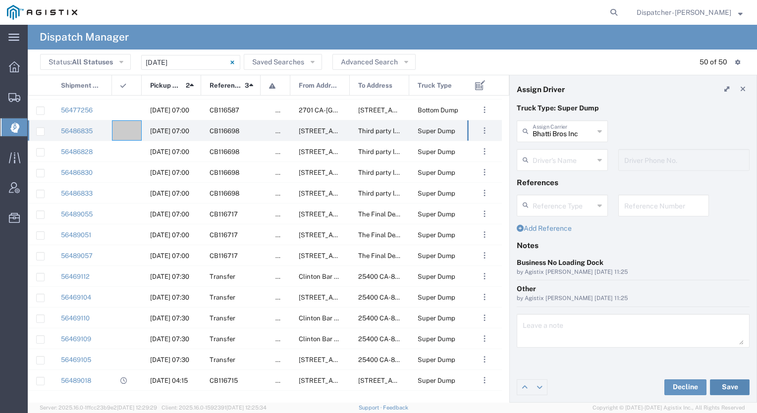
click at [734, 386] on button "Save" at bounding box center [730, 387] width 40 height 16
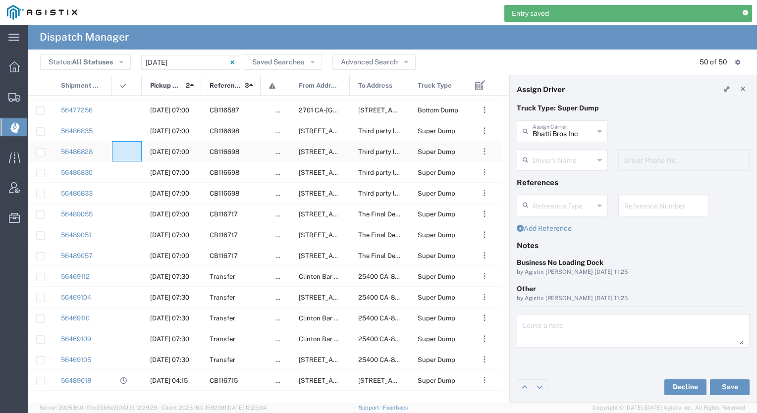
click at [123, 151] on agx-ag-table-icon-cell at bounding box center [123, 151] width 6 height 7
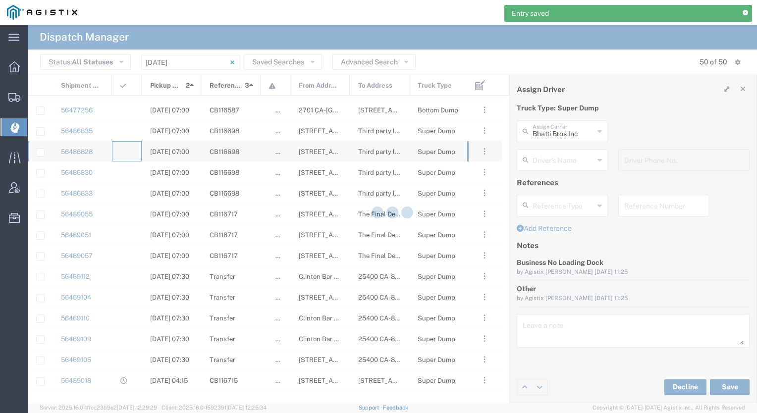
type input "[PERSON_NAME] & Sons Trucking, Inc"
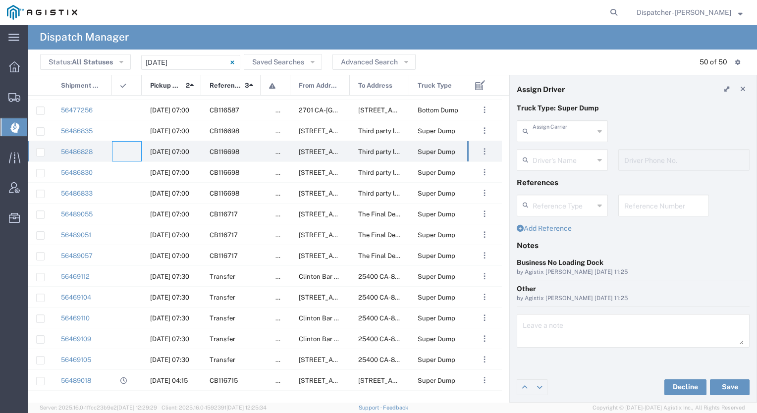
click at [558, 133] on input "text" at bounding box center [562, 130] width 61 height 17
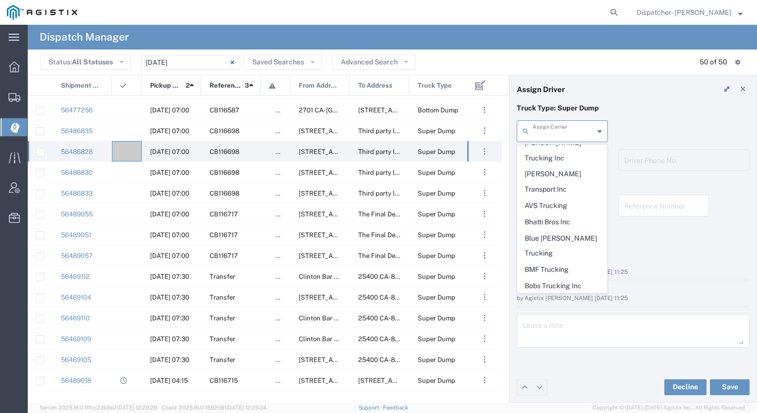
scroll to position [170, 0]
click at [551, 214] on span "Bhatti Bros Inc" at bounding box center [561, 221] width 89 height 15
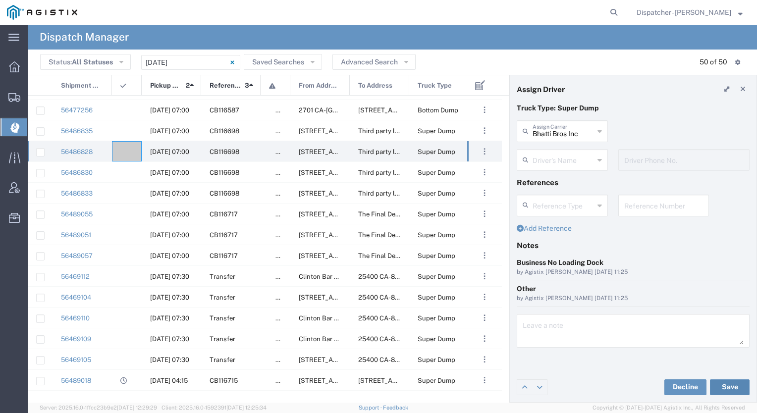
click at [725, 391] on button "Save" at bounding box center [730, 387] width 40 height 16
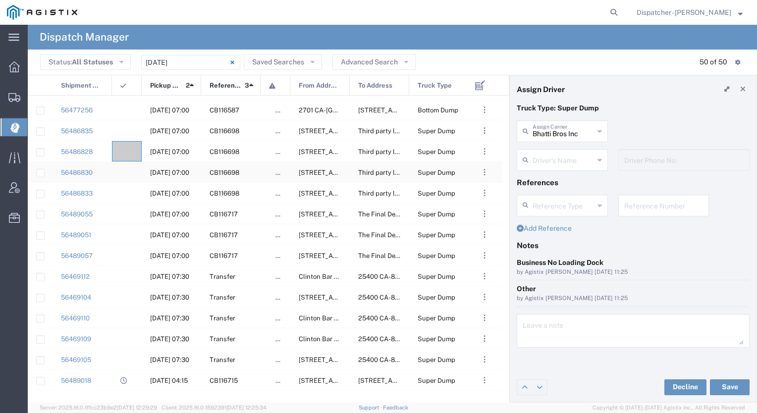
click at [127, 165] on div at bounding box center [127, 172] width 30 height 20
click at [127, 195] on div at bounding box center [127, 193] width 30 height 20
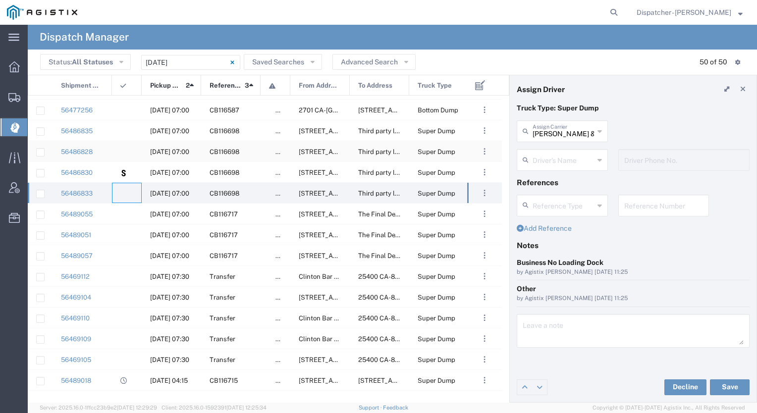
click at [125, 154] on agx-ag-table-icon-cell at bounding box center [123, 151] width 6 height 7
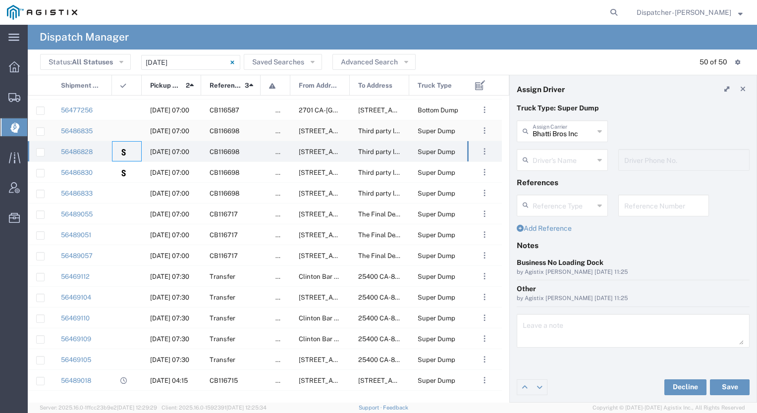
click at [130, 133] on div at bounding box center [127, 130] width 30 height 20
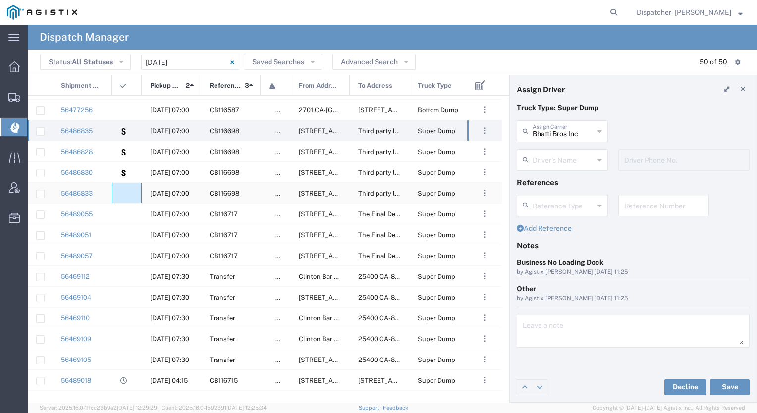
click at [125, 190] on agx-ag-table-icon-cell at bounding box center [123, 193] width 6 height 7
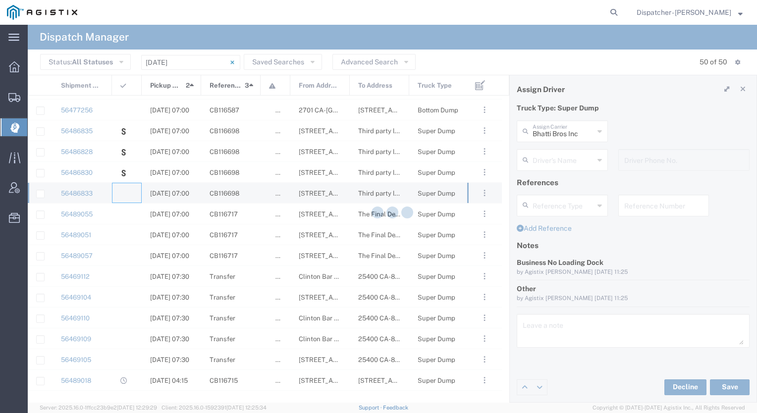
type input "[PERSON_NAME] & Sons Trucking, Inc"
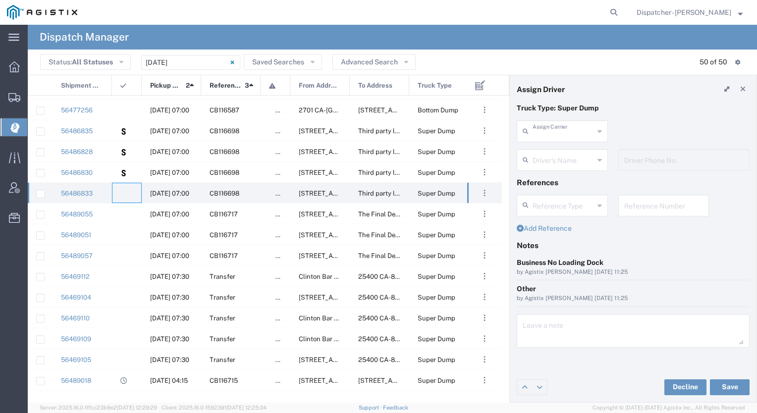
click at [563, 128] on input "text" at bounding box center [562, 130] width 61 height 17
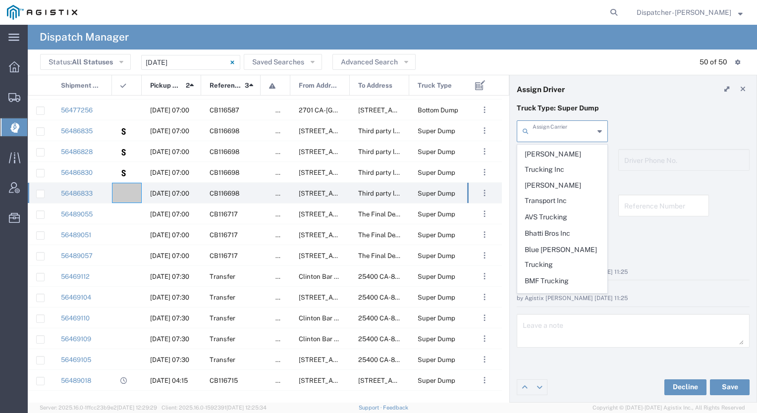
scroll to position [159, 0]
click at [545, 224] on span "Bhatti Bros Inc" at bounding box center [561, 231] width 89 height 15
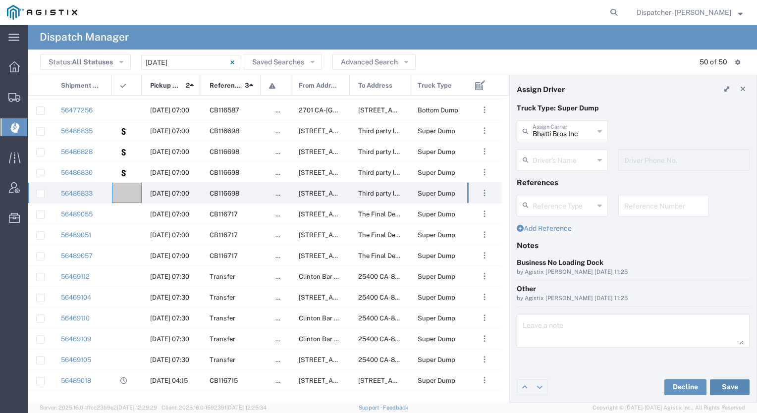
click at [731, 385] on button "Save" at bounding box center [730, 387] width 40 height 16
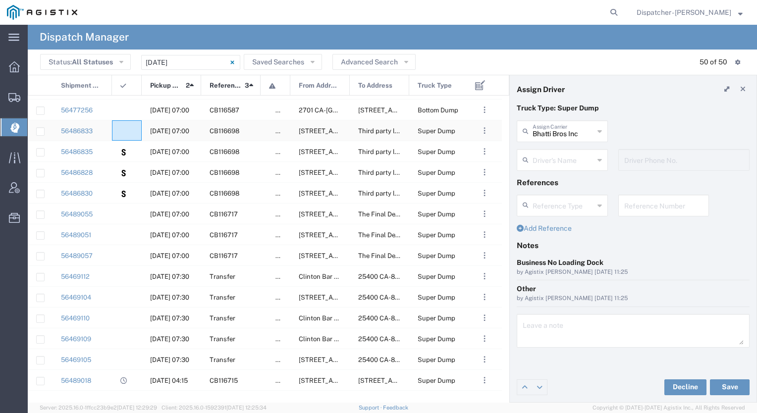
click at [123, 133] on agx-ag-table-icon-cell at bounding box center [123, 130] width 6 height 7
click at [121, 212] on agx-ag-table-icon-cell at bounding box center [123, 213] width 6 height 7
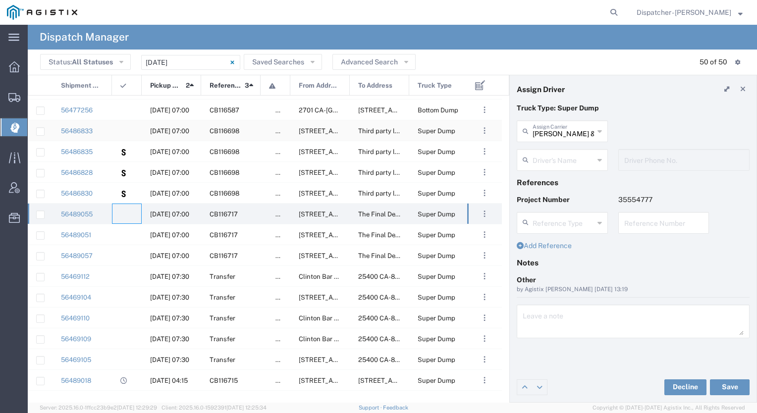
click at [126, 136] on div at bounding box center [127, 130] width 30 height 20
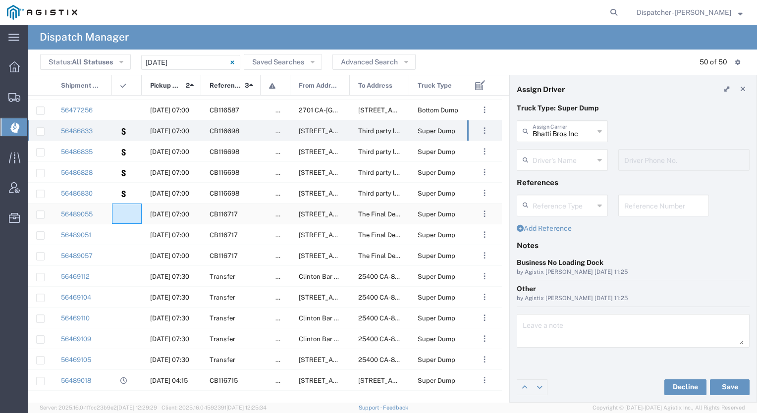
click at [126, 215] on agx-ag-table-icon-cell at bounding box center [123, 213] width 6 height 7
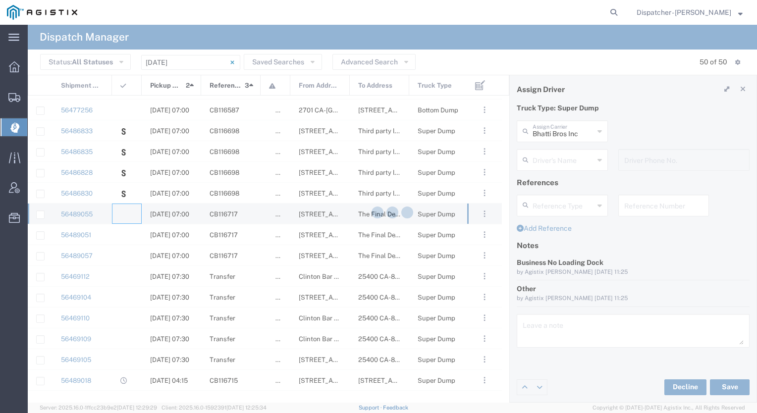
type input "[PERSON_NAME] & Sons Trucking, Inc"
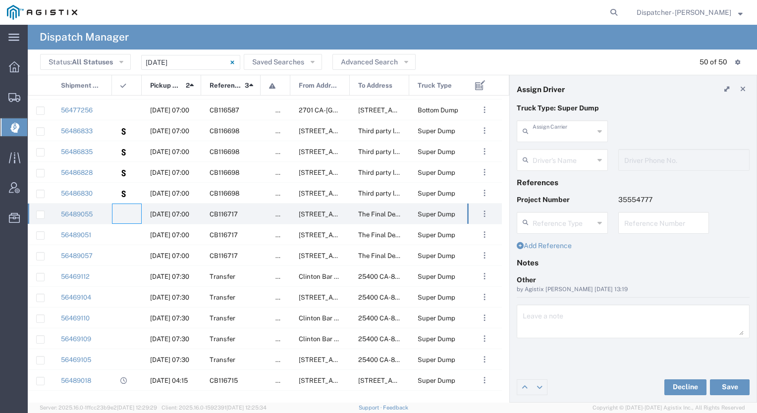
click at [560, 132] on input "text" at bounding box center [562, 130] width 61 height 17
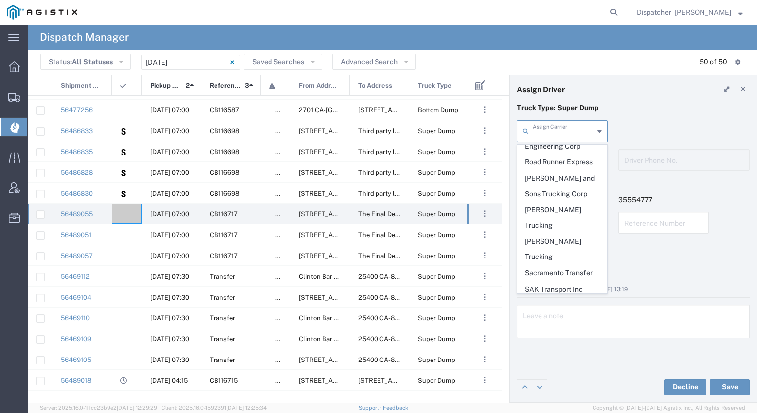
scroll to position [1981, 0]
click at [553, 344] on span "SJC Trucking Inc" at bounding box center [561, 351] width 89 height 15
type input "SJC Trucking Inc"
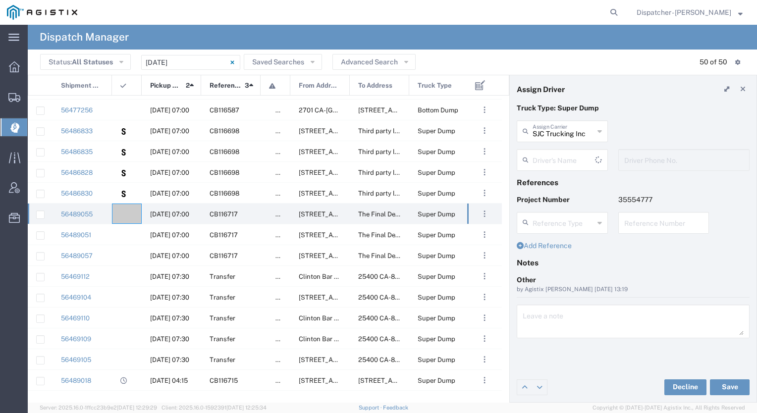
click at [551, 158] on input "text" at bounding box center [563, 159] width 62 height 17
click at [536, 189] on span "[PERSON_NAME]" at bounding box center [561, 181] width 89 height 15
type input "[PERSON_NAME]"
type input "9255187628"
click at [715, 383] on button "Save" at bounding box center [730, 387] width 40 height 16
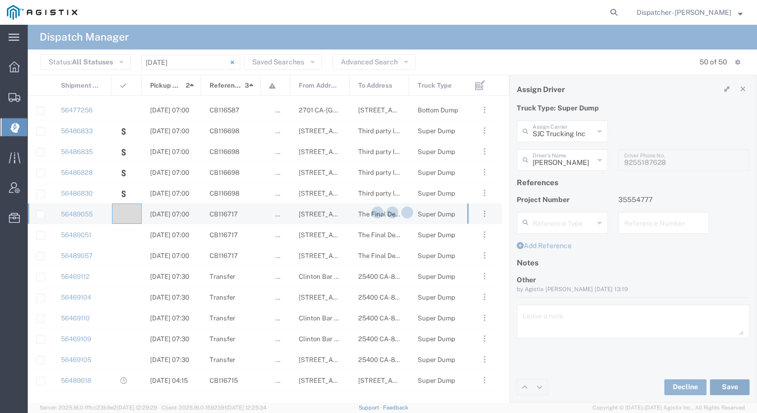
type input "[PERSON_NAME]"
type input "SJC Trucking Inc"
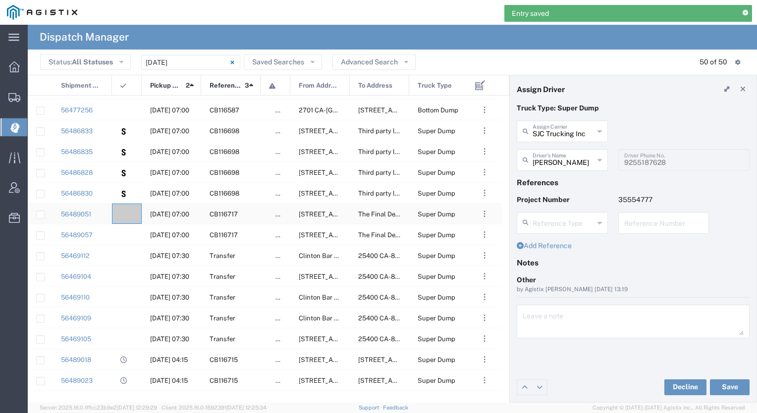
click at [133, 211] on div at bounding box center [127, 214] width 30 height 20
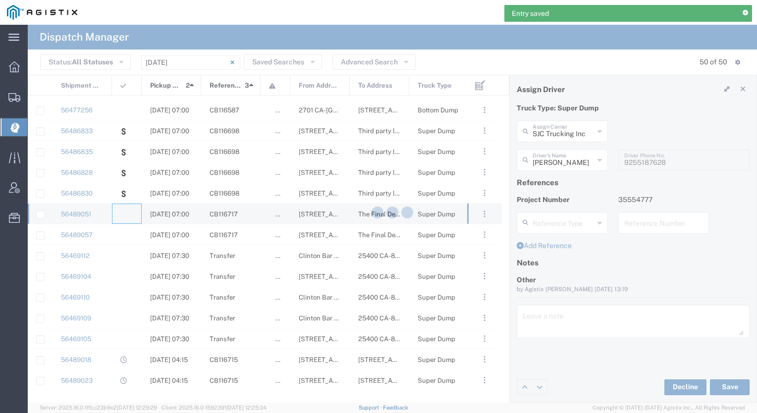
type input "[PERSON_NAME] & Sons Trucking, Inc"
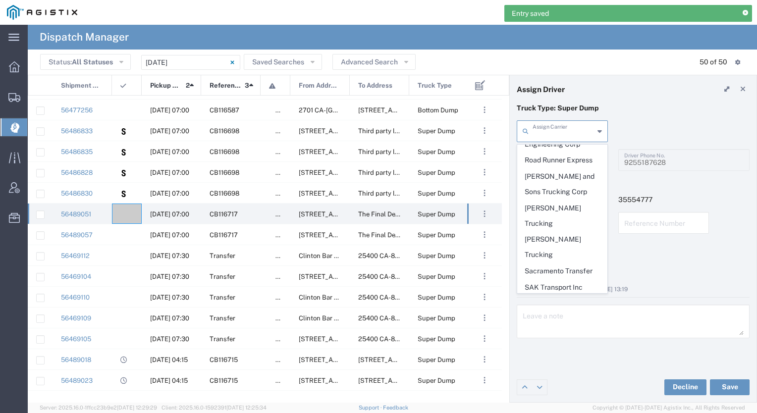
click at [557, 130] on input "text" at bounding box center [562, 130] width 61 height 17
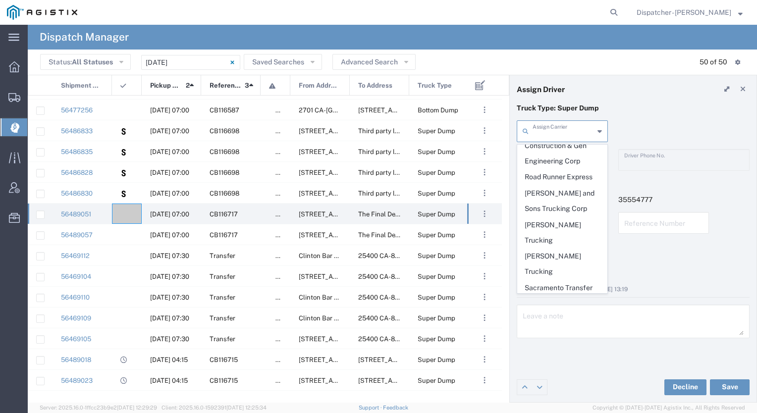
scroll to position [1955, 0]
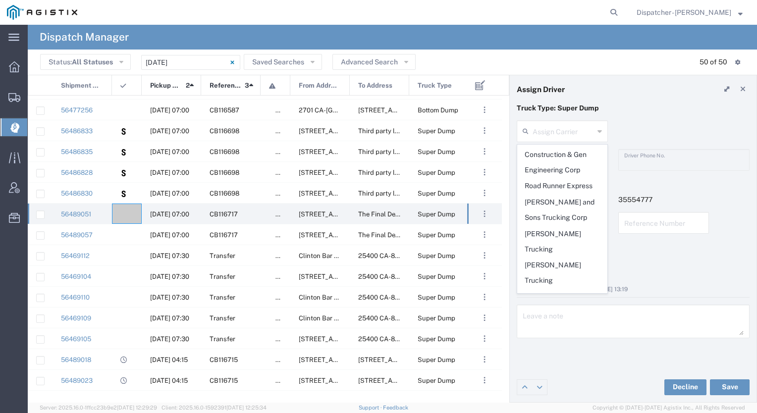
click at [558, 369] on span "SJC Trucking Inc" at bounding box center [561, 376] width 89 height 15
type input "SJC Trucking Inc"
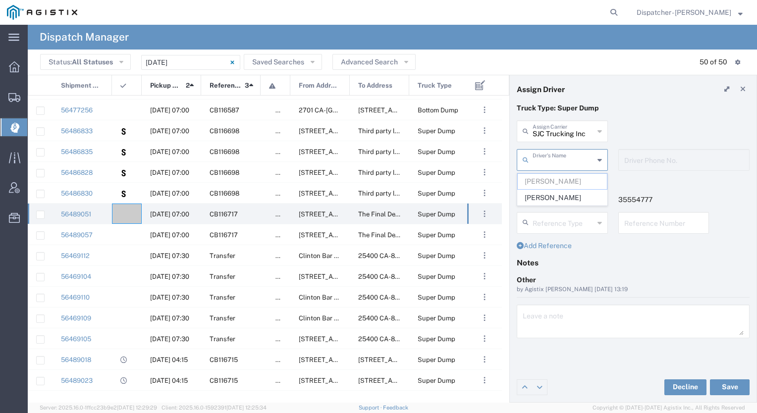
click at [551, 155] on input "text" at bounding box center [562, 159] width 61 height 17
click at [543, 205] on span "[PERSON_NAME]" at bounding box center [561, 197] width 89 height 15
type input "[PERSON_NAME]"
type input "9255187628"
click at [726, 388] on button "Save" at bounding box center [730, 387] width 40 height 16
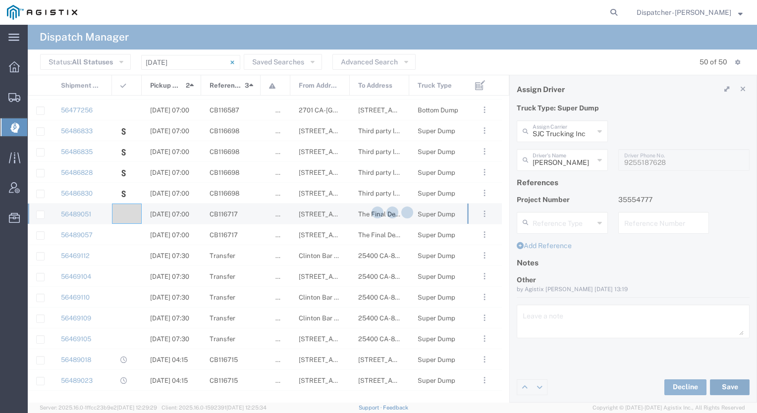
type input "[PERSON_NAME]"
type input "SJC Trucking Inc"
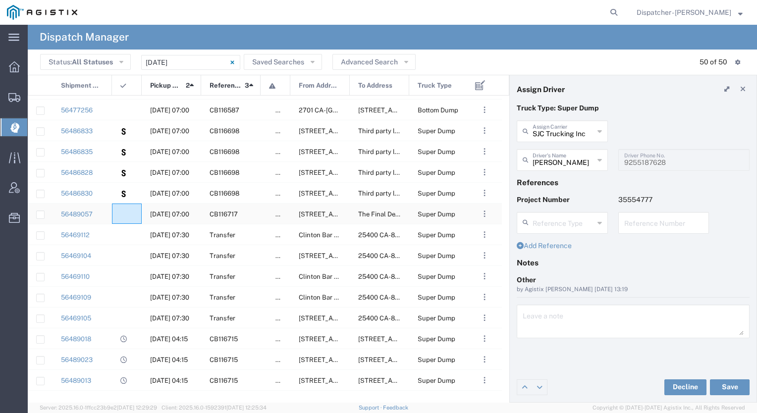
click at [128, 209] on div at bounding box center [127, 214] width 30 height 20
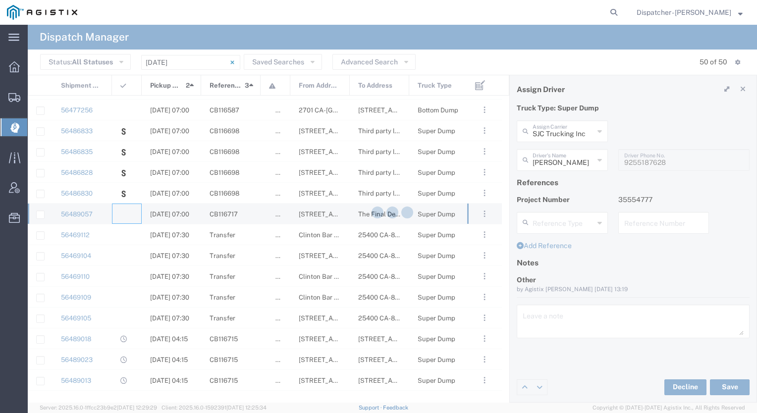
type input "[PERSON_NAME] & Sons Trucking, Inc"
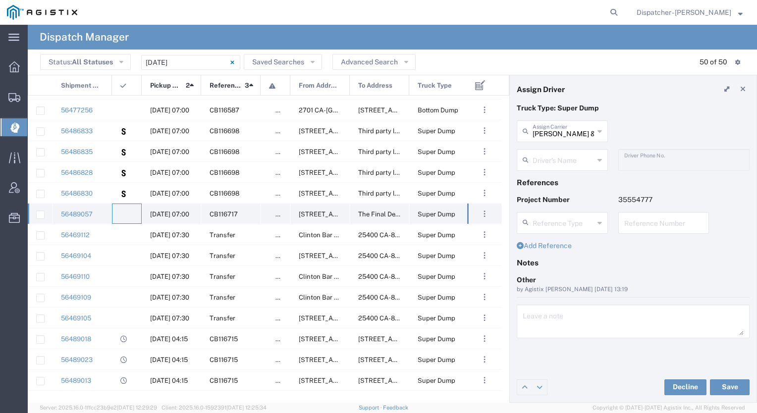
click at [125, 217] on agx-ag-table-icon-cell at bounding box center [123, 213] width 6 height 7
click at [127, 222] on div at bounding box center [127, 214] width 30 height 20
click at [127, 213] on div at bounding box center [127, 214] width 30 height 20
click at [565, 158] on input "text" at bounding box center [562, 159] width 61 height 17
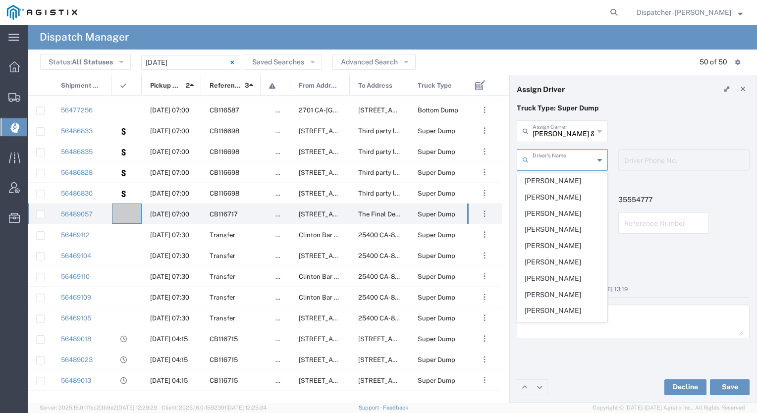
scroll to position [225, 0]
click at [555, 226] on span "[PERSON_NAME]" at bounding box center [561, 230] width 89 height 15
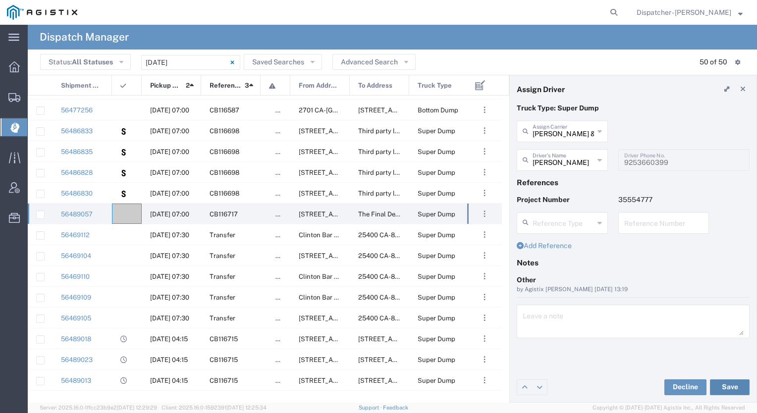
click at [725, 385] on button "Save" at bounding box center [730, 387] width 40 height 16
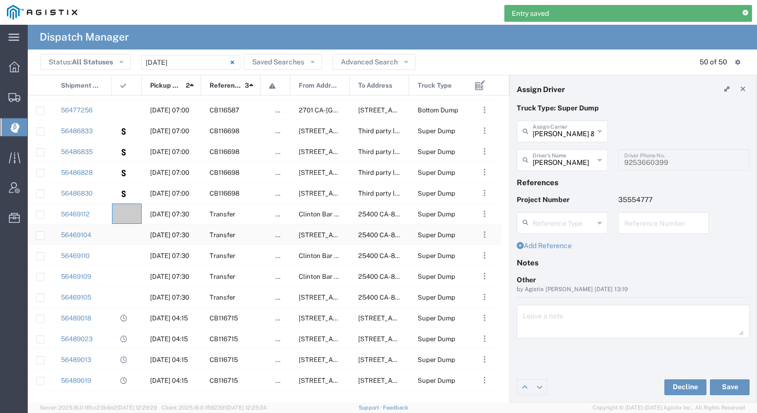
click at [130, 236] on div at bounding box center [127, 234] width 30 height 20
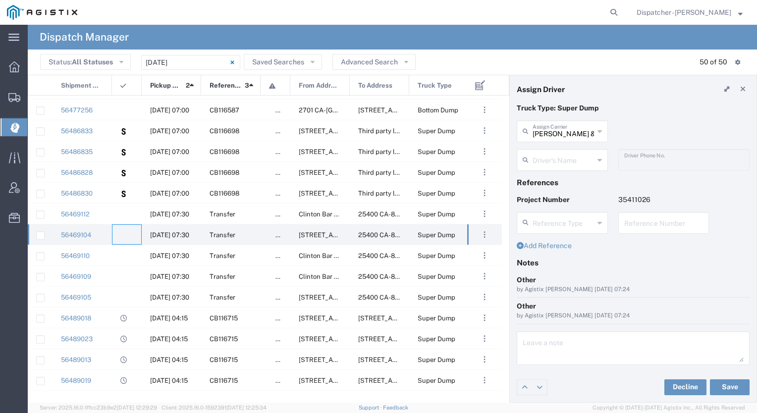
click at [543, 155] on input "text" at bounding box center [562, 159] width 61 height 17
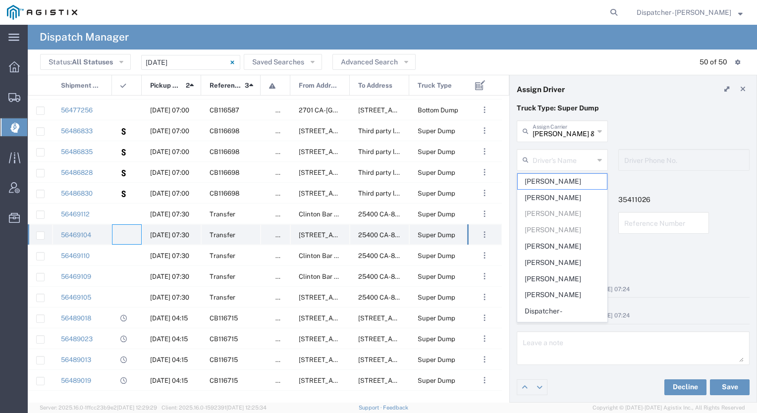
click at [130, 232] on div at bounding box center [127, 234] width 30 height 20
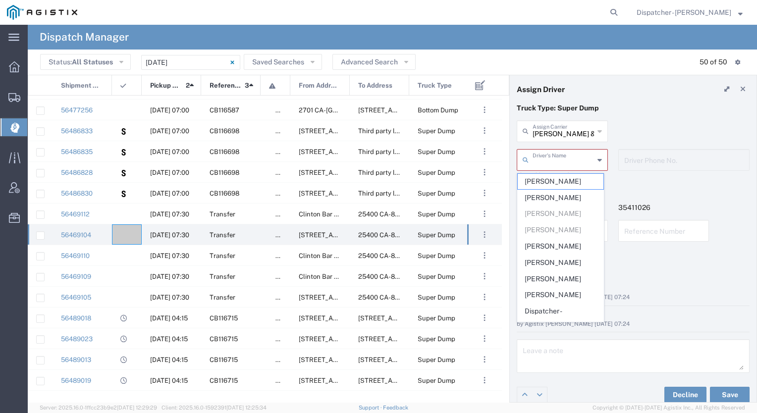
click at [551, 156] on input "text" at bounding box center [562, 159] width 61 height 17
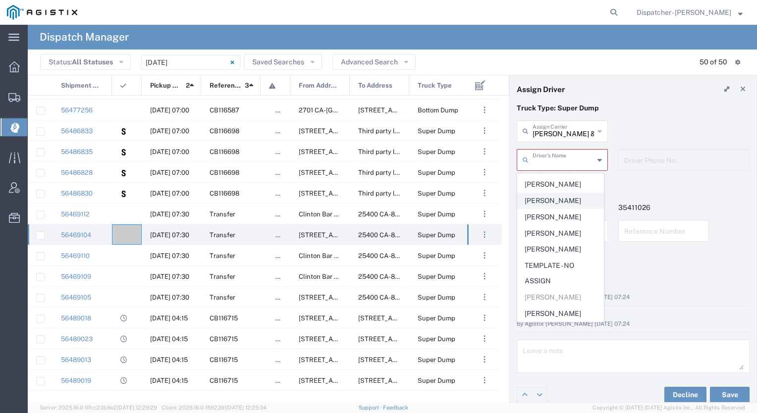
click at [554, 193] on span "[PERSON_NAME]" at bounding box center [560, 200] width 86 height 15
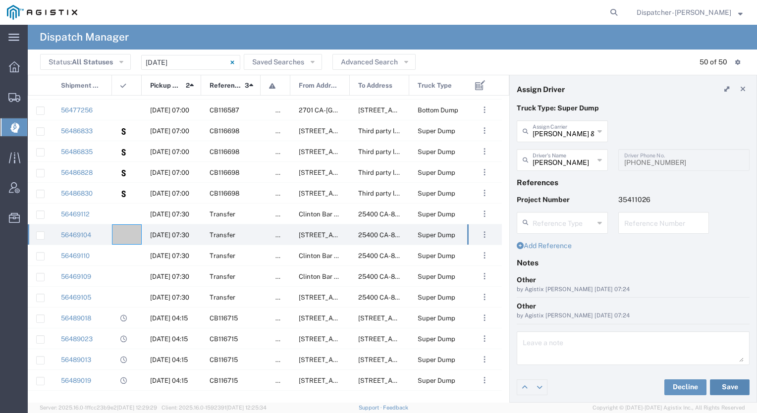
click at [727, 389] on button "Save" at bounding box center [730, 387] width 40 height 16
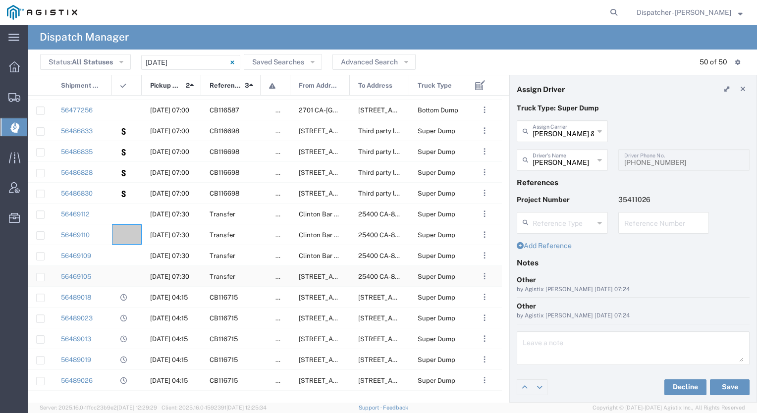
click at [129, 272] on div at bounding box center [127, 276] width 30 height 20
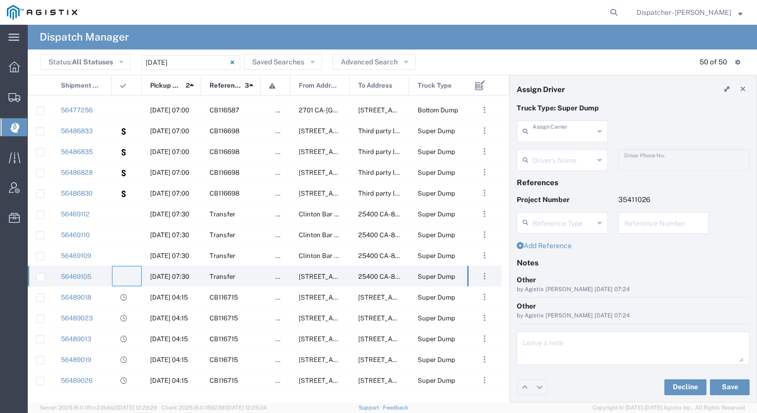
click at [559, 131] on input "text" at bounding box center [562, 130] width 61 height 17
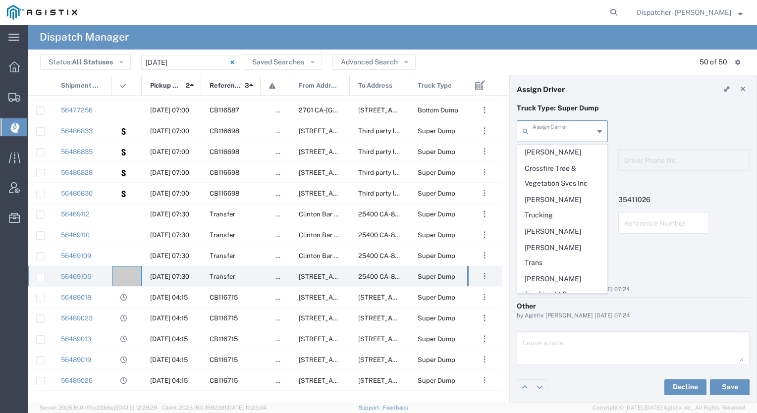
scroll to position [540, 0]
click at [548, 226] on span "[PERSON_NAME]" at bounding box center [561, 233] width 89 height 15
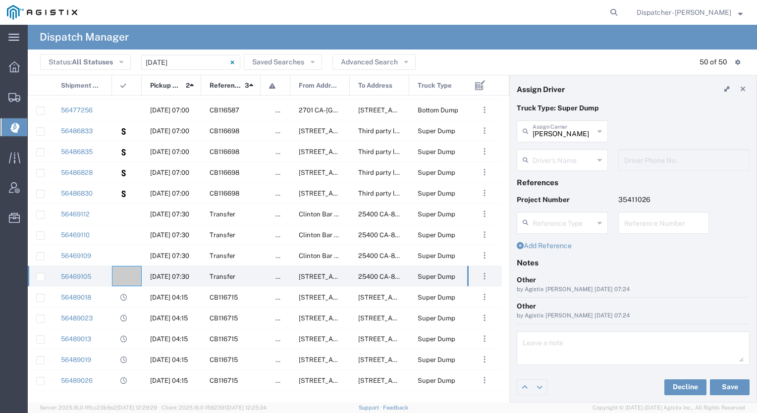
click at [563, 140] on div "[PERSON_NAME] Assign Carrier" at bounding box center [561, 131] width 91 height 22
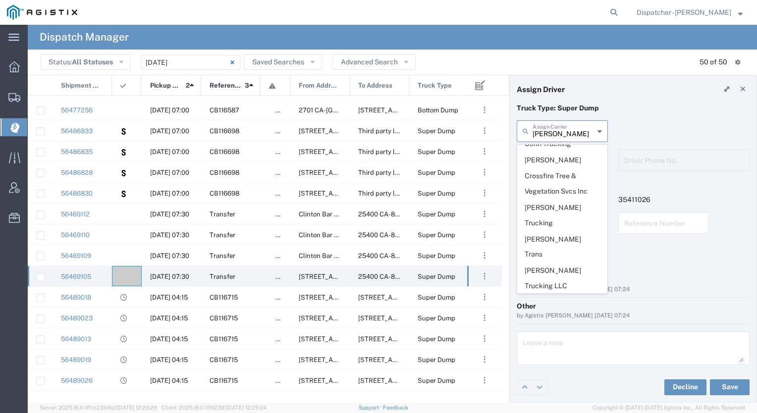
scroll to position [550, 0]
click at [537, 200] on span "[PERSON_NAME] Trucking" at bounding box center [561, 215] width 89 height 31
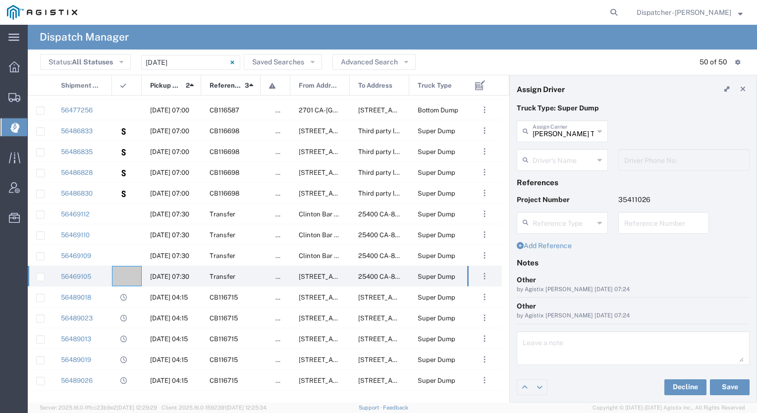
scroll to position [0, 0]
click at [538, 159] on input "text" at bounding box center [562, 159] width 61 height 17
click at [566, 202] on span "[PERSON_NAME]" at bounding box center [561, 197] width 89 height 15
click at [723, 392] on button "Save" at bounding box center [730, 387] width 40 height 16
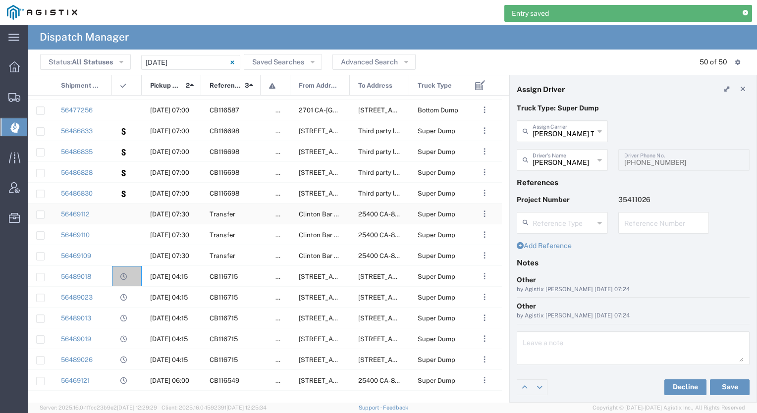
click at [125, 217] on agx-ag-table-icon-cell at bounding box center [123, 213] width 6 height 7
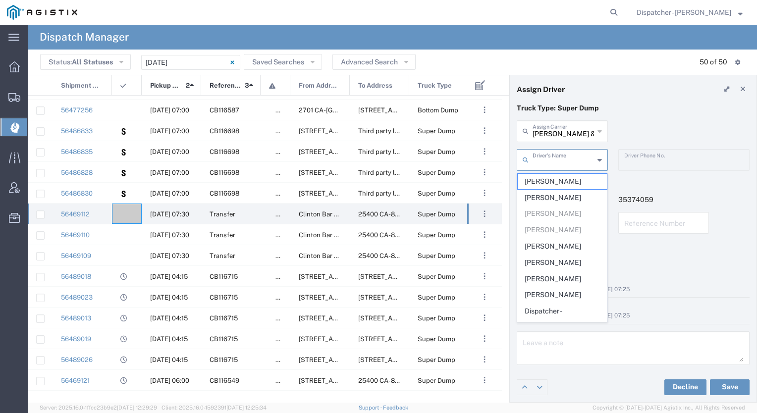
click at [572, 163] on input "text" at bounding box center [562, 159] width 61 height 17
click at [651, 117] on div "Truck Type: Super Dump" at bounding box center [632, 111] width 243 height 17
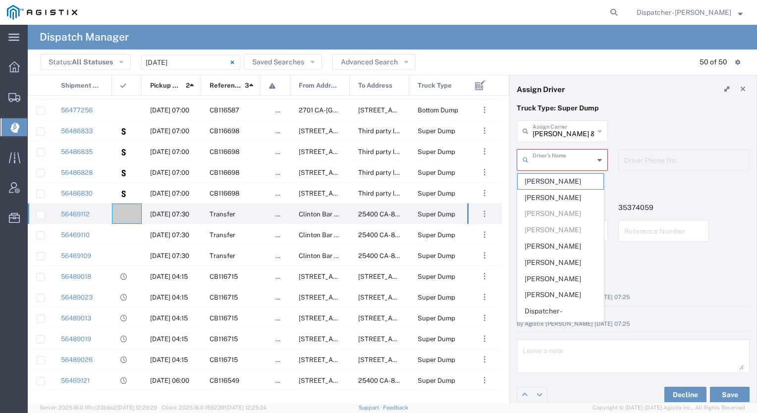
click at [551, 158] on input "text" at bounding box center [562, 159] width 61 height 17
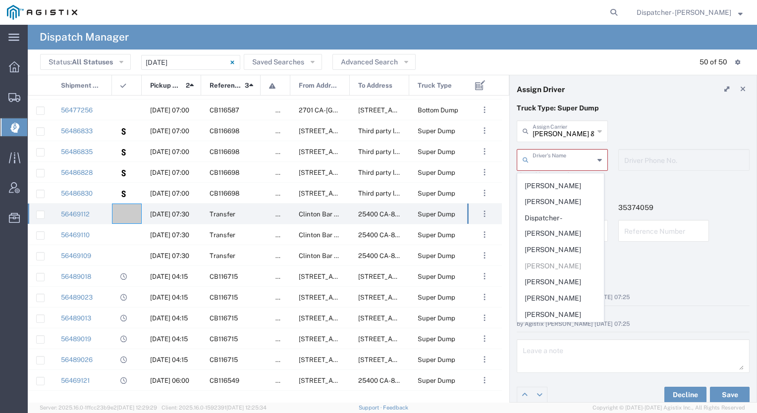
scroll to position [93, 0]
click at [109, 282] on div "56489018" at bounding box center [81, 276] width 59 height 20
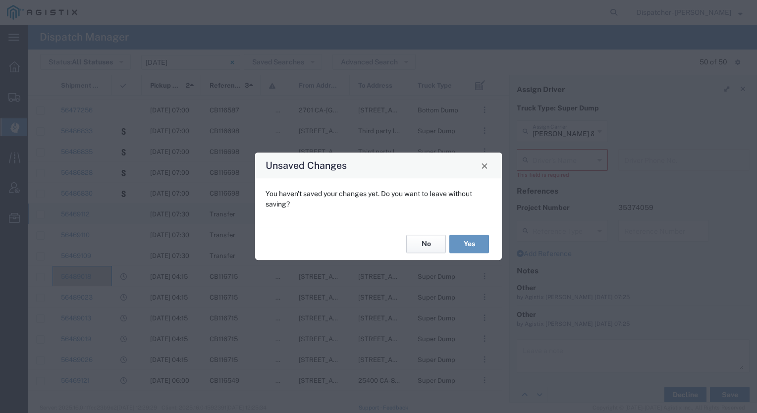
click at [422, 243] on button "No" at bounding box center [426, 244] width 40 height 18
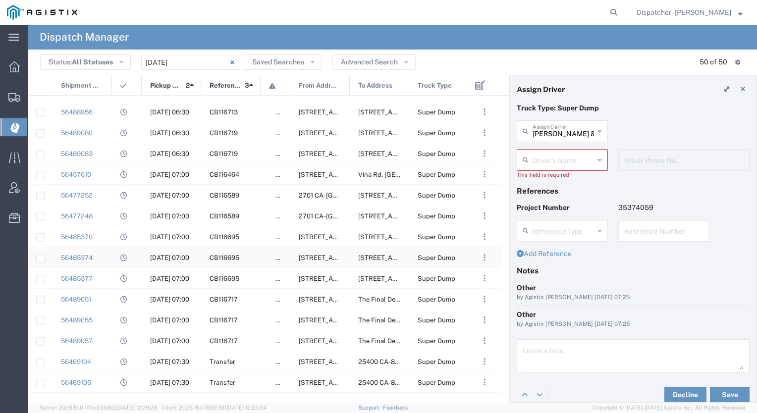
scroll to position [716, 0]
click at [105, 255] on div "56489080" at bounding box center [81, 256] width 59 height 20
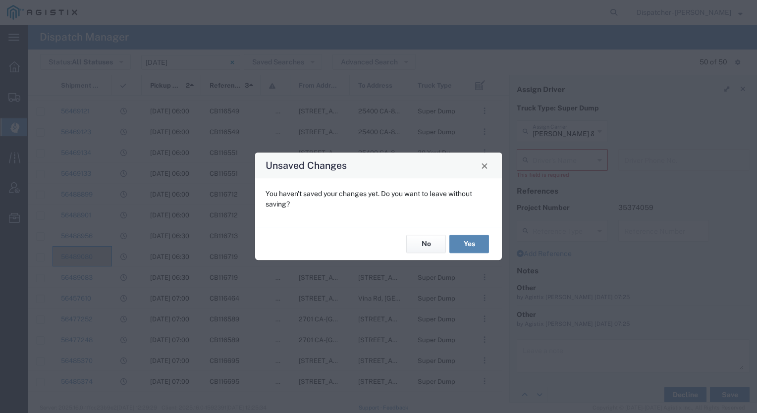
click at [465, 245] on button "Yes" at bounding box center [469, 244] width 40 height 18
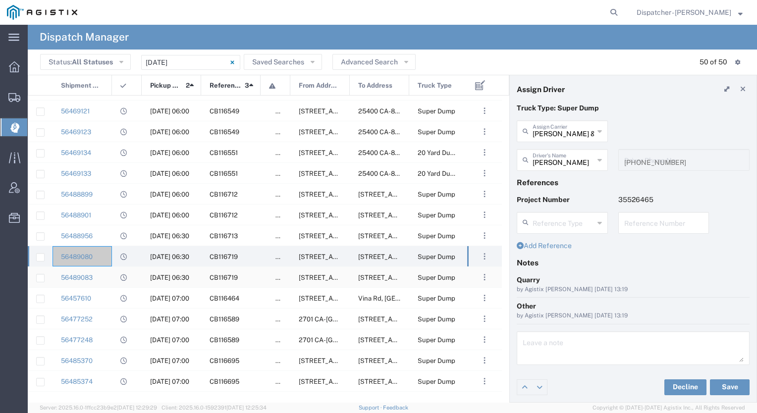
click at [103, 280] on div "56489083" at bounding box center [81, 277] width 59 height 20
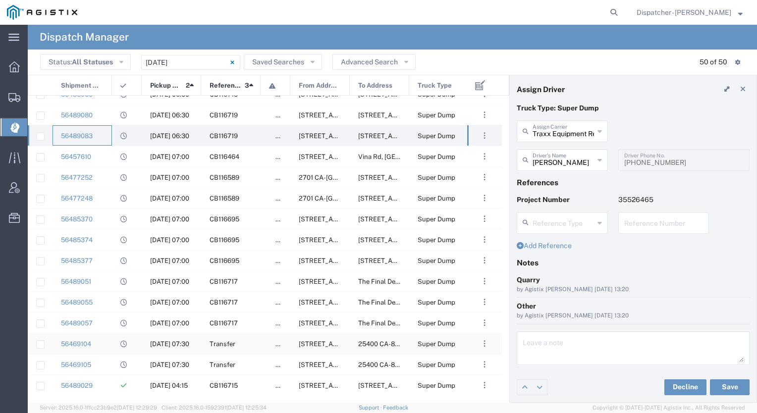
click at [102, 346] on div "56469104" at bounding box center [81, 343] width 59 height 20
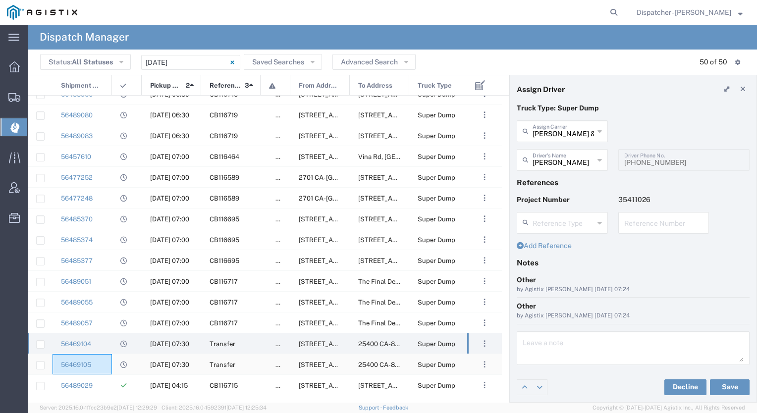
click at [102, 365] on div "56469105" at bounding box center [81, 364] width 59 height 20
click at [109, 344] on div "56469104" at bounding box center [81, 343] width 59 height 20
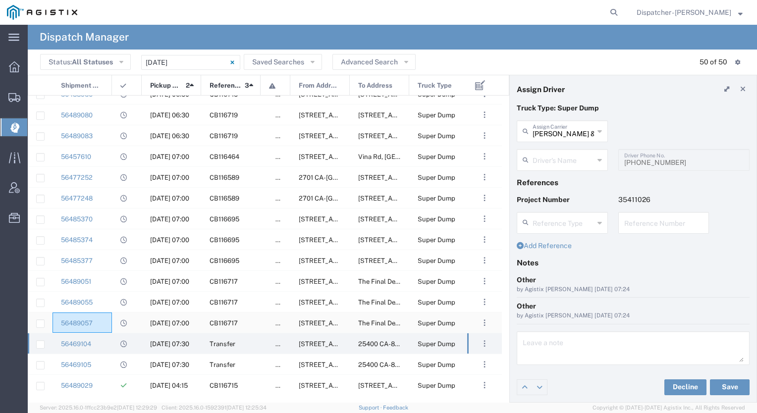
click at [109, 325] on div "56489057" at bounding box center [81, 322] width 59 height 20
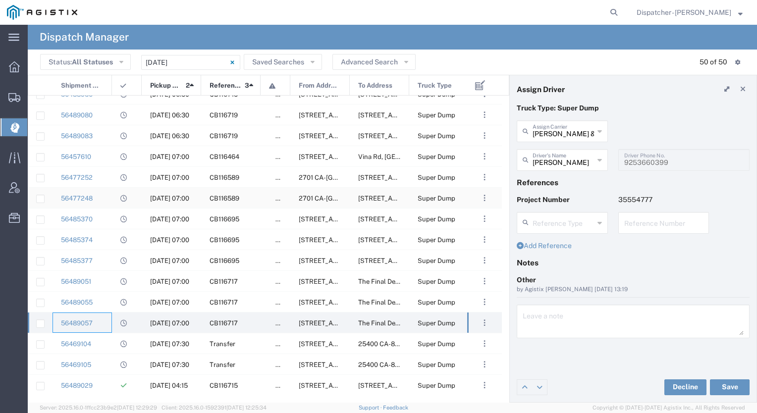
click at [105, 202] on div "56477248" at bounding box center [81, 198] width 59 height 20
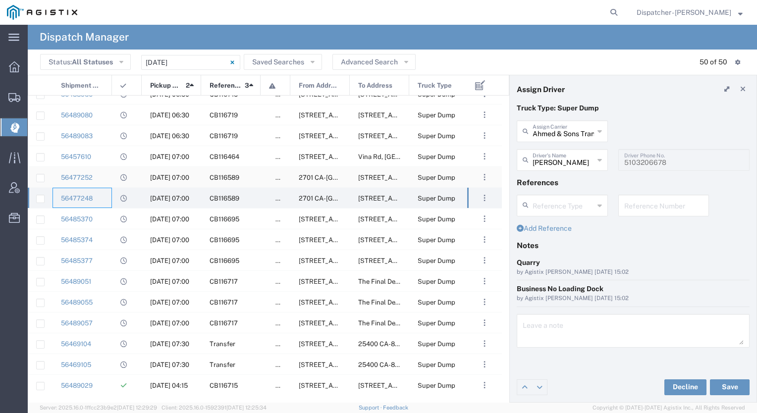
click at [106, 180] on div "56477252" at bounding box center [81, 177] width 59 height 20
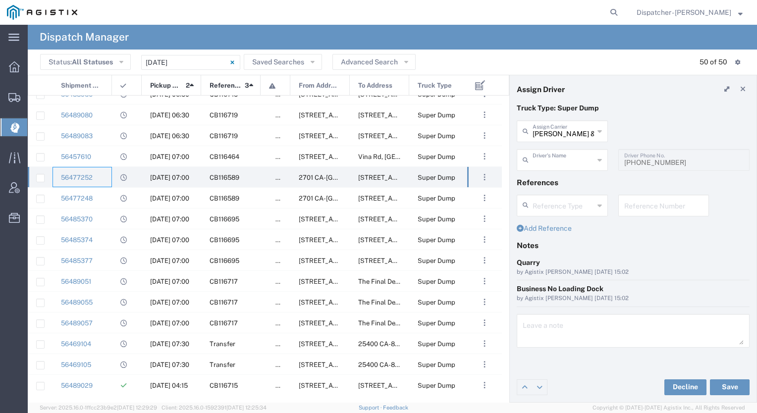
click at [561, 166] on input "text" at bounding box center [562, 159] width 61 height 17
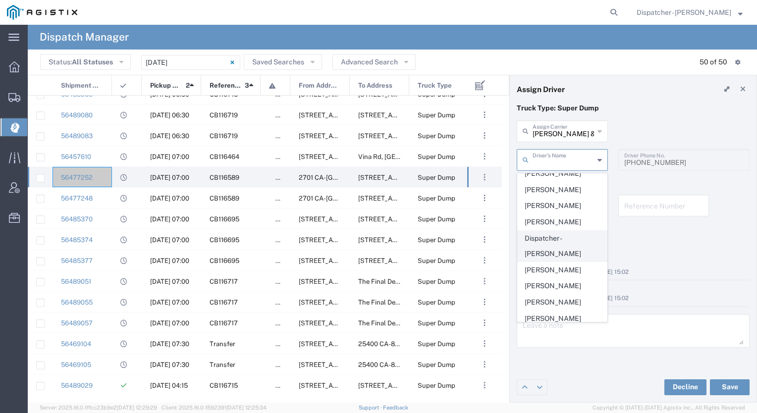
scroll to position [91, 0]
click at [545, 280] on span "[PERSON_NAME]" at bounding box center [561, 284] width 89 height 15
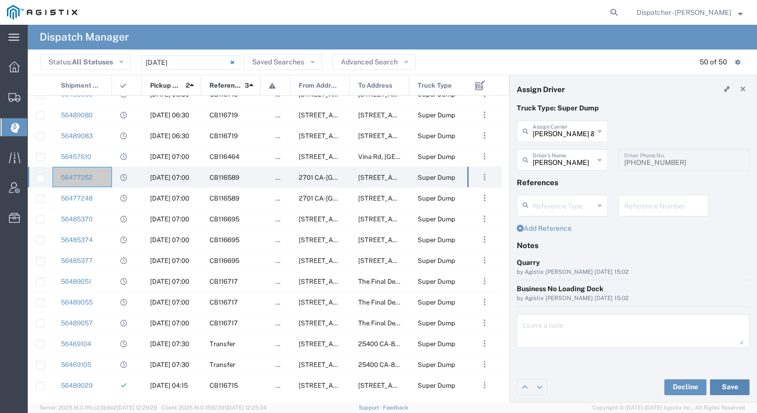
click at [727, 386] on button "Save" at bounding box center [730, 387] width 40 height 16
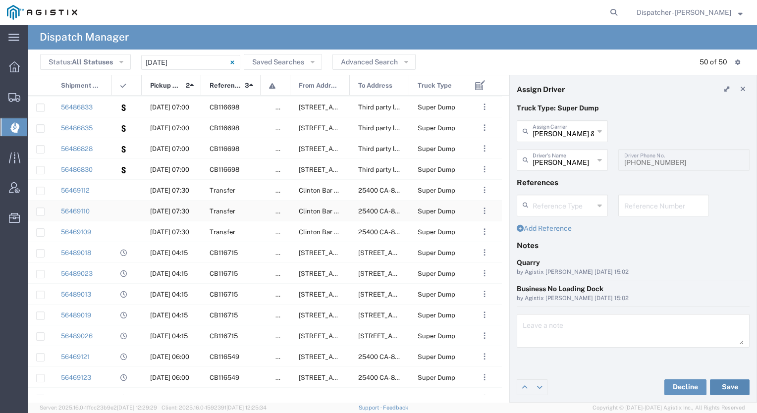
scroll to position [347, 0]
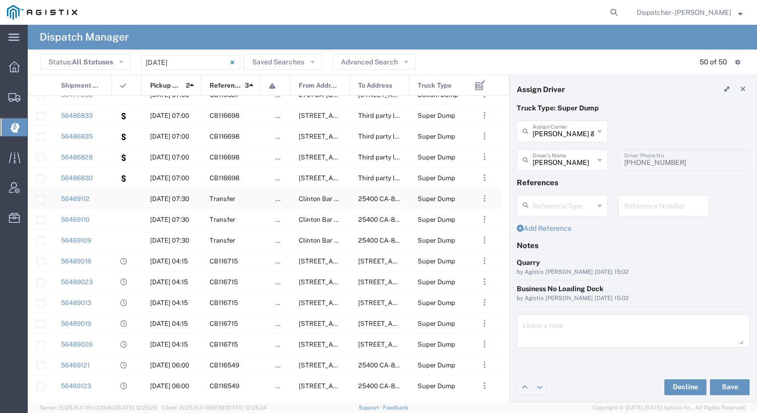
click at [131, 193] on div at bounding box center [127, 198] width 30 height 20
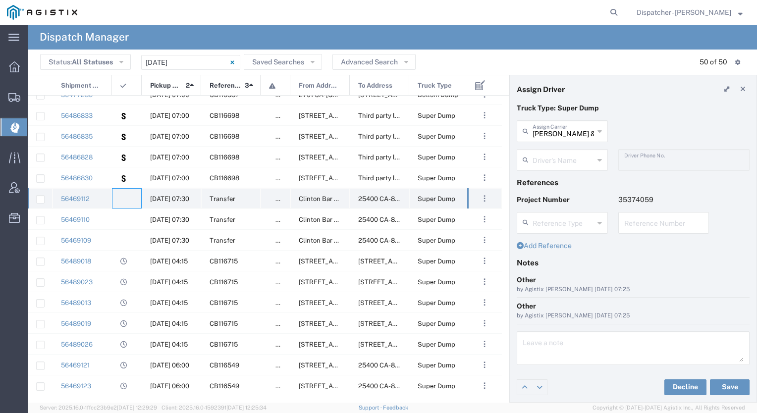
click at [125, 203] on div at bounding box center [127, 198] width 30 height 20
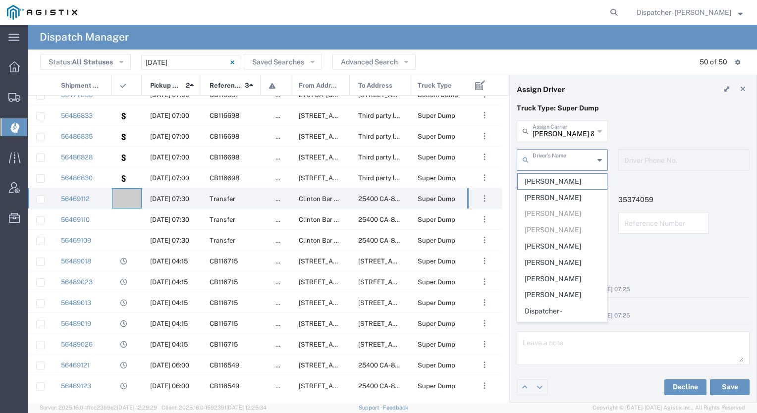
click at [574, 161] on input "text" at bounding box center [562, 159] width 61 height 17
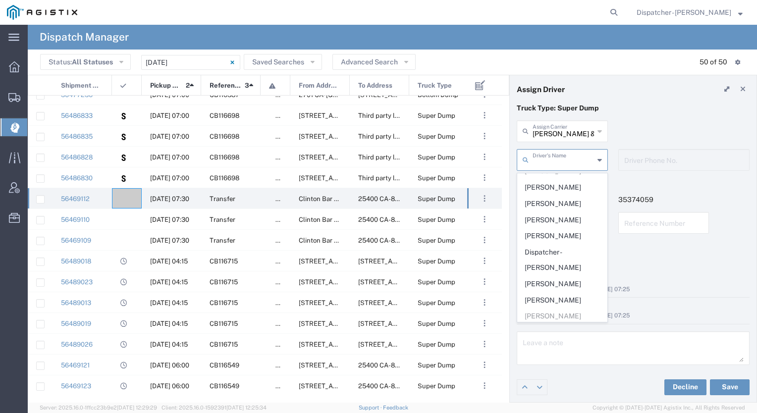
scroll to position [59, 0]
click at [558, 296] on span "[PERSON_NAME]" at bounding box center [561, 299] width 89 height 15
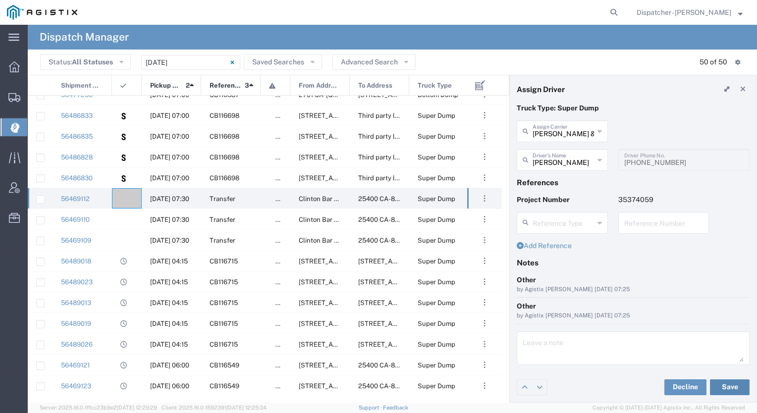
click at [730, 383] on button "Save" at bounding box center [730, 387] width 40 height 16
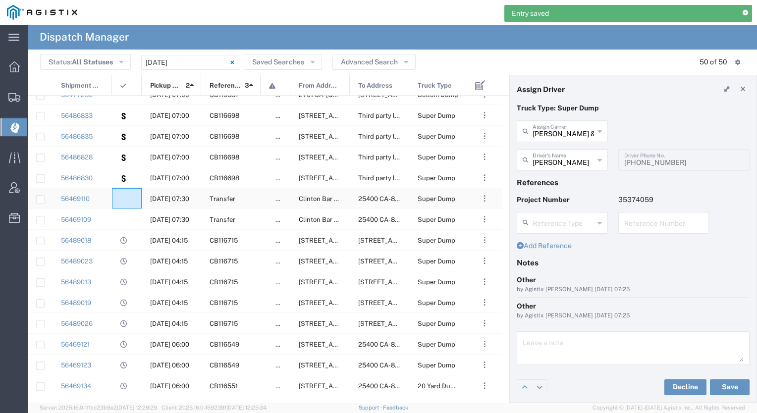
click at [129, 197] on div at bounding box center [127, 198] width 30 height 20
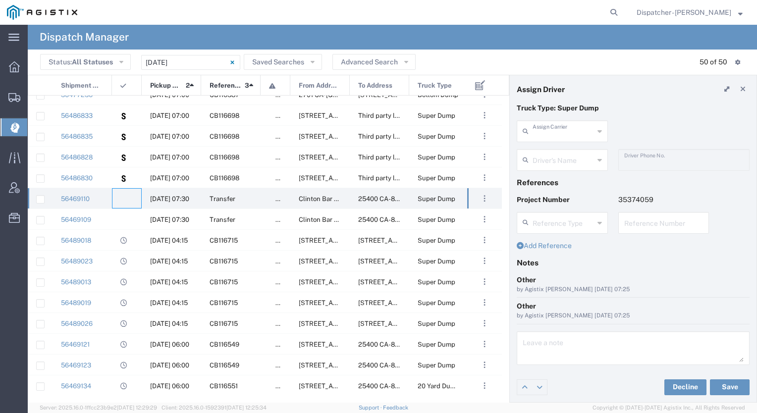
click at [551, 130] on input "text" at bounding box center [562, 130] width 61 height 17
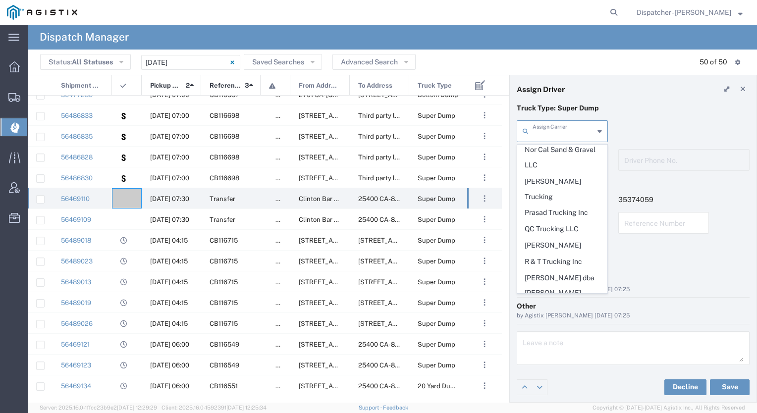
scroll to position [1768, 0]
click at [555, 318] on span "[PERSON_NAME] Construction & Gen Engineering Corp" at bounding box center [561, 341] width 89 height 46
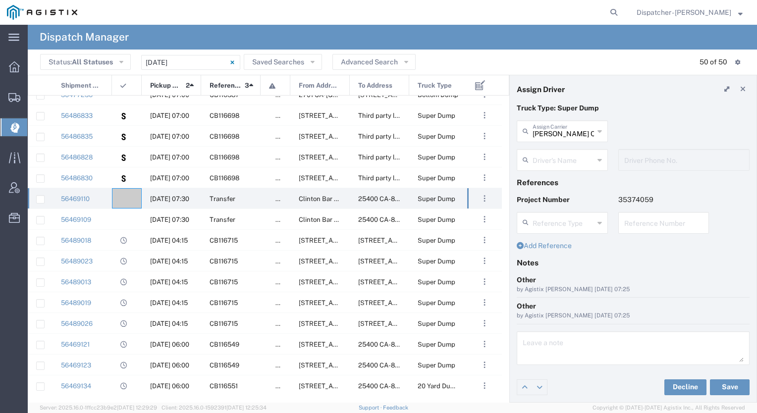
scroll to position [0, 0]
click at [556, 155] on input "text" at bounding box center [562, 159] width 61 height 17
click at [544, 195] on span "[PERSON_NAME]" at bounding box center [561, 197] width 89 height 15
click at [727, 384] on button "Save" at bounding box center [730, 387] width 40 height 16
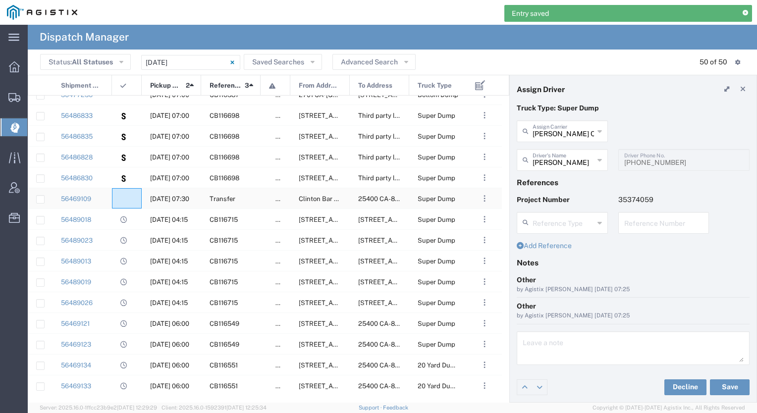
click at [132, 194] on div at bounding box center [127, 198] width 30 height 20
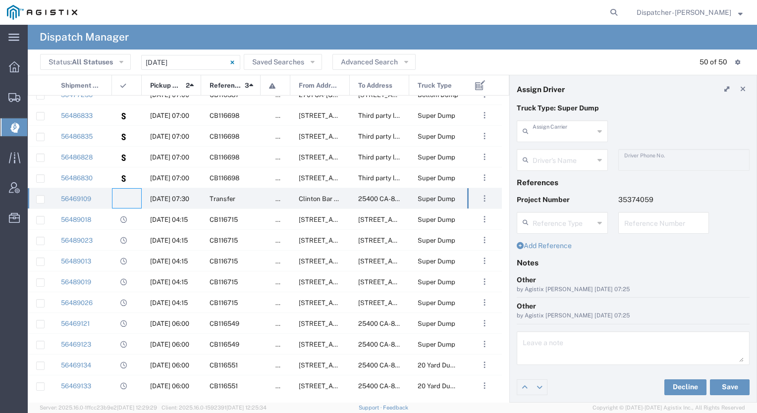
click at [569, 135] on input "text" at bounding box center [562, 130] width 61 height 17
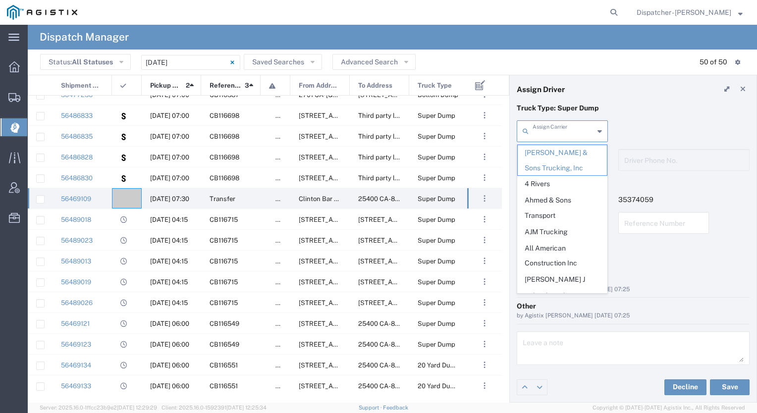
click at [640, 127] on div "Assign Carrier [PERSON_NAME] & Sons Trucking, Inc 4 [PERSON_NAME] & Sons Transp…" at bounding box center [632, 134] width 243 height 29
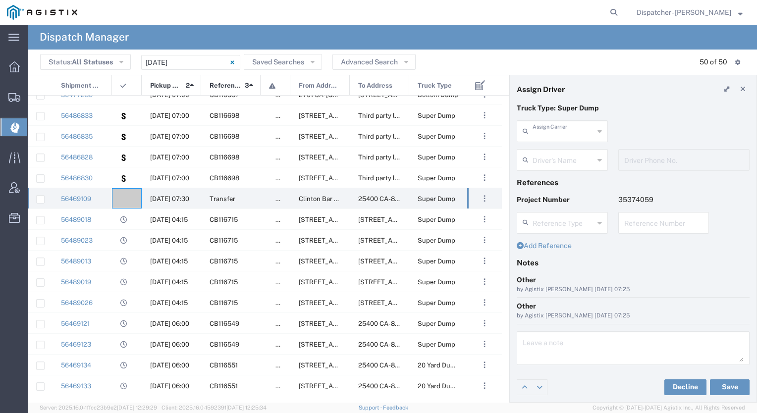
click at [566, 132] on input "text" at bounding box center [562, 130] width 61 height 17
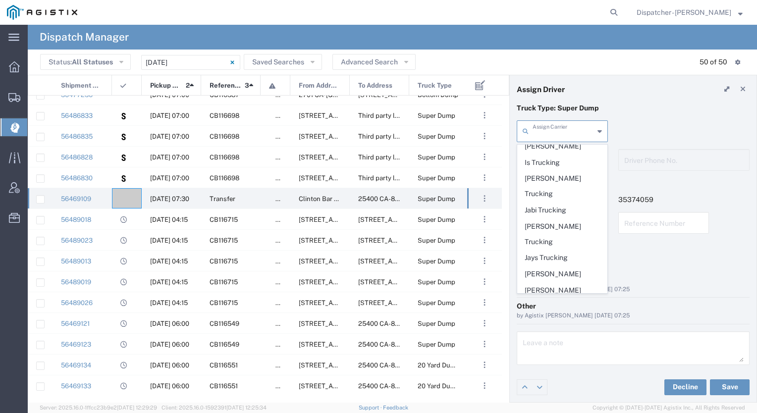
scroll to position [1103, 0]
click at [559, 250] on span "Jays Trucking" at bounding box center [561, 257] width 89 height 15
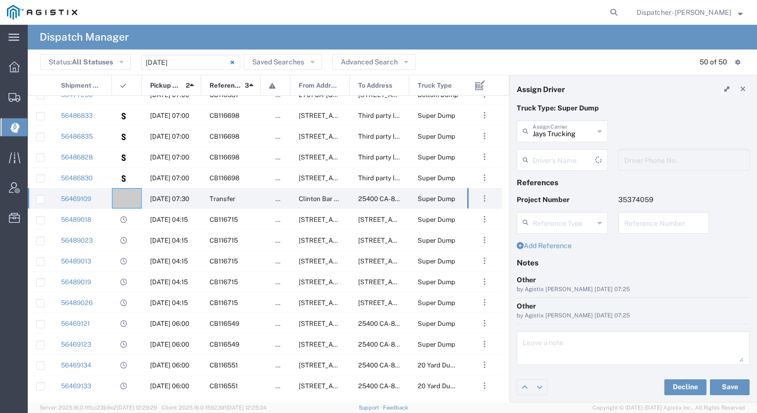
click at [559, 159] on input "text" at bounding box center [563, 159] width 62 height 17
click at [552, 181] on span "[PERSON_NAME]" at bounding box center [561, 181] width 89 height 15
click at [737, 393] on button "Save" at bounding box center [730, 387] width 40 height 16
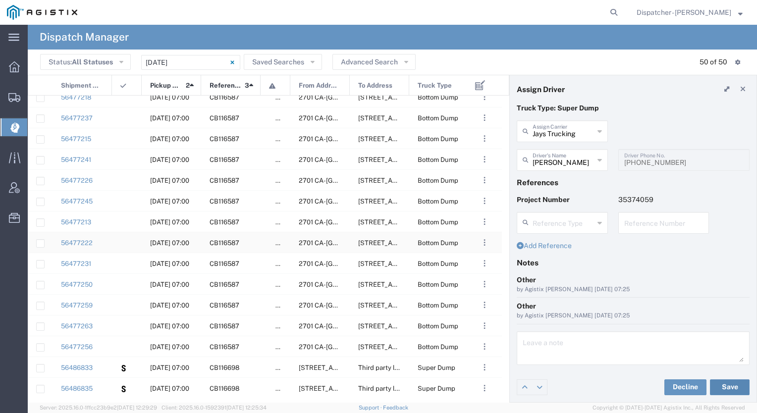
scroll to position [106, 0]
